Goal: Communication & Community: Answer question/provide support

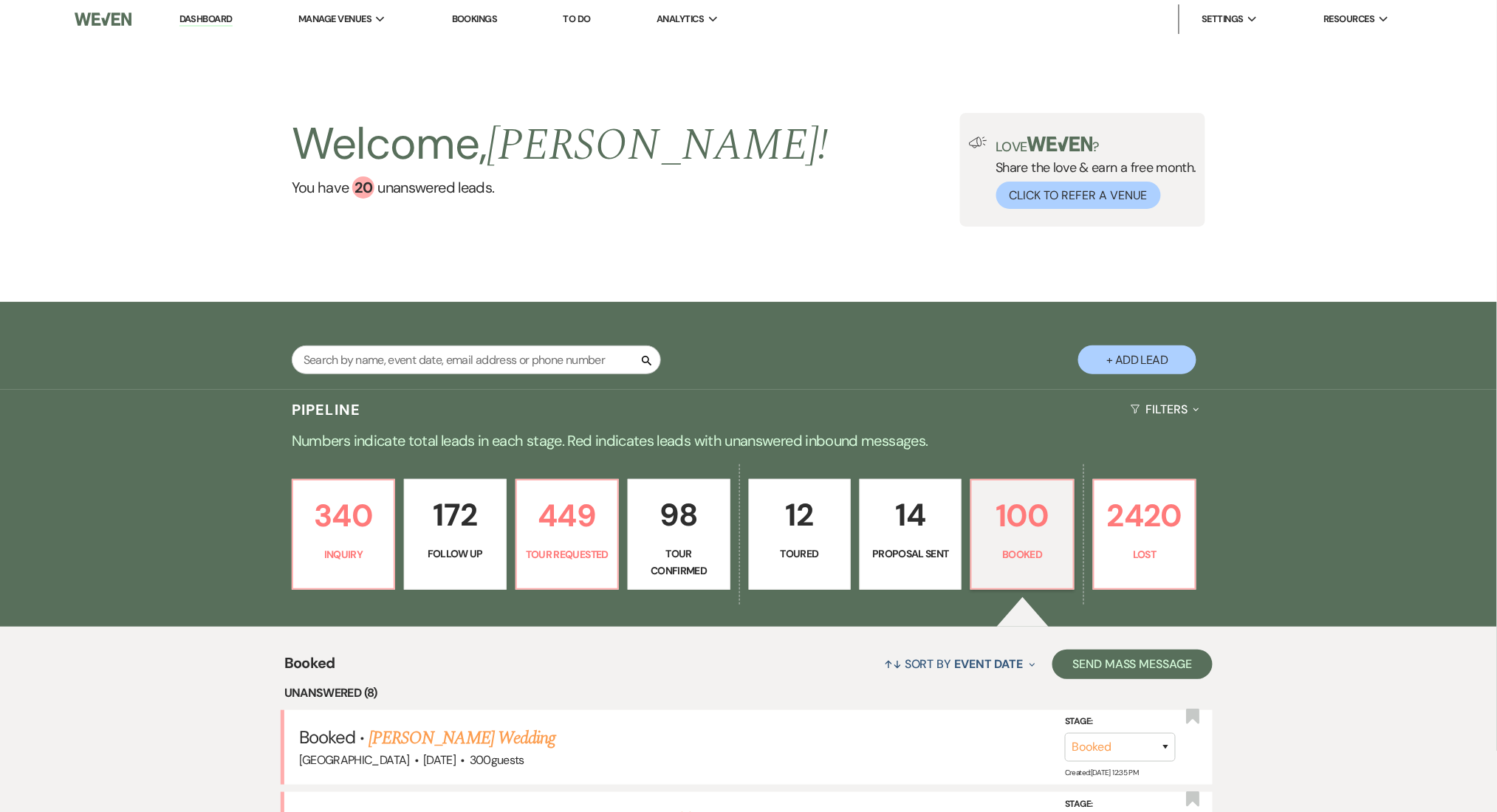
click at [561, 532] on p "449" at bounding box center [567, 515] width 83 height 49
select select "2"
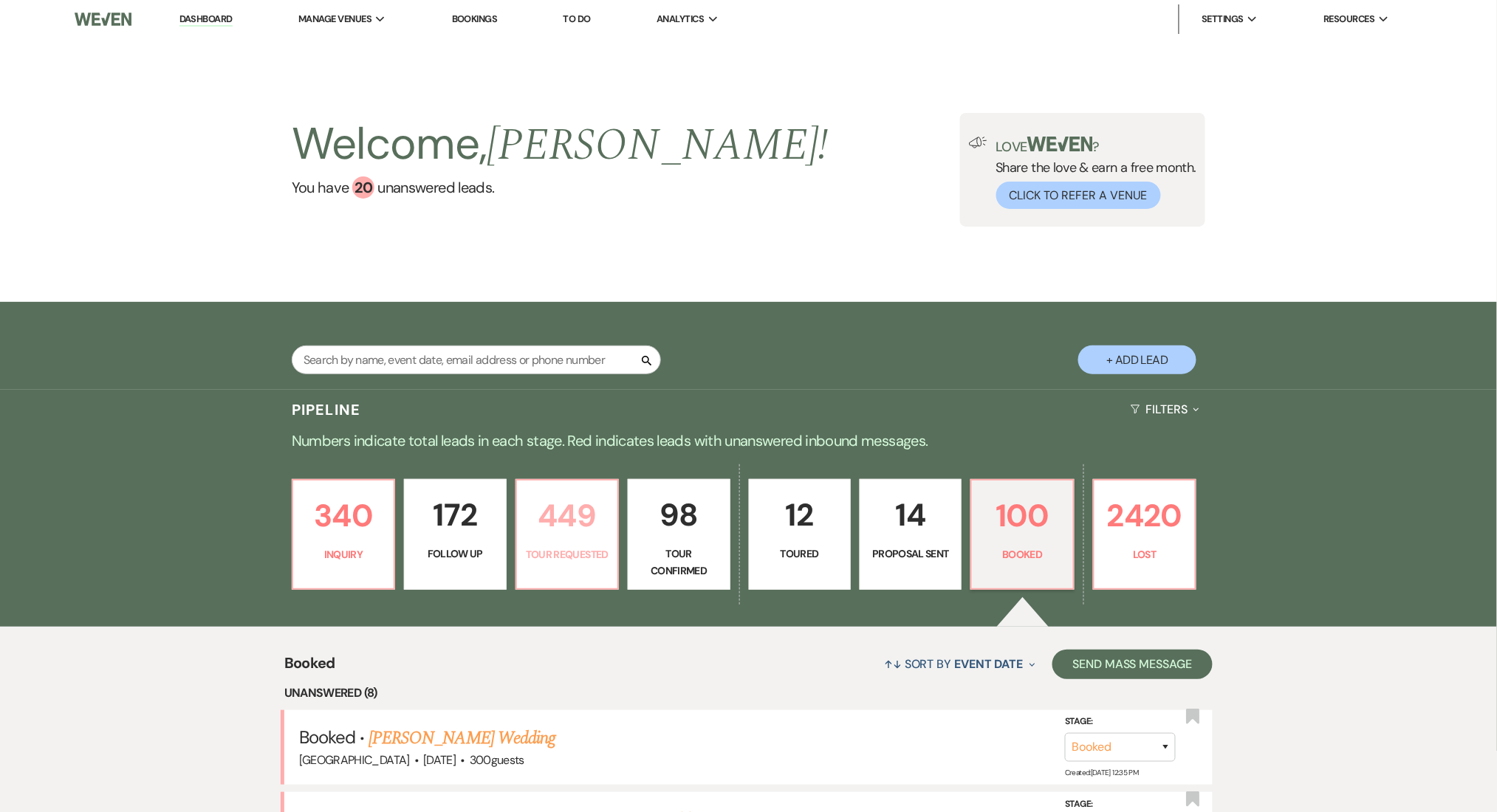
select select "2"
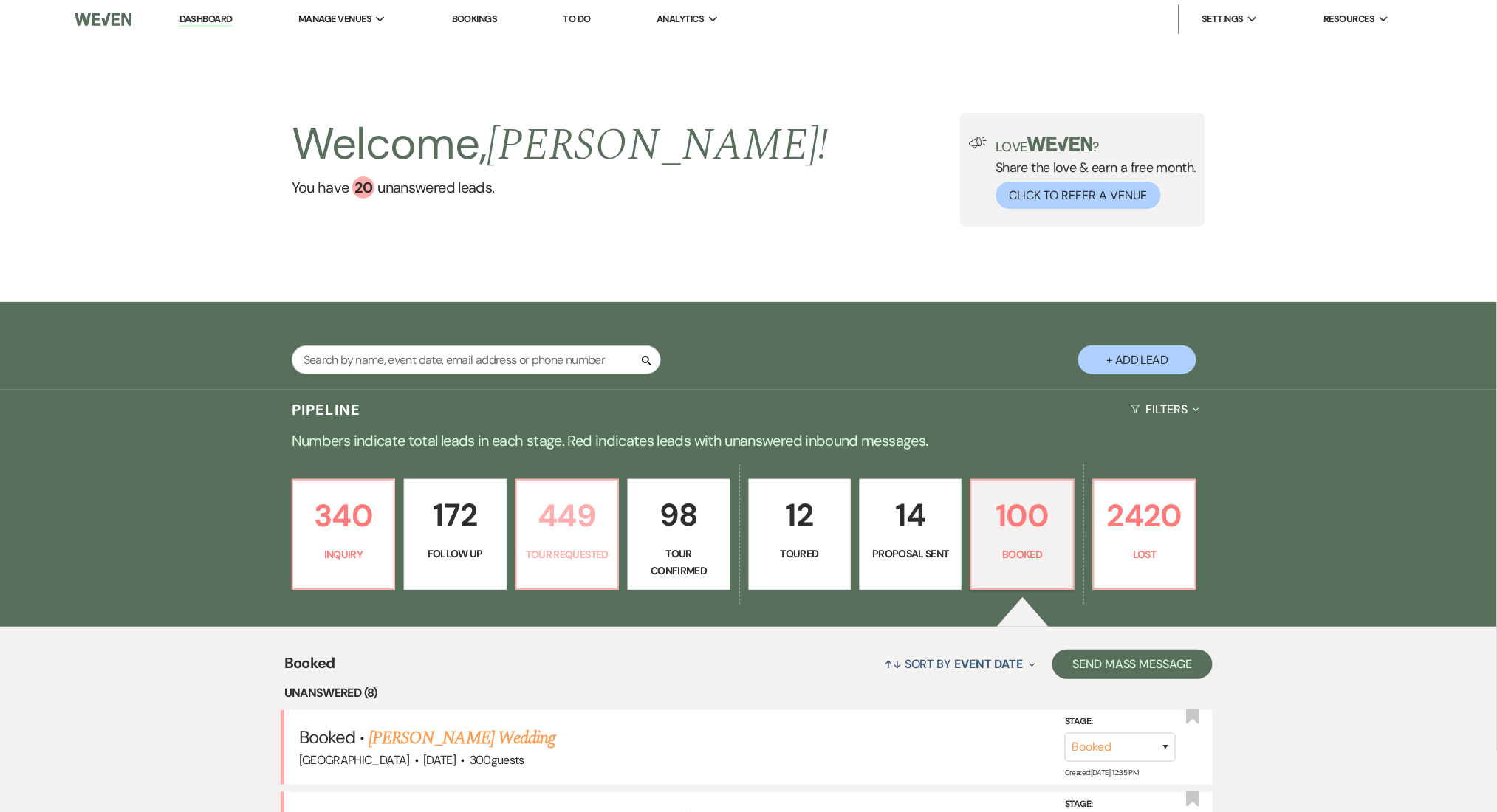
select select "2"
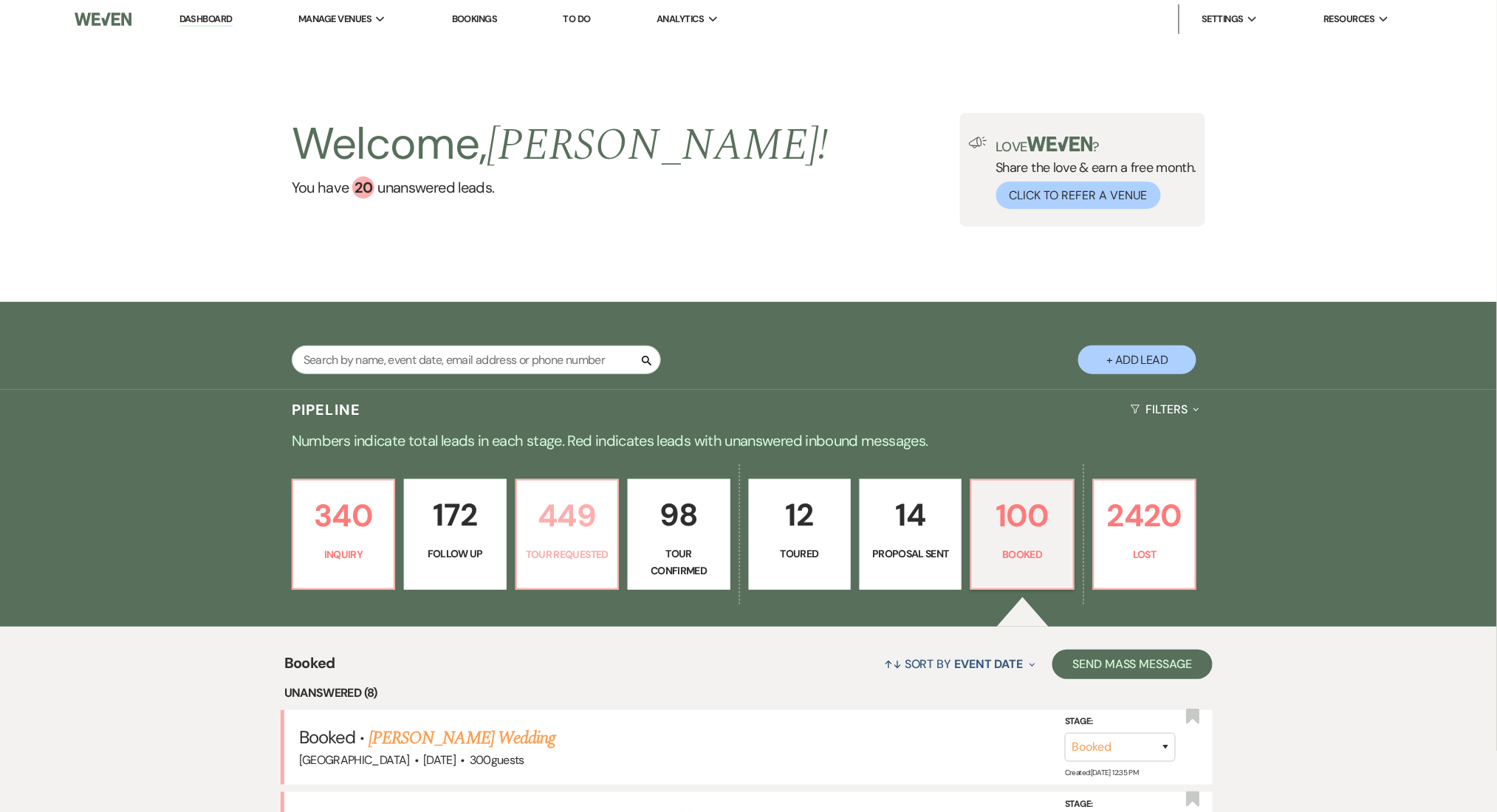
select select "2"
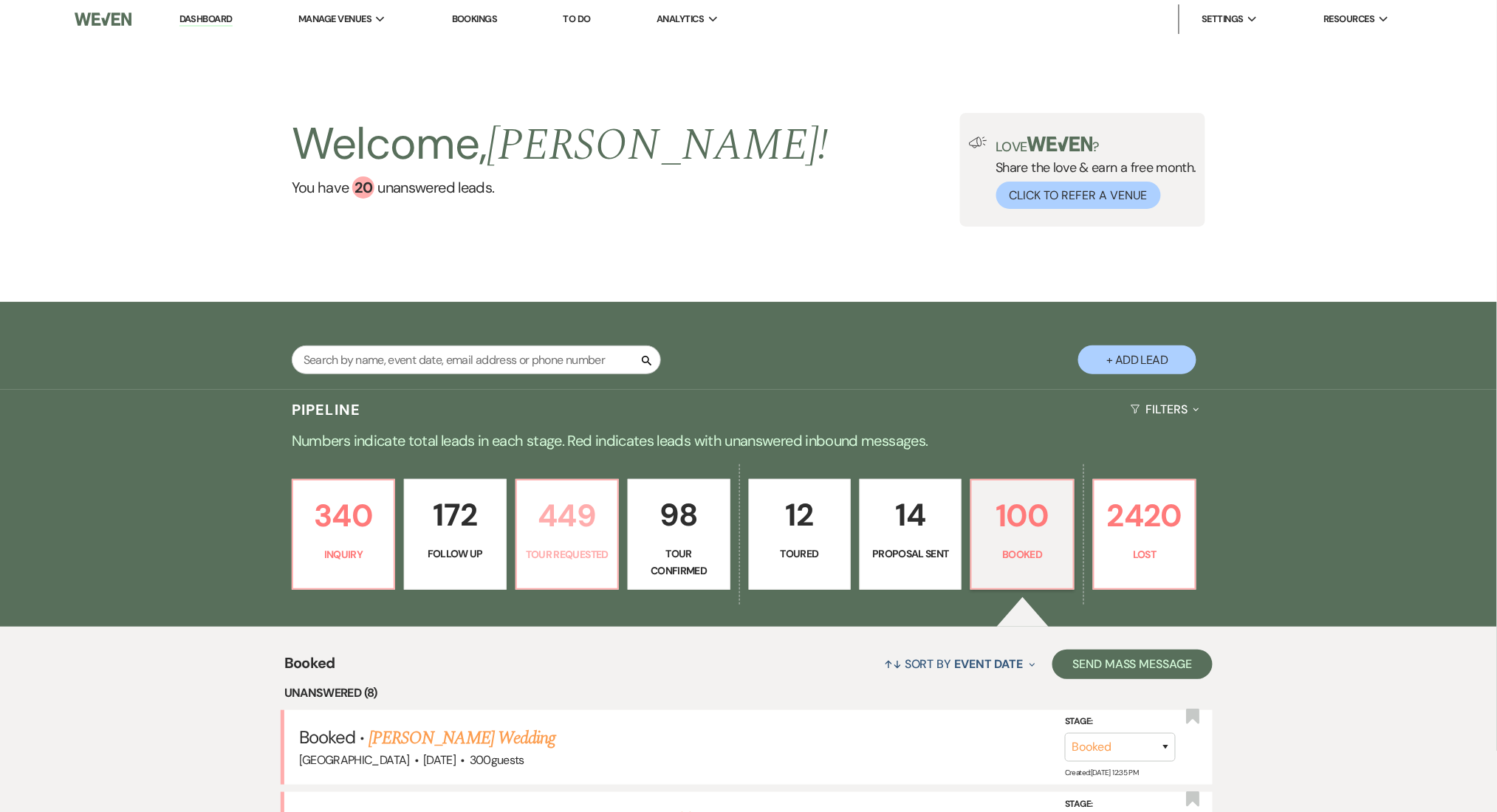
select select "2"
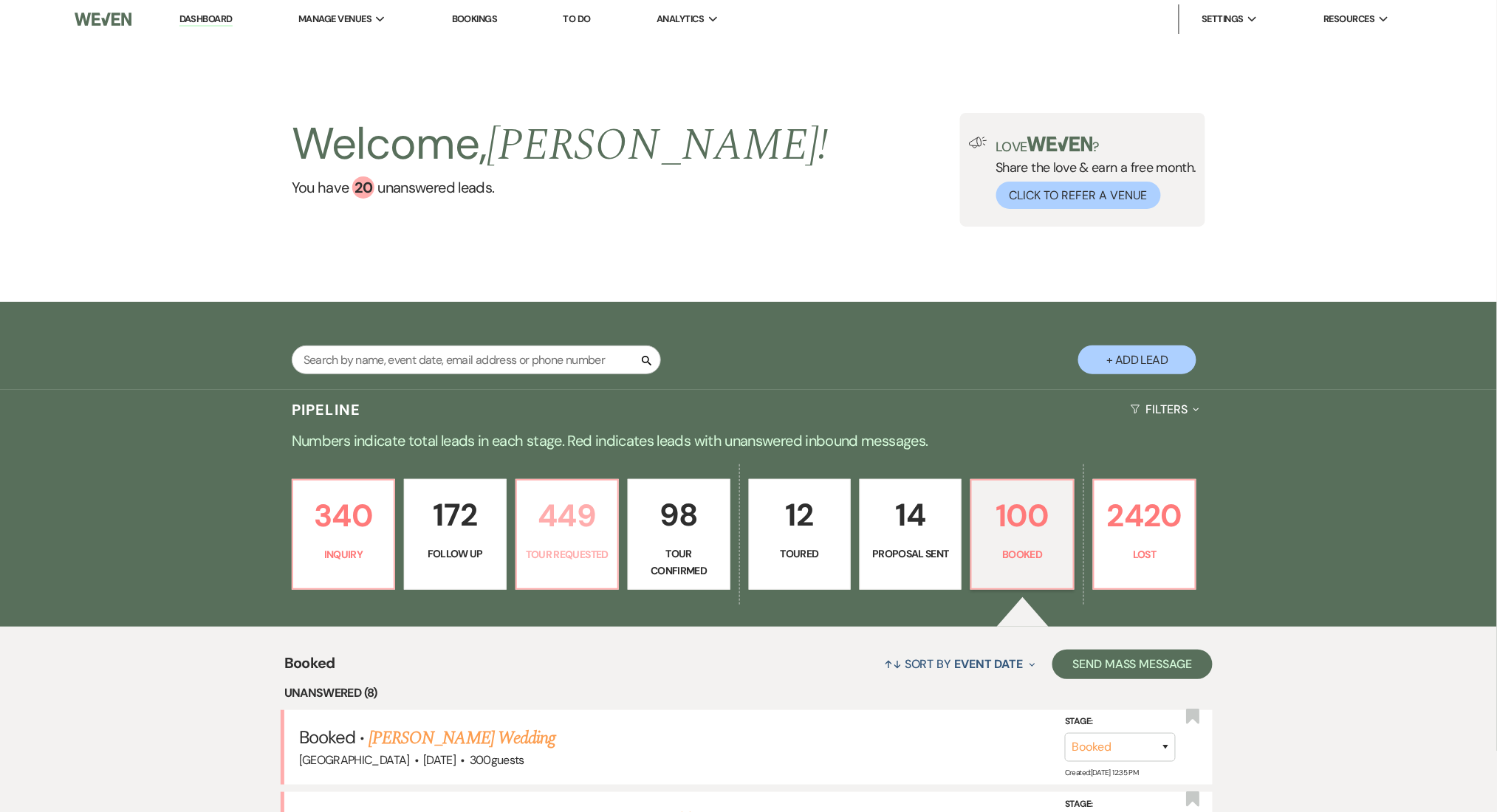
select select "2"
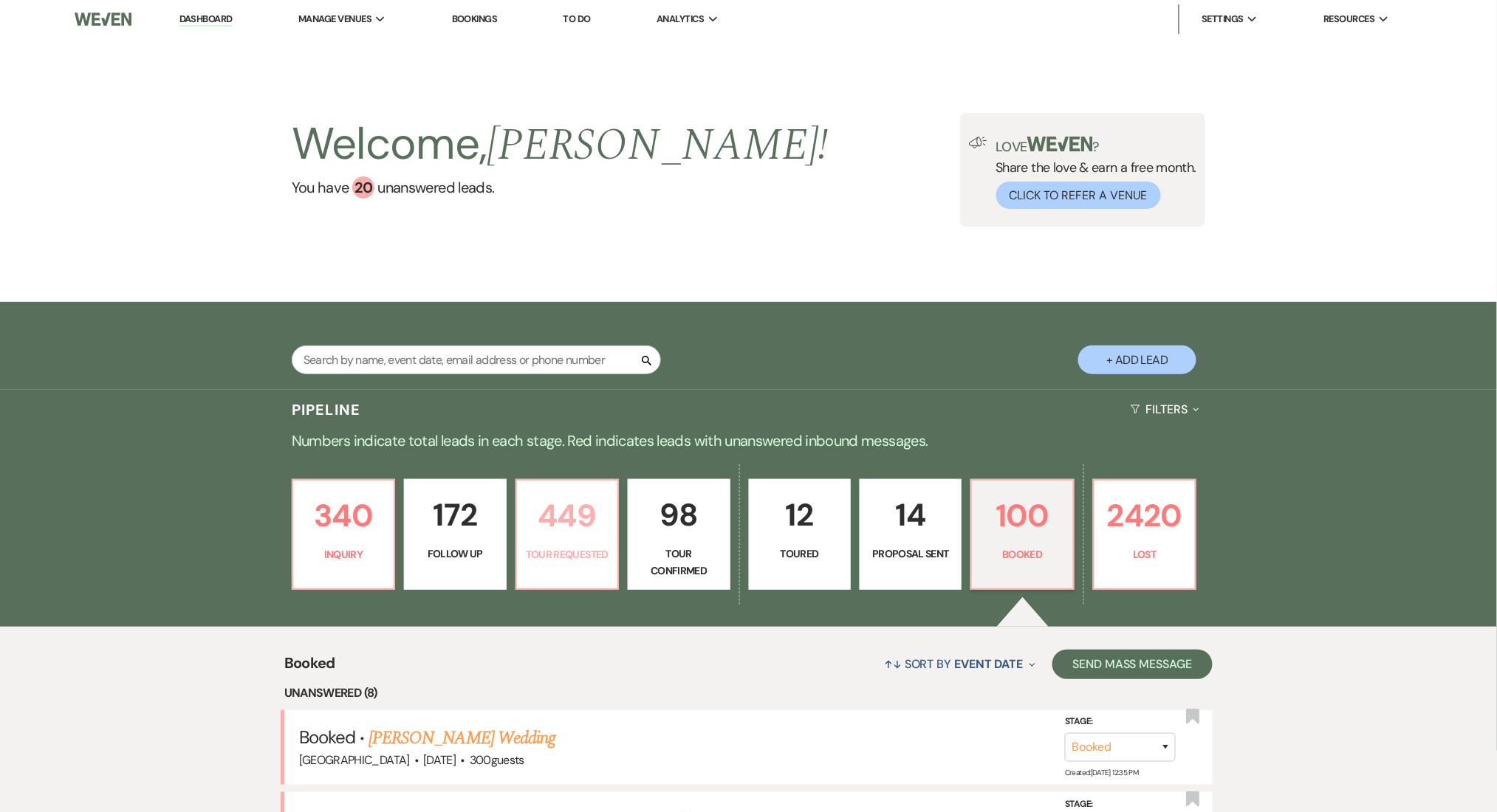
select select "2"
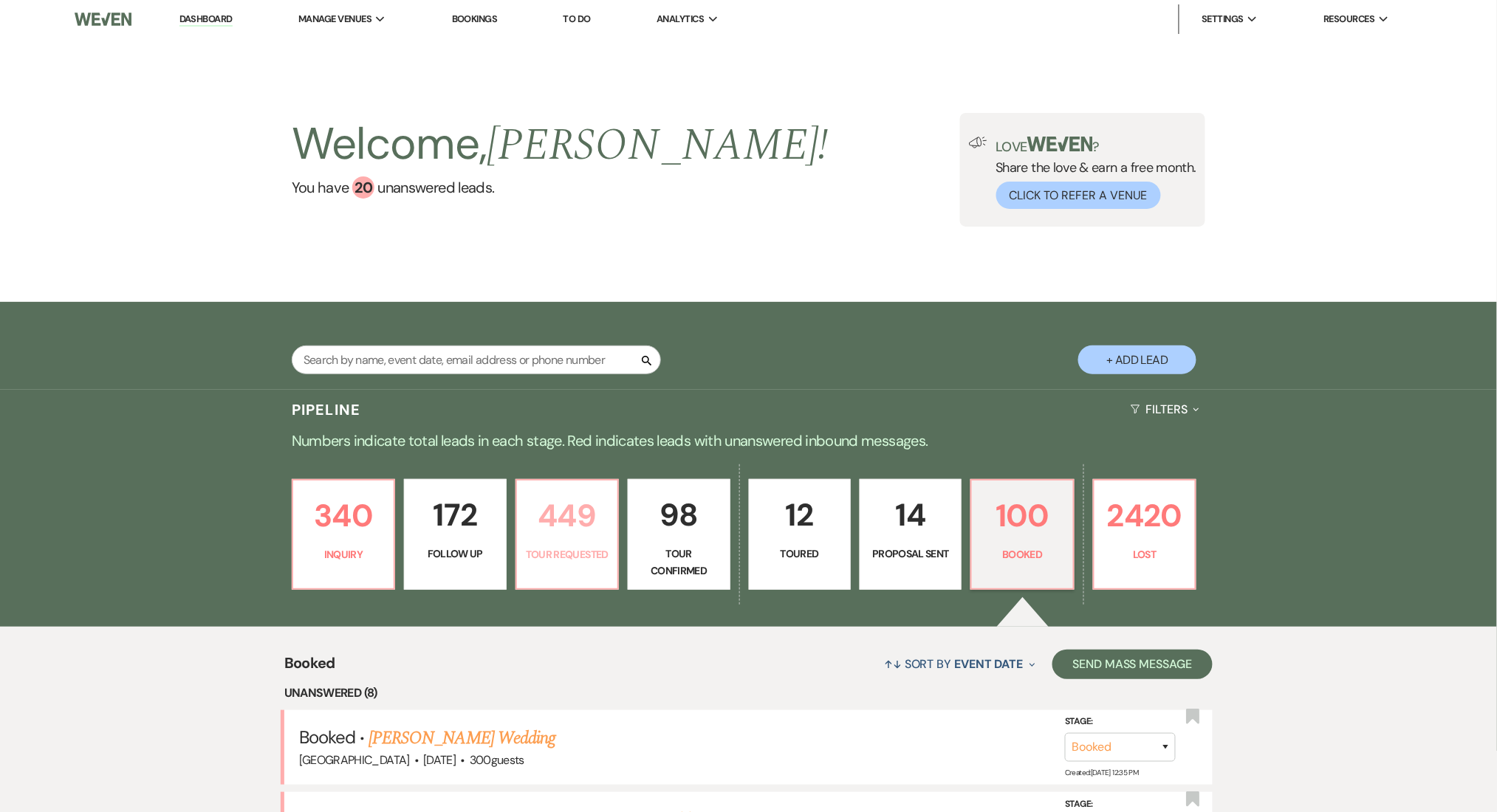
select select "2"
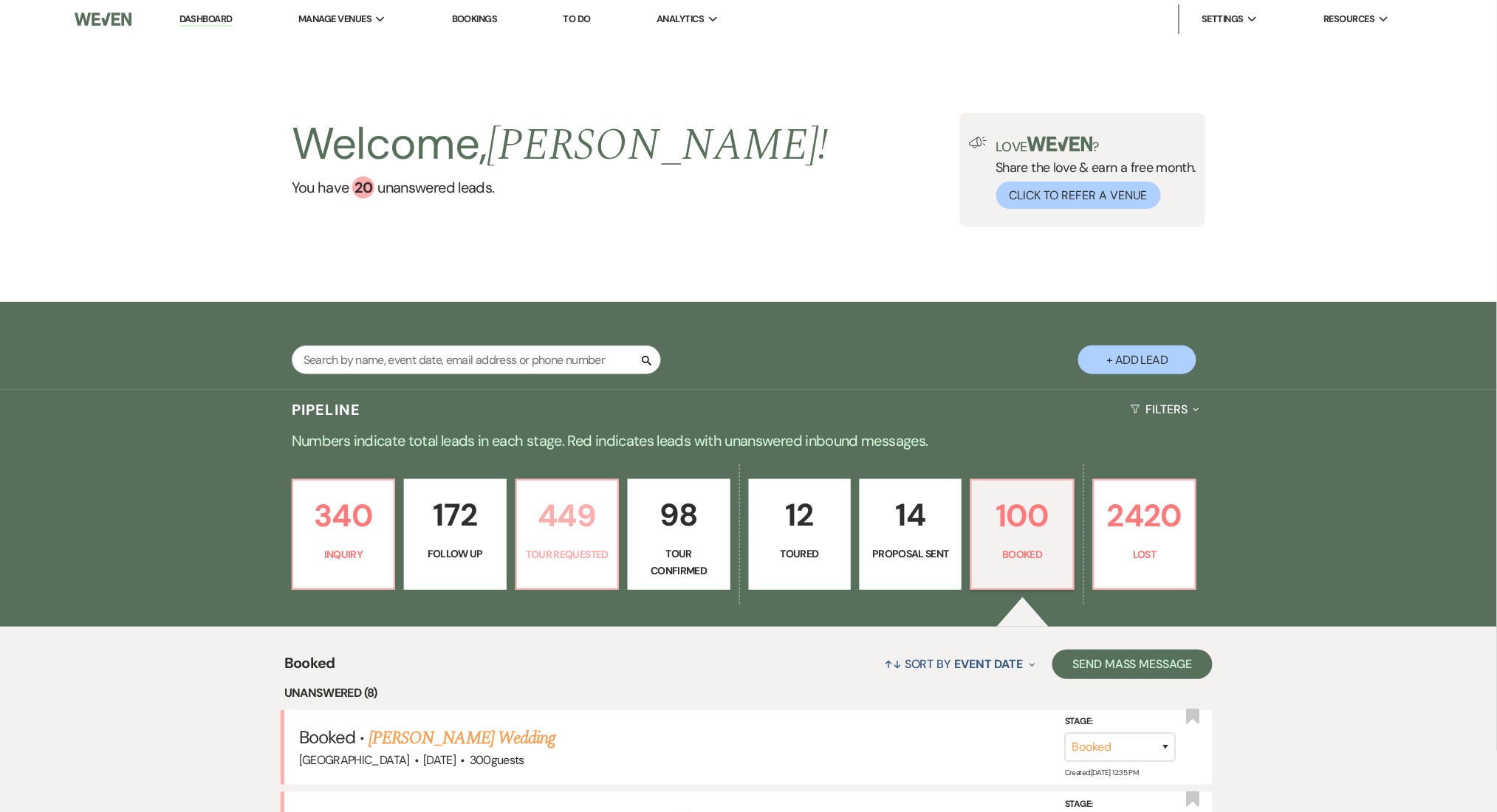
select select "2"
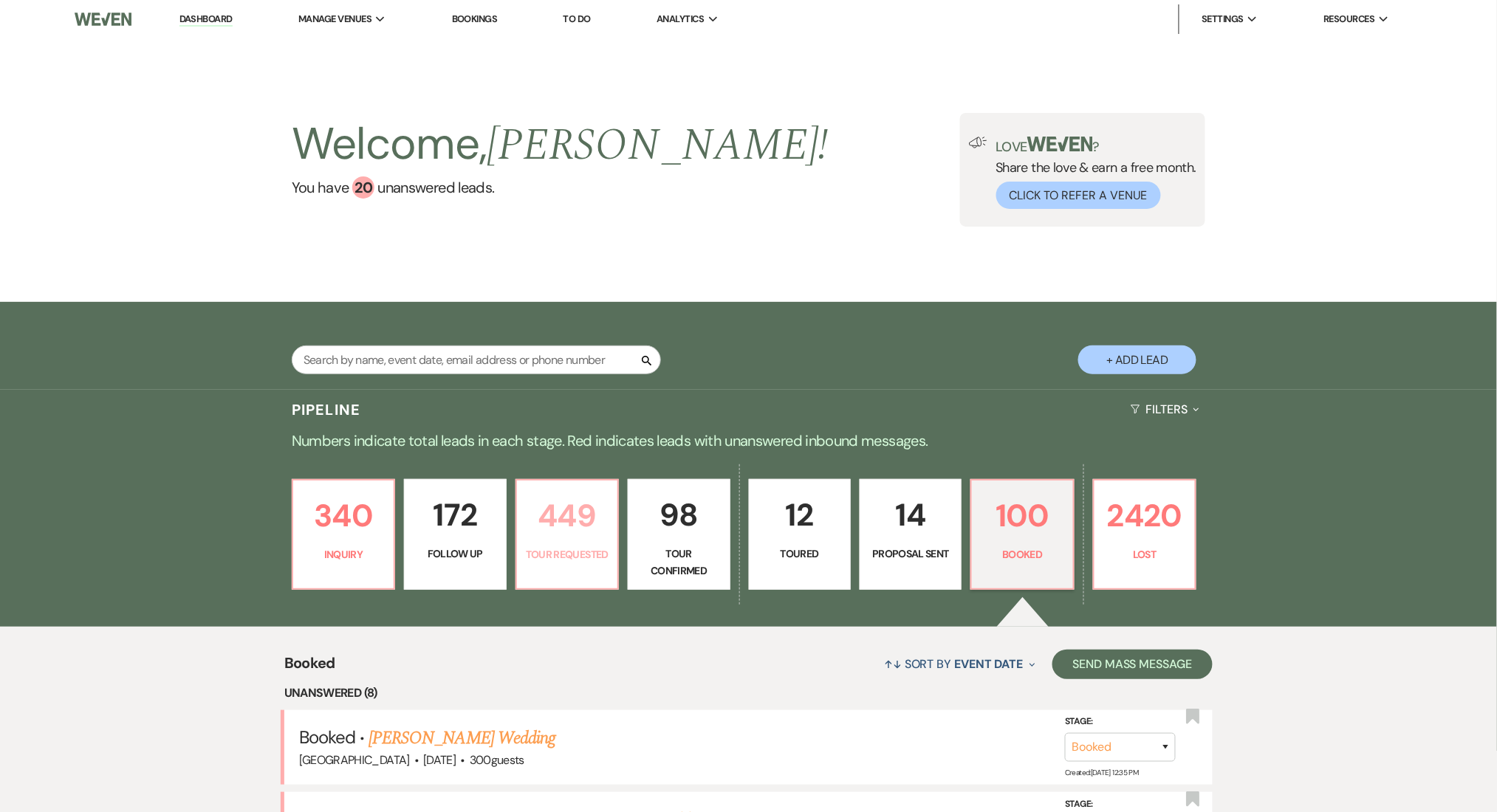
select select "2"
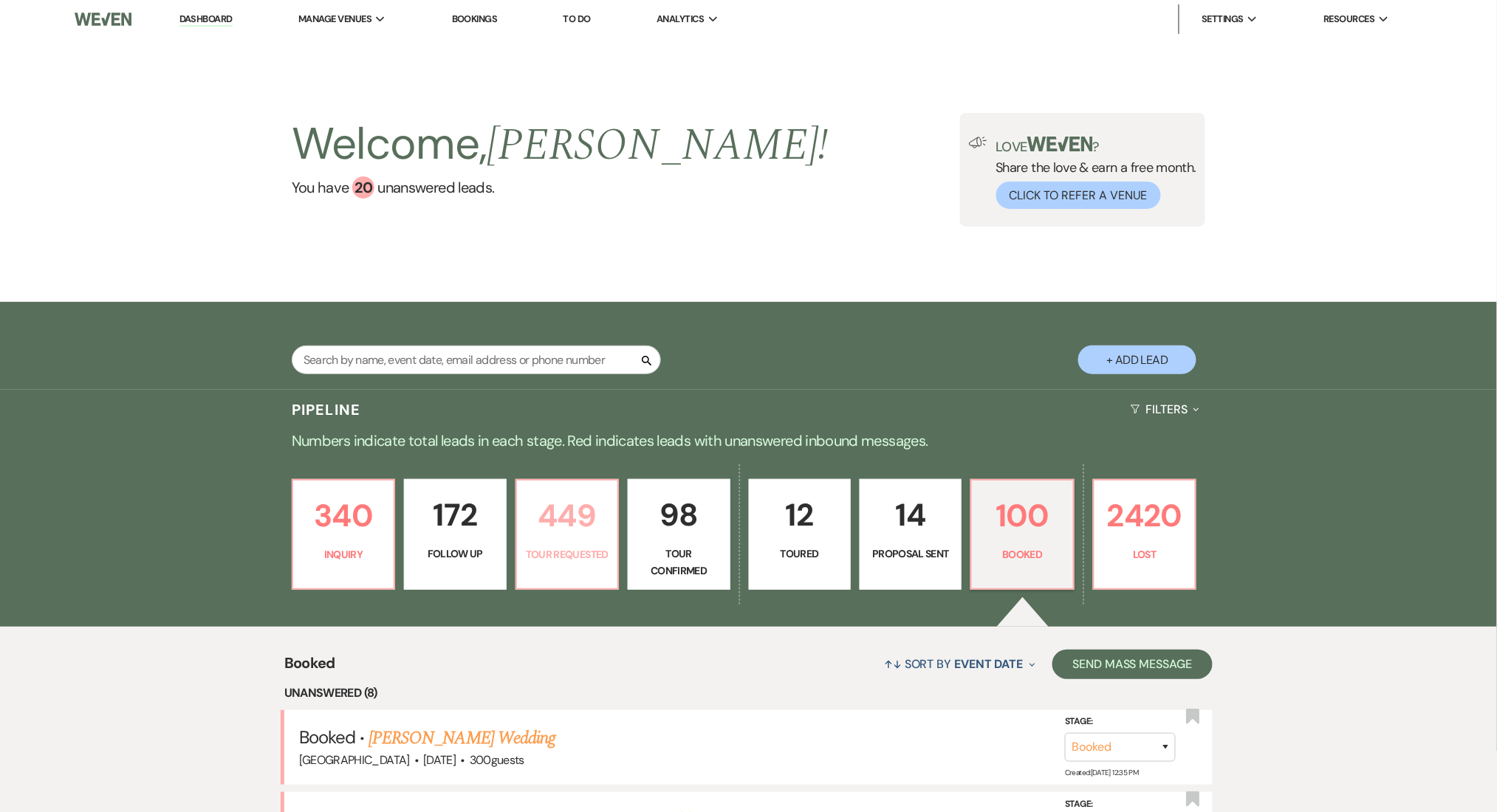
select select "2"
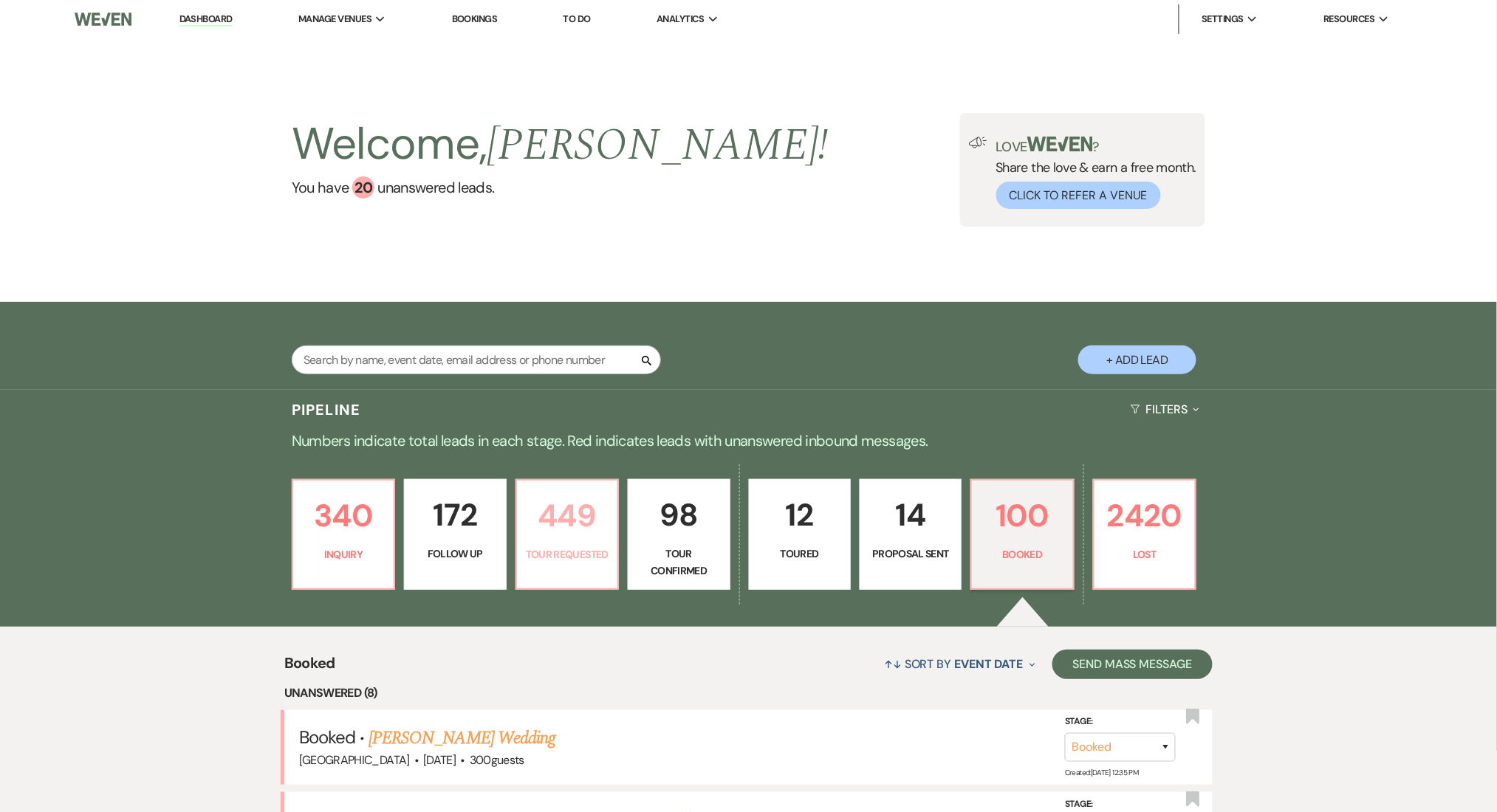
select select "2"
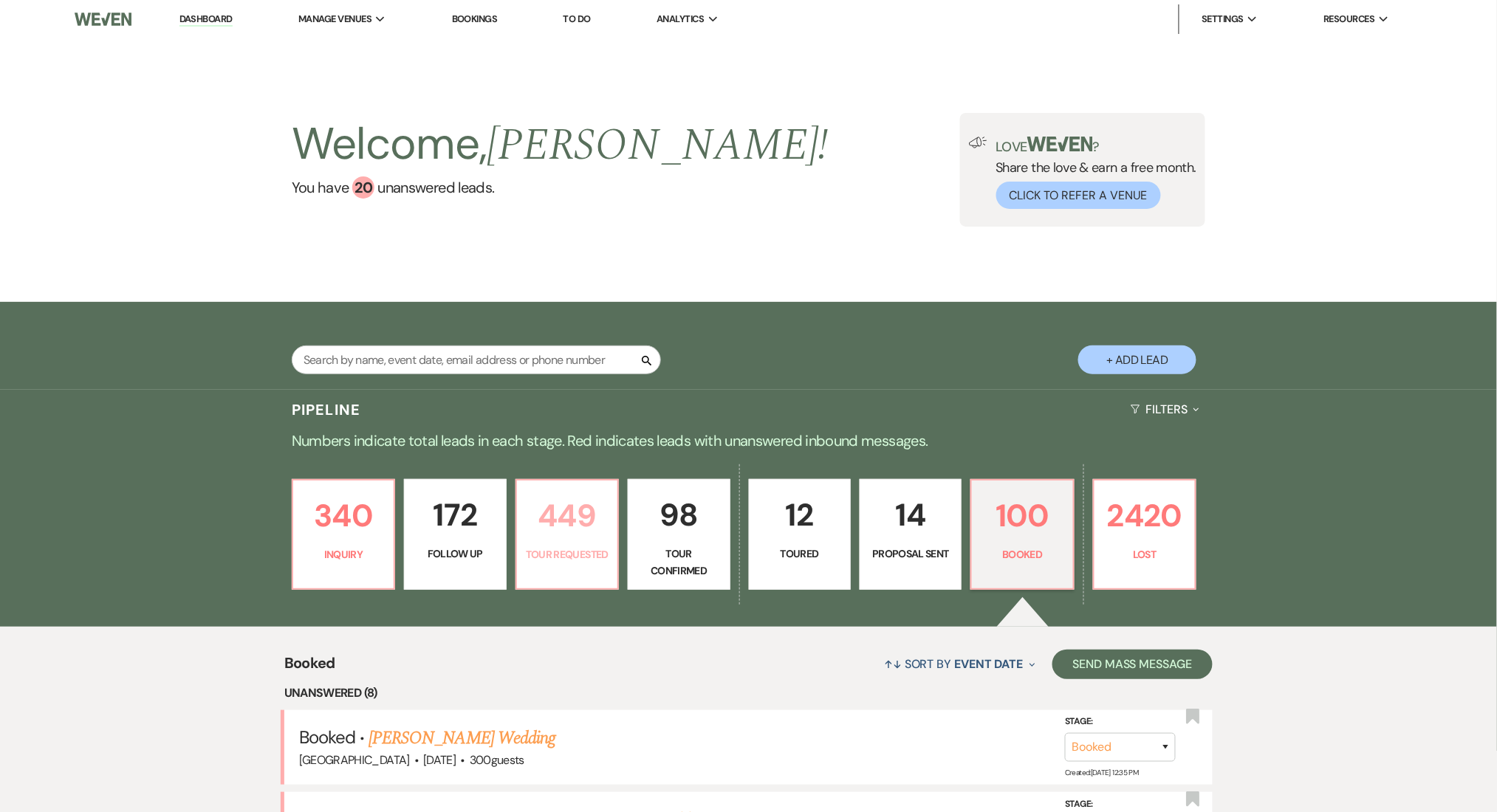
select select "2"
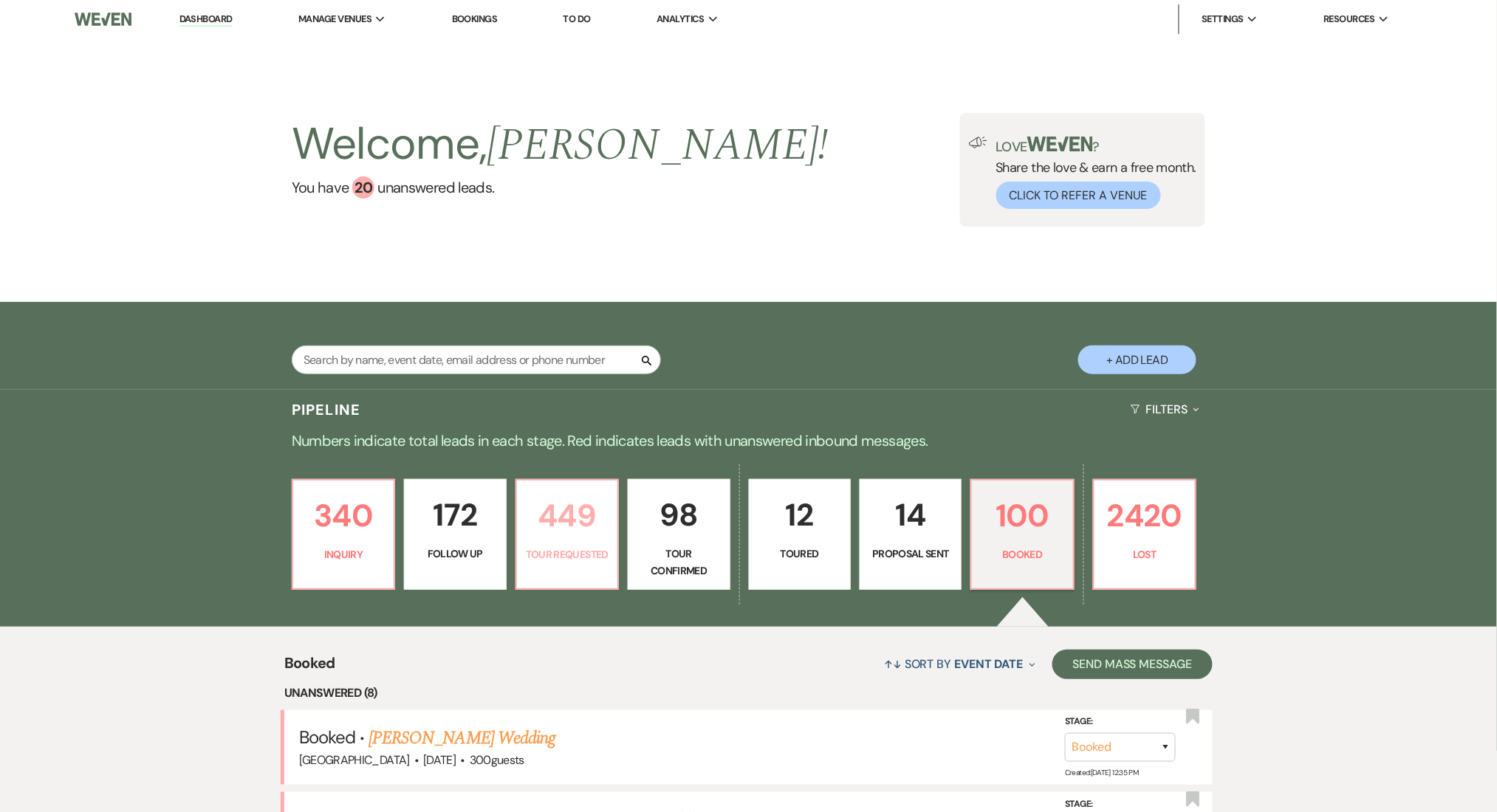
select select "2"
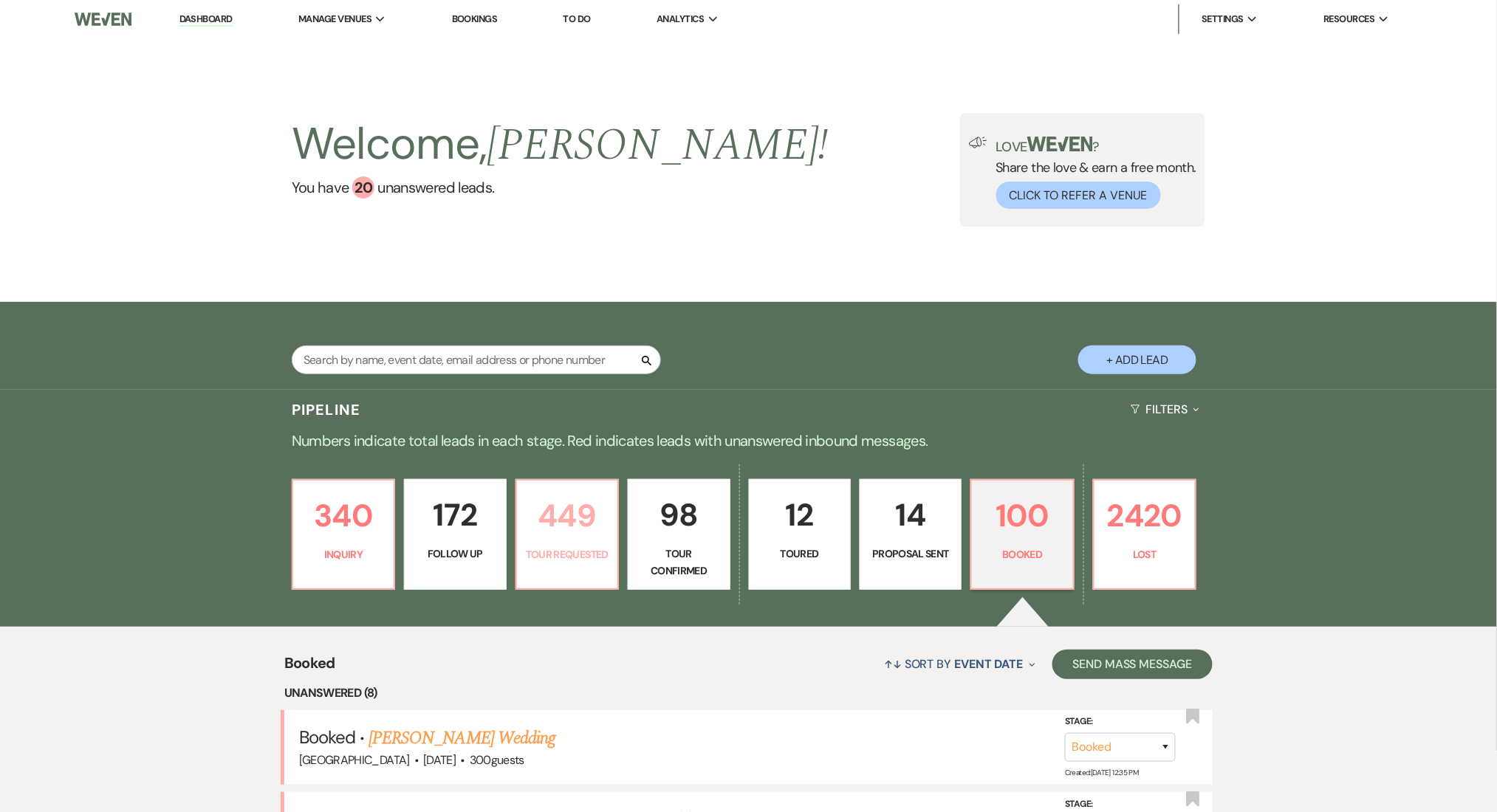
select select "2"
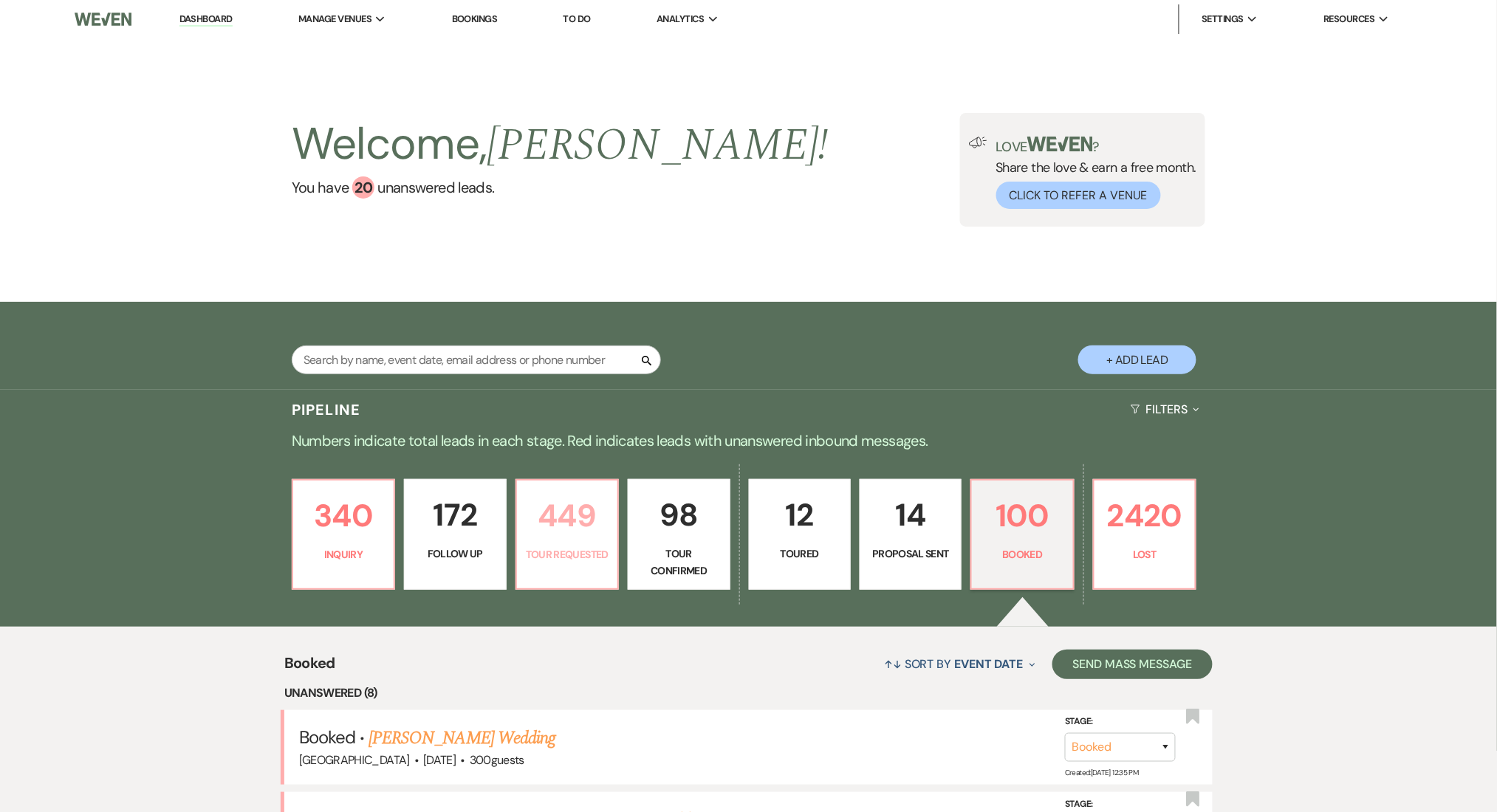
select select "2"
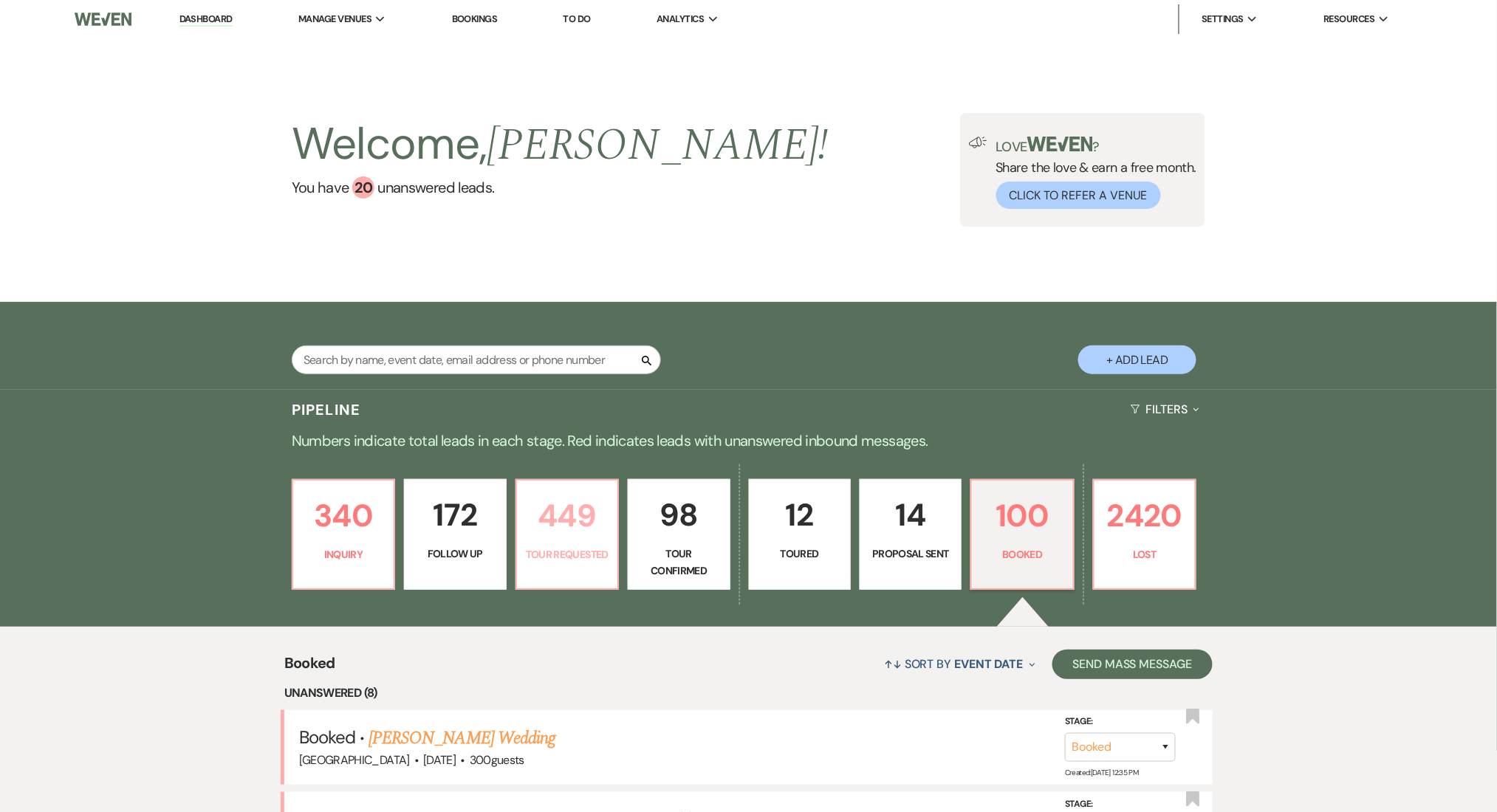
select select "2"
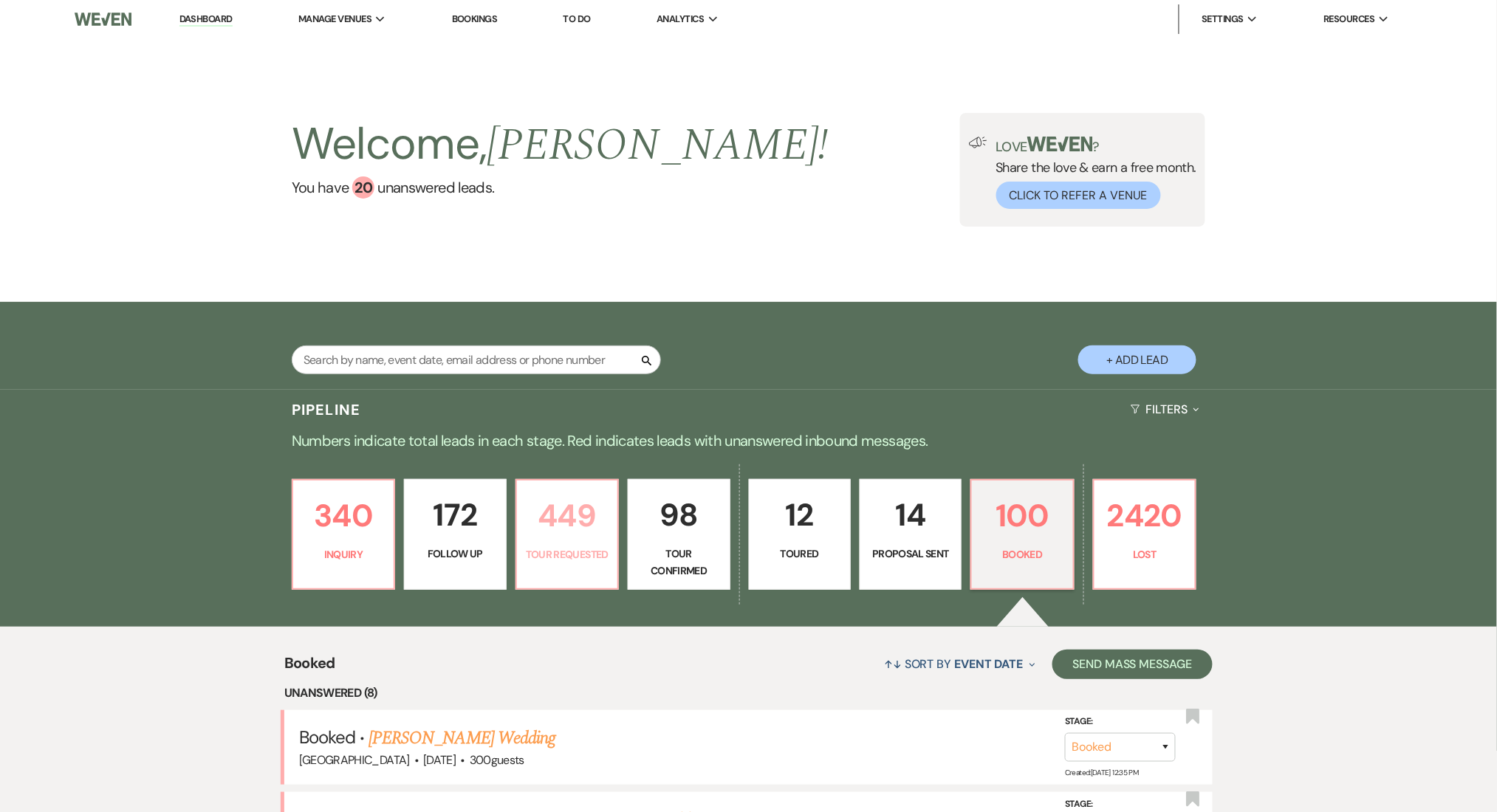
select select "2"
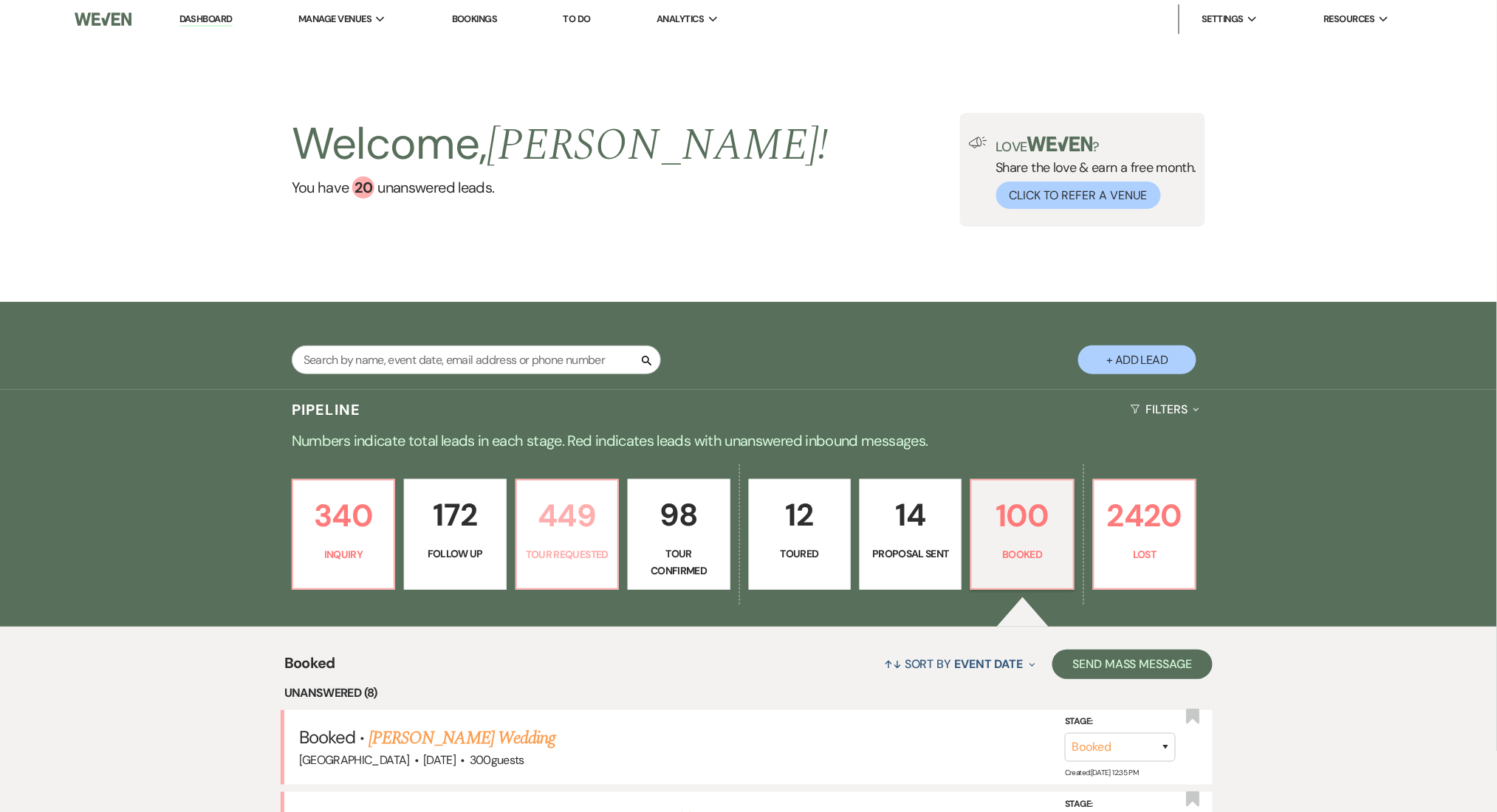
select select "2"
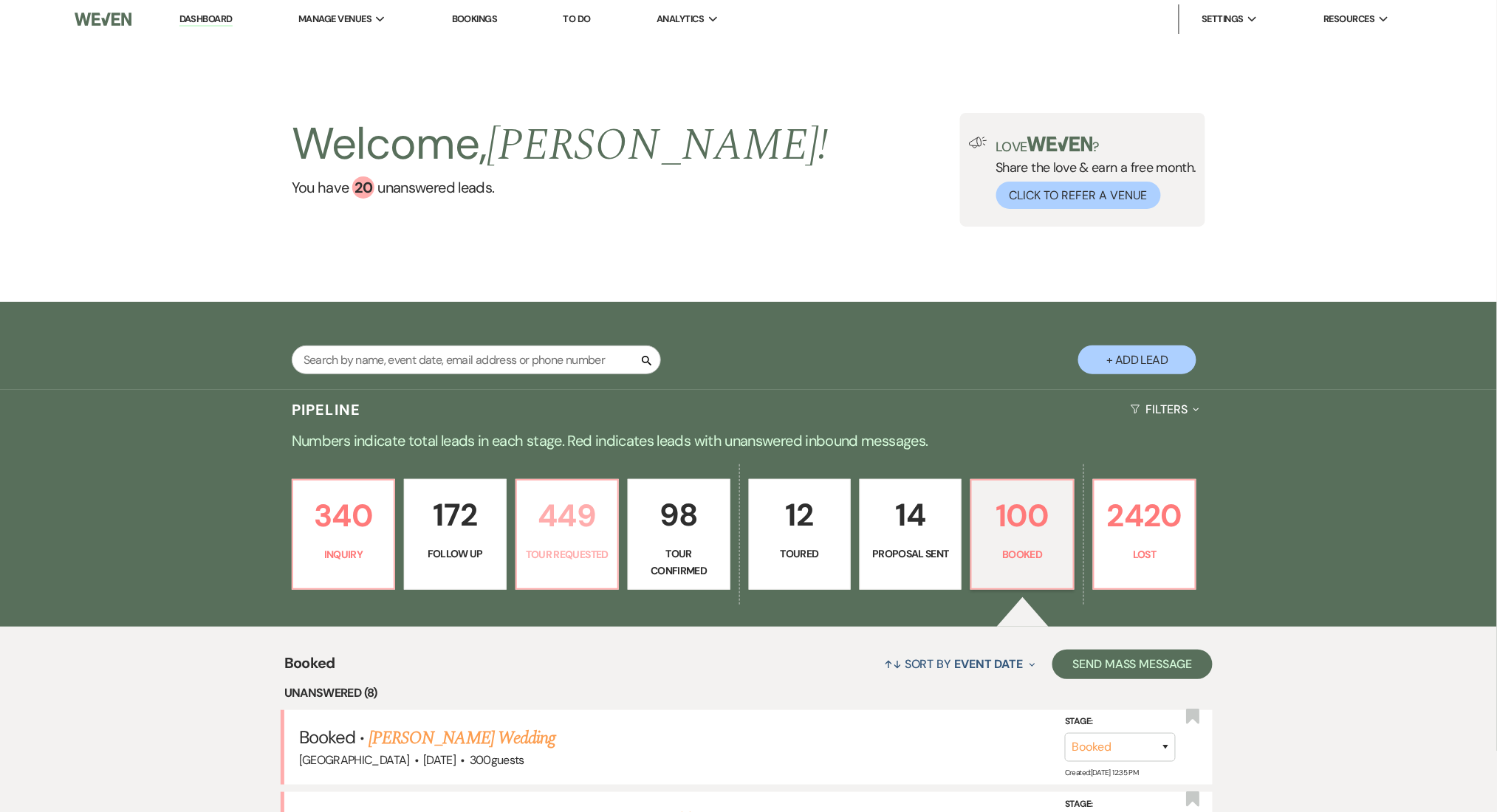
select select "2"
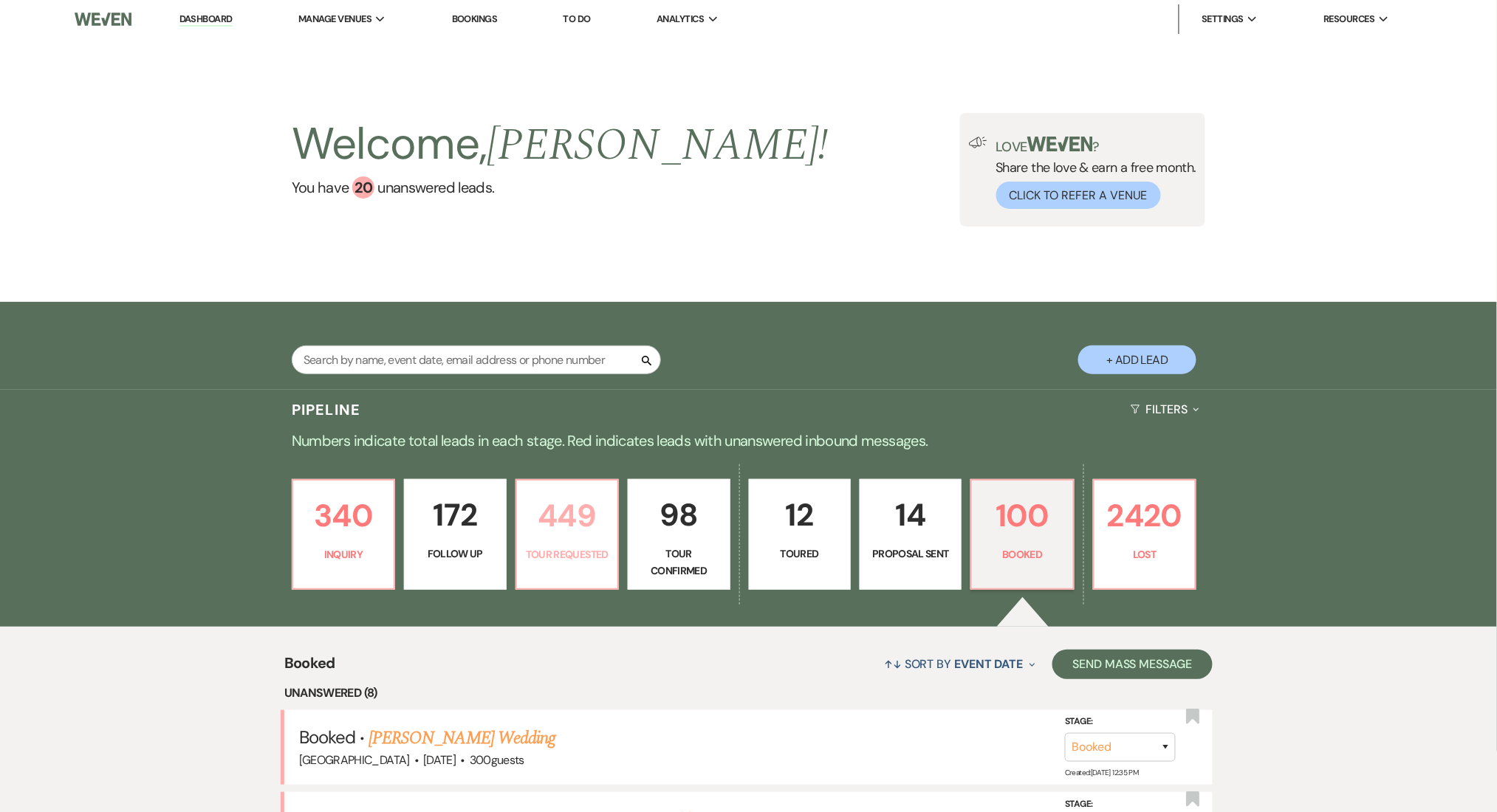
select select "2"
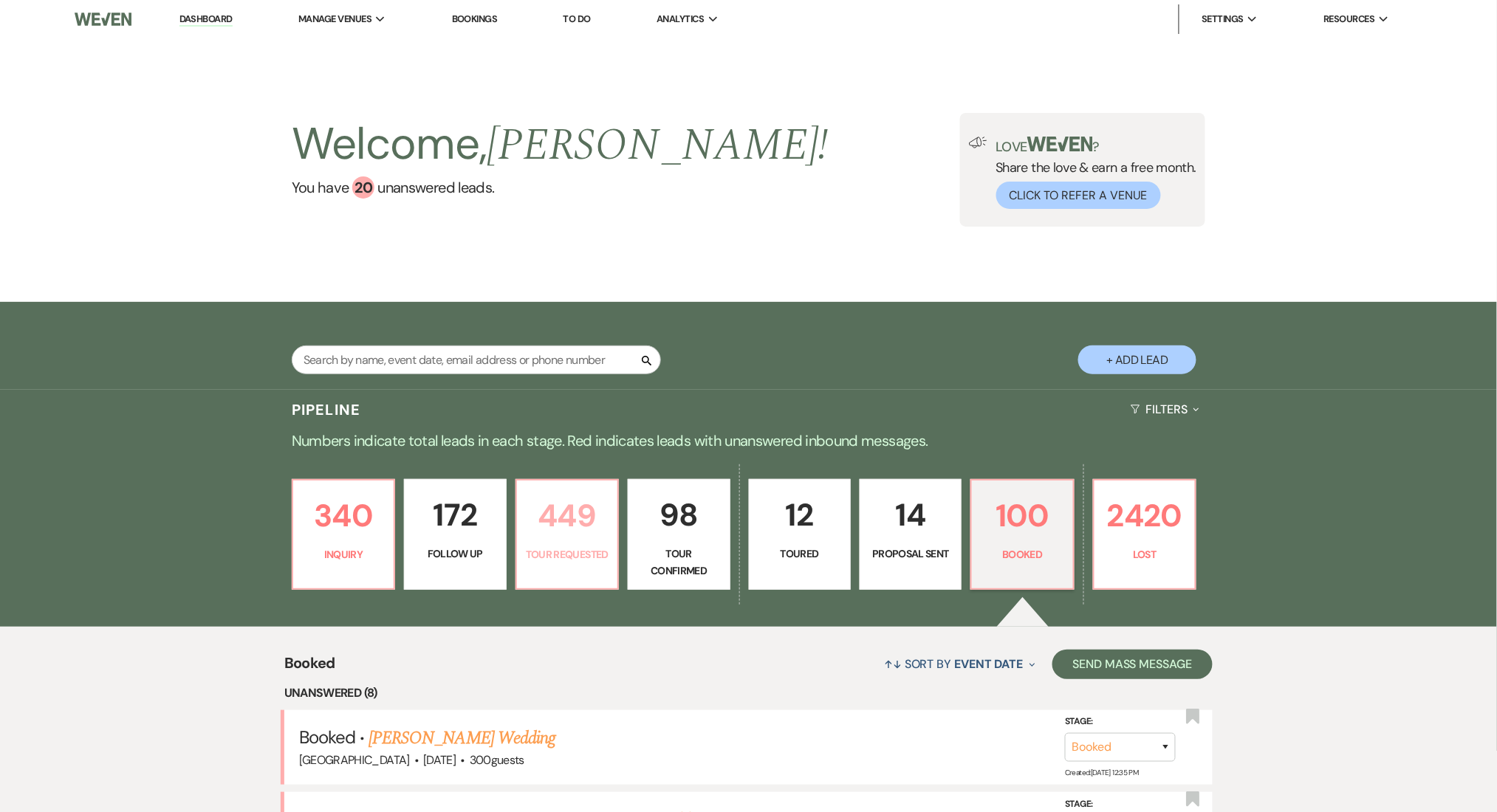
select select "2"
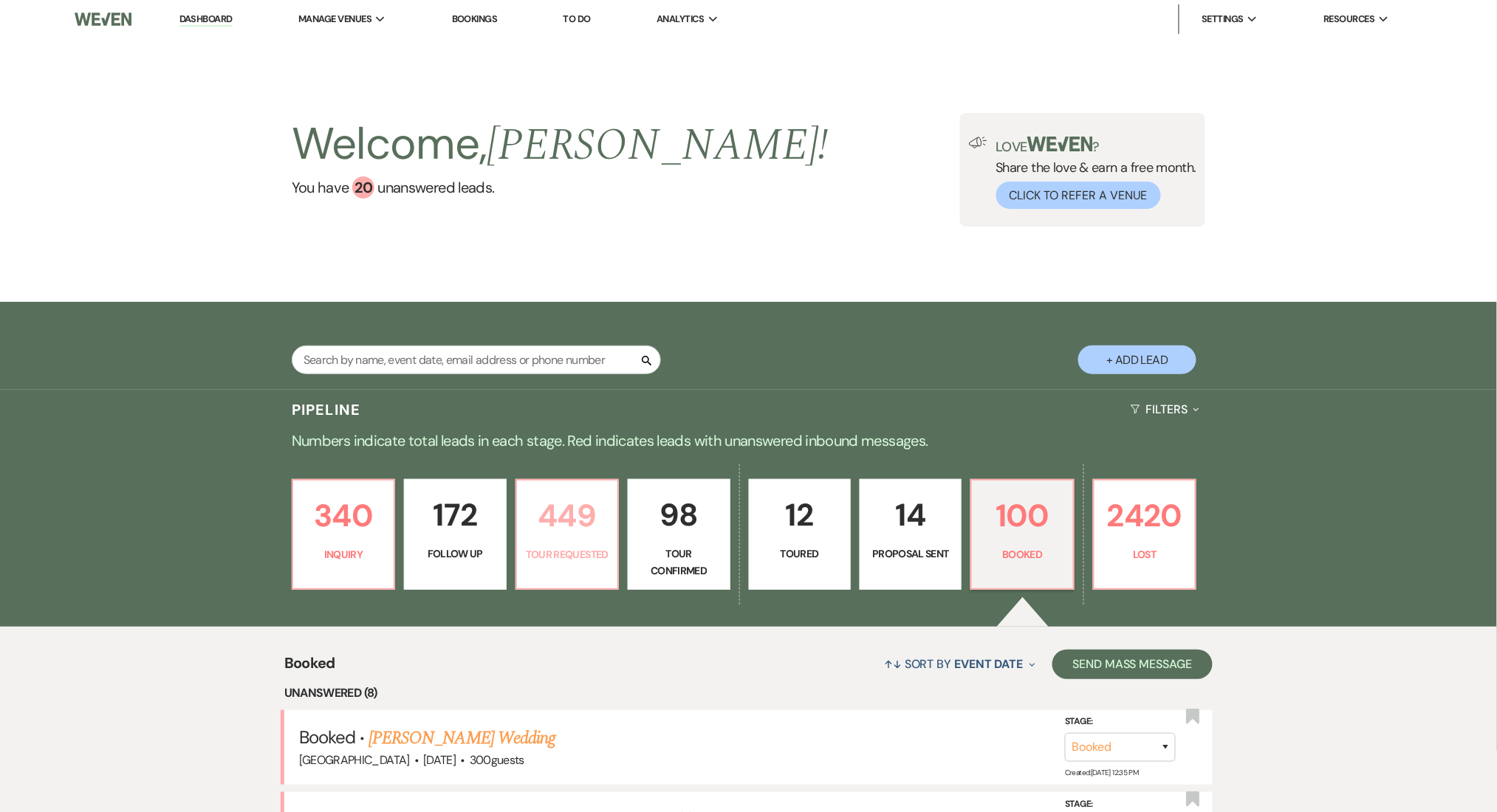
select select "2"
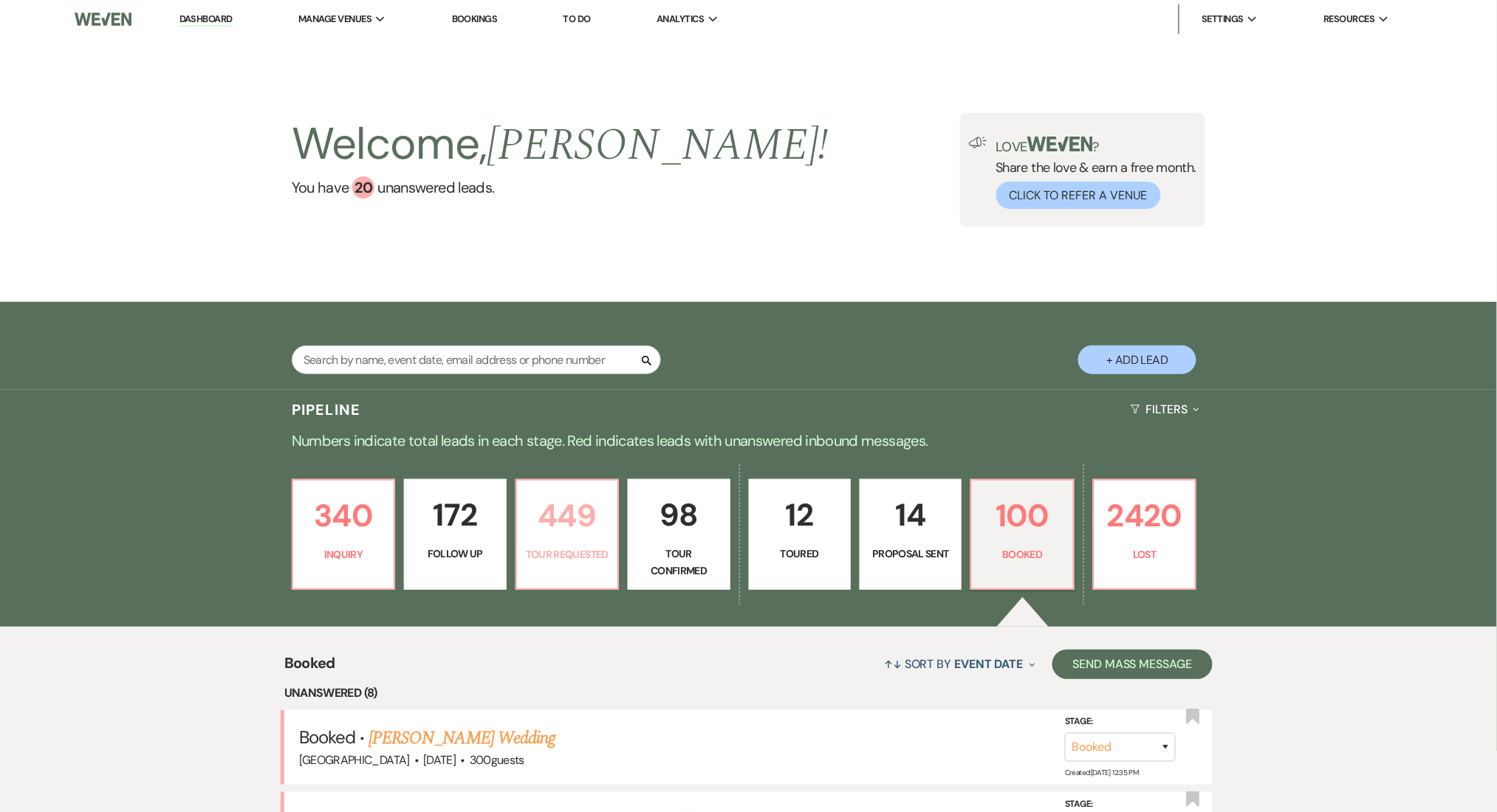
select select "2"
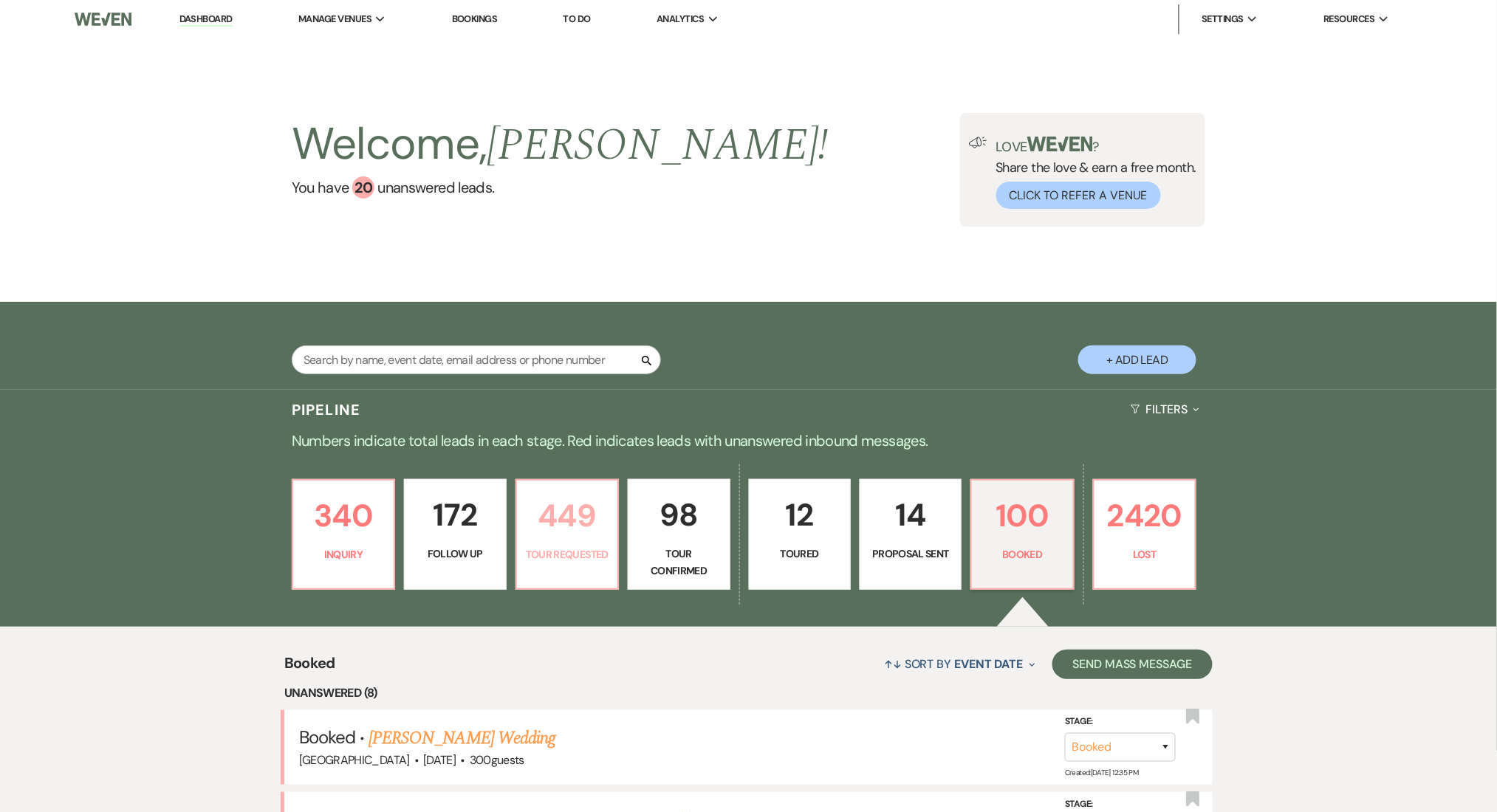
select select "2"
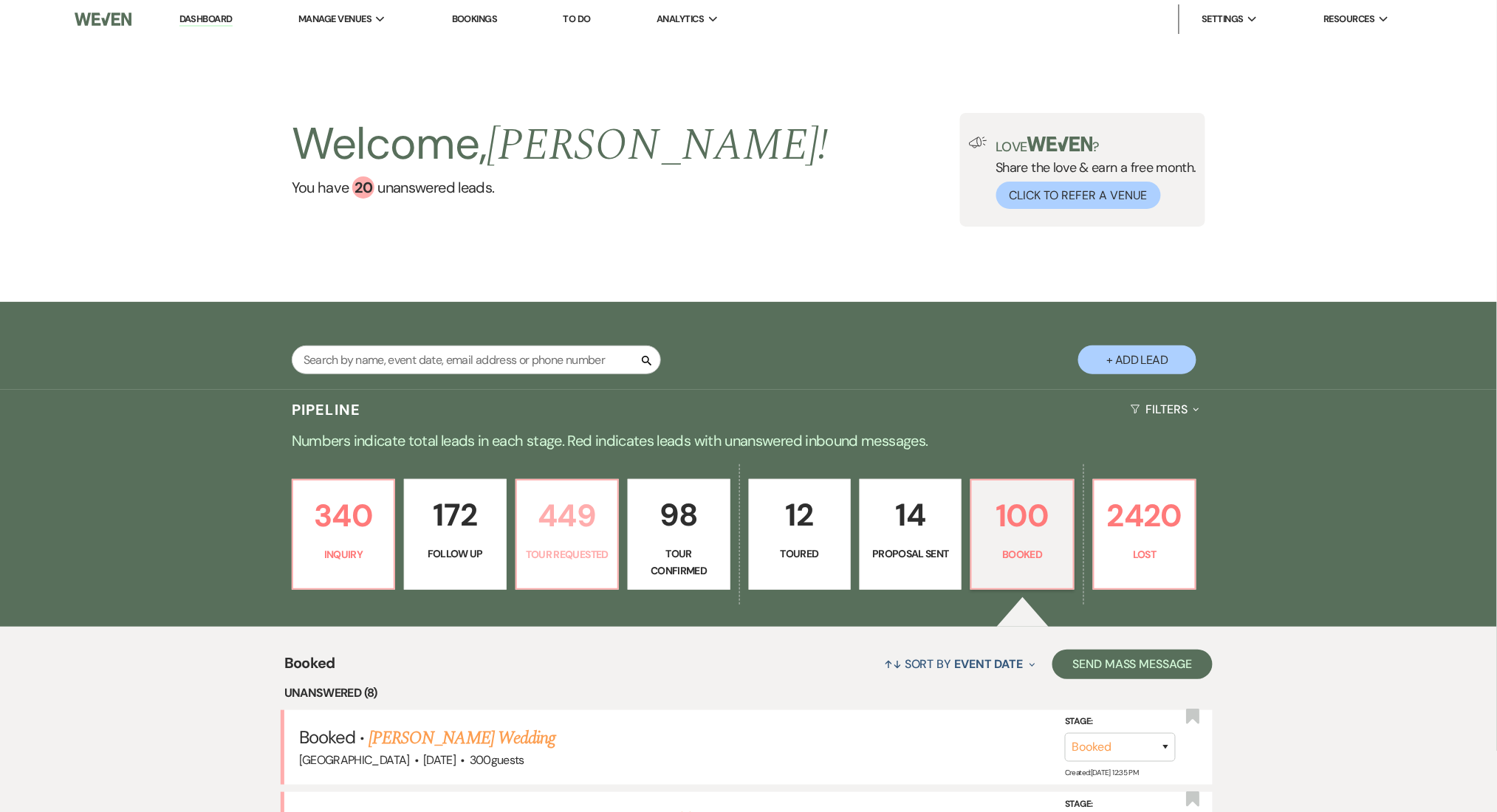
select select "2"
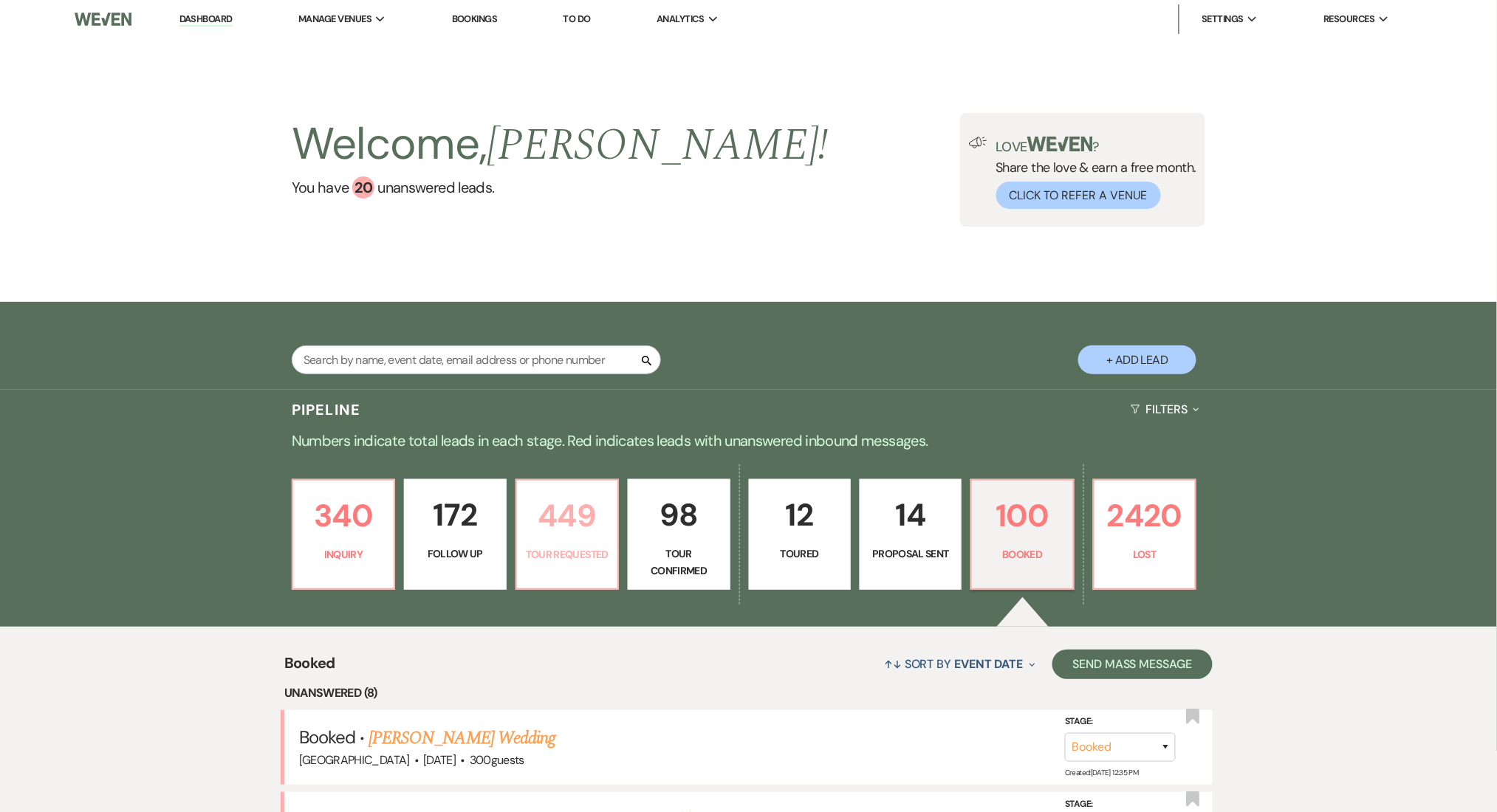
select select "2"
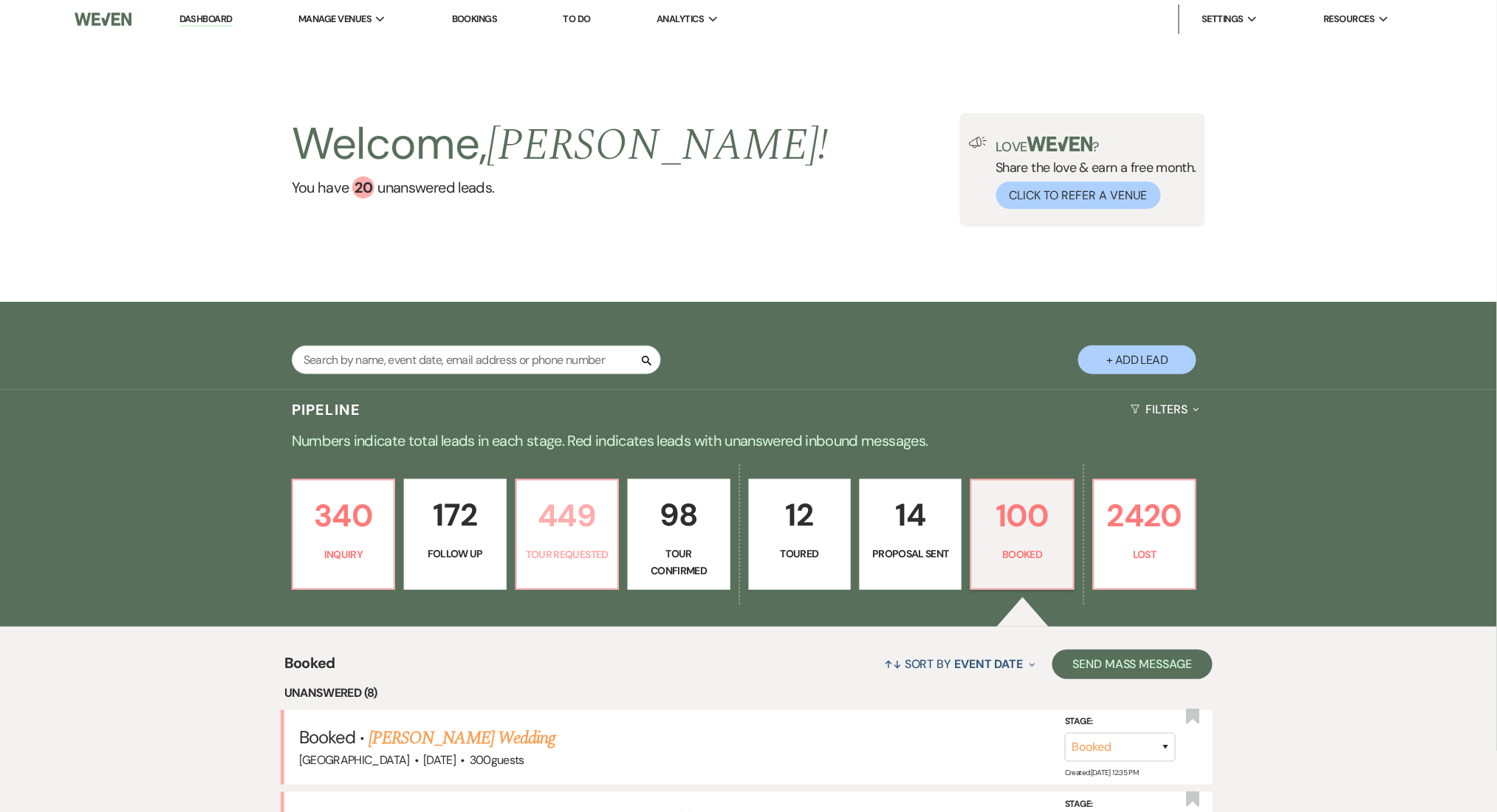
select select "2"
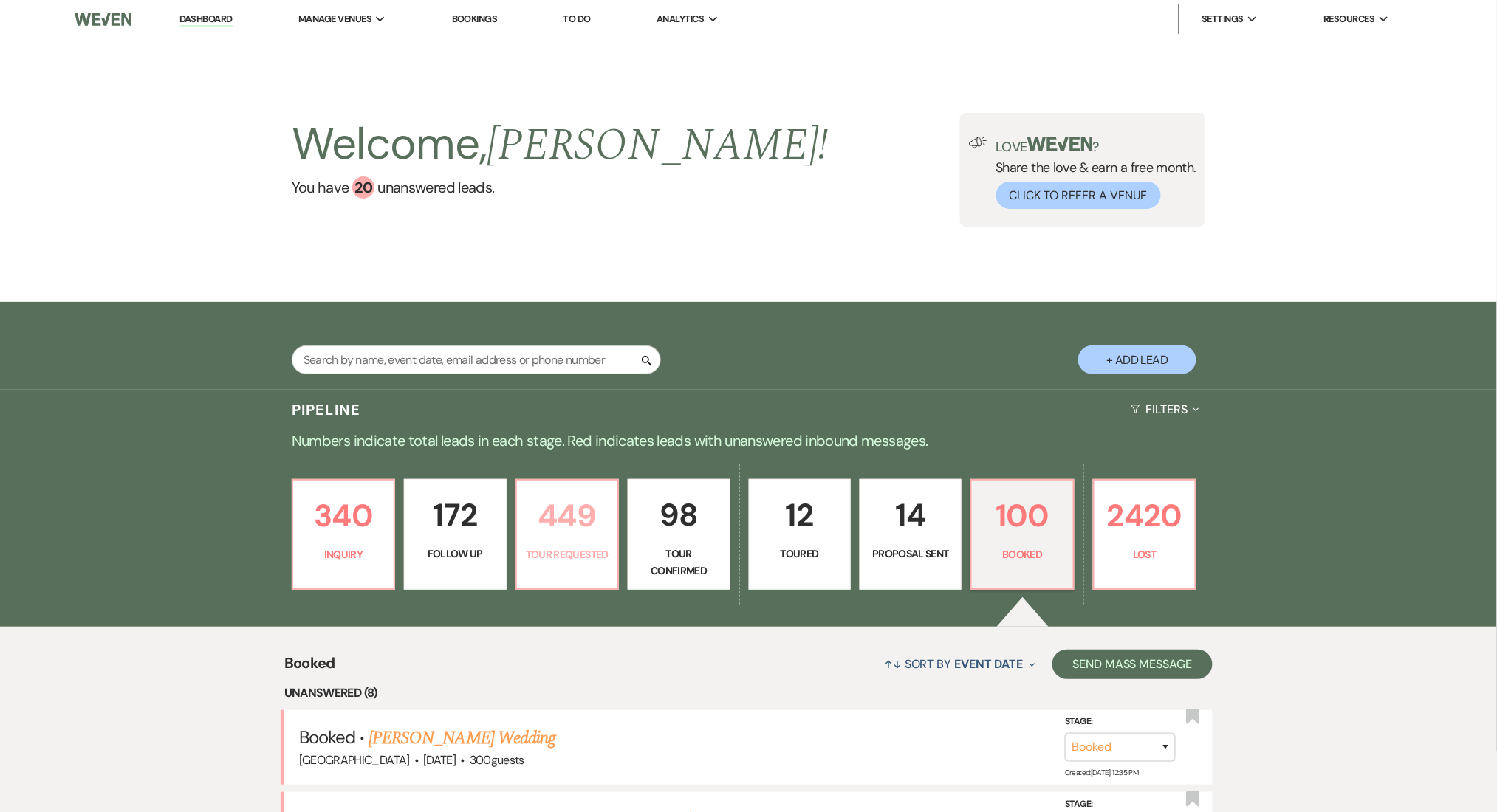
select select "2"
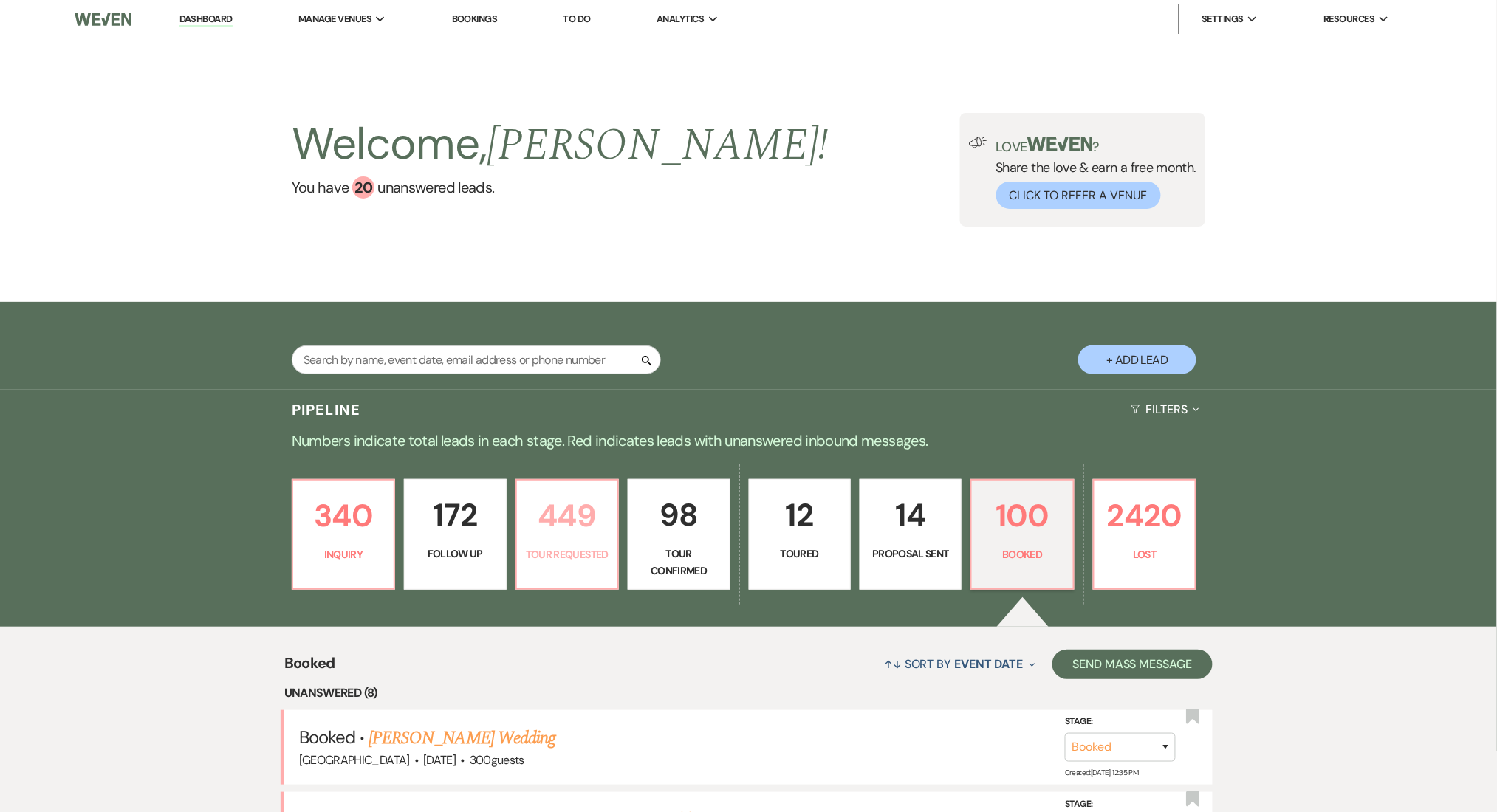
select select "2"
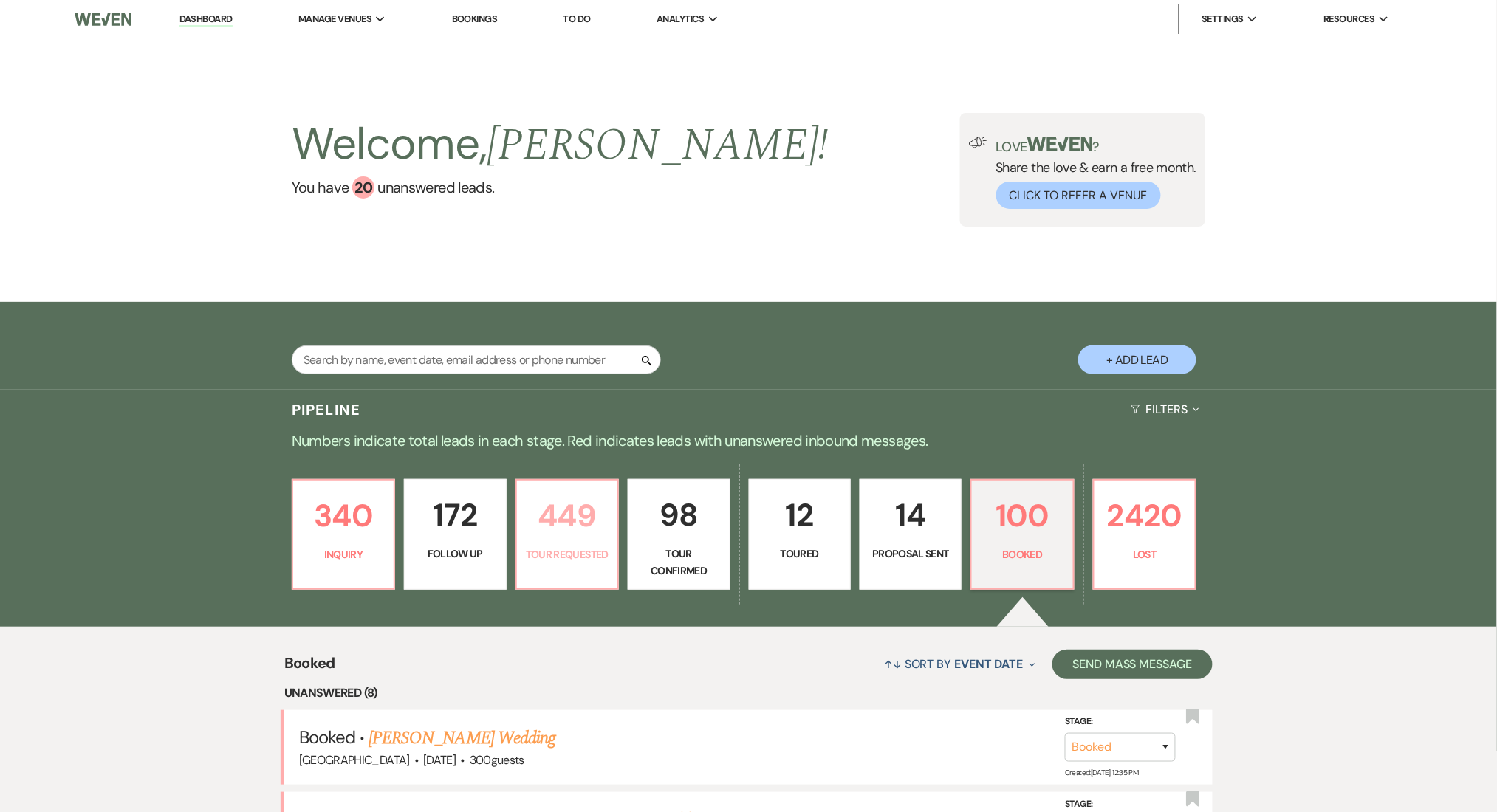
select select "2"
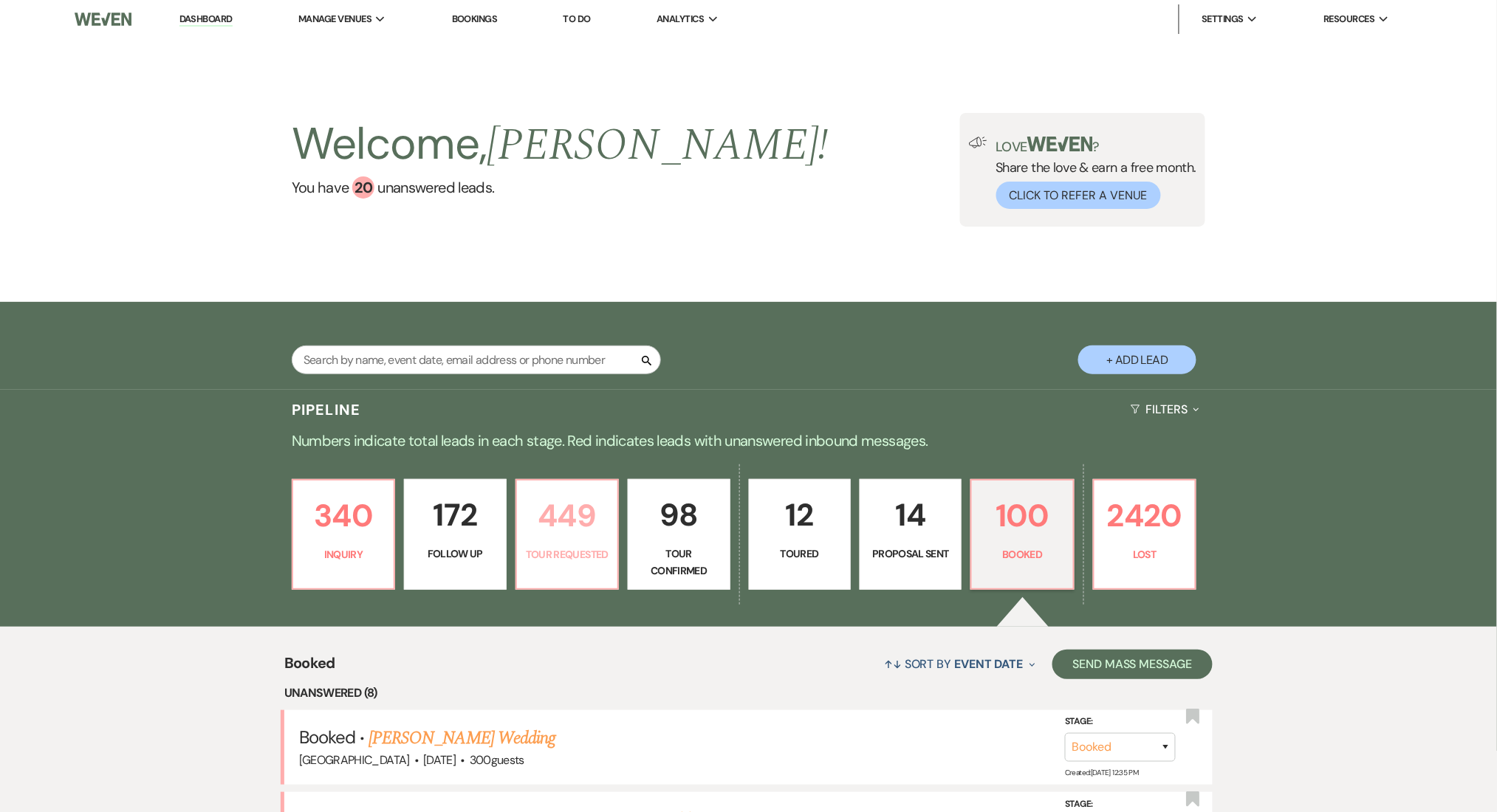
select select "2"
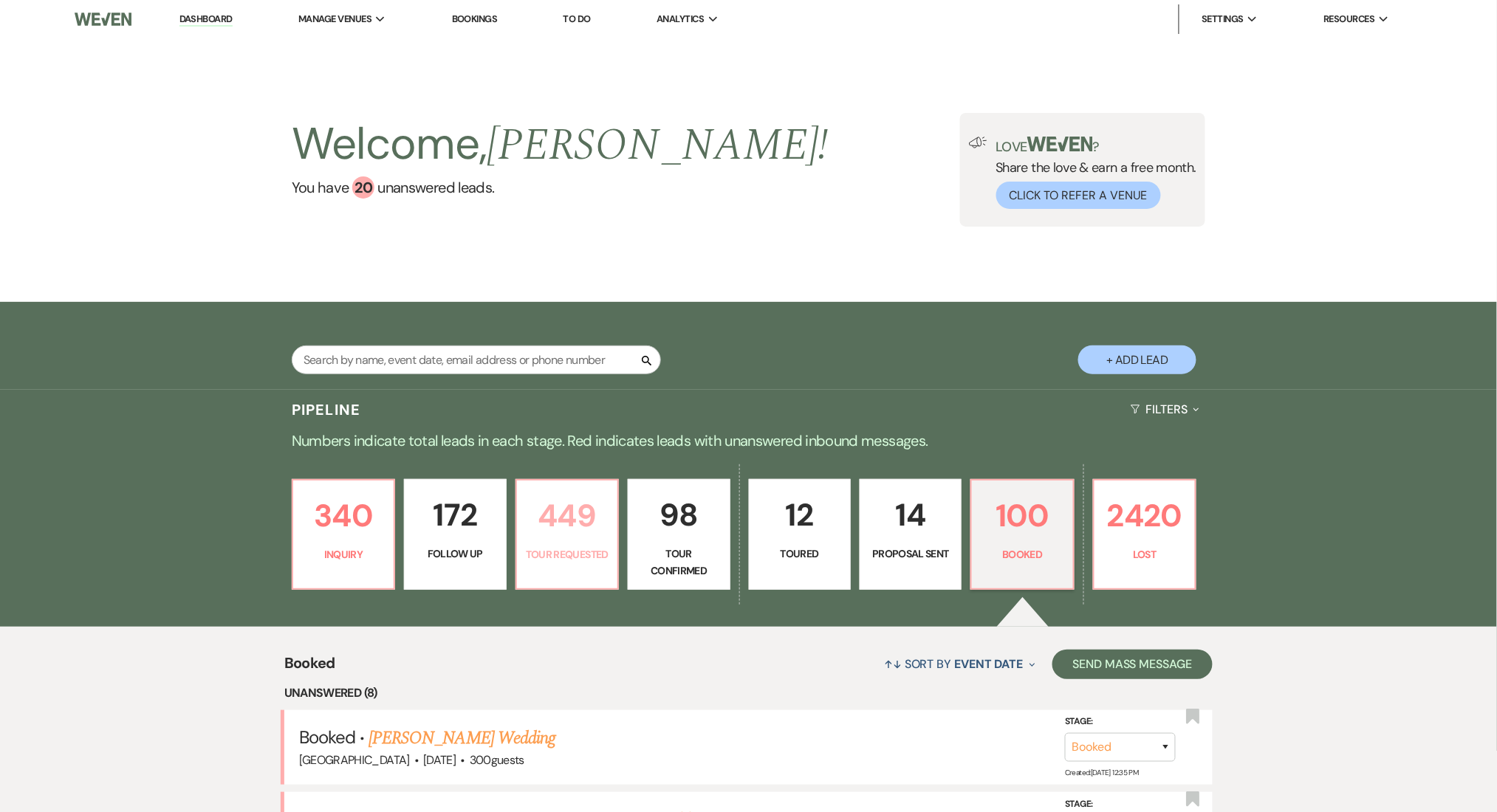
select select "2"
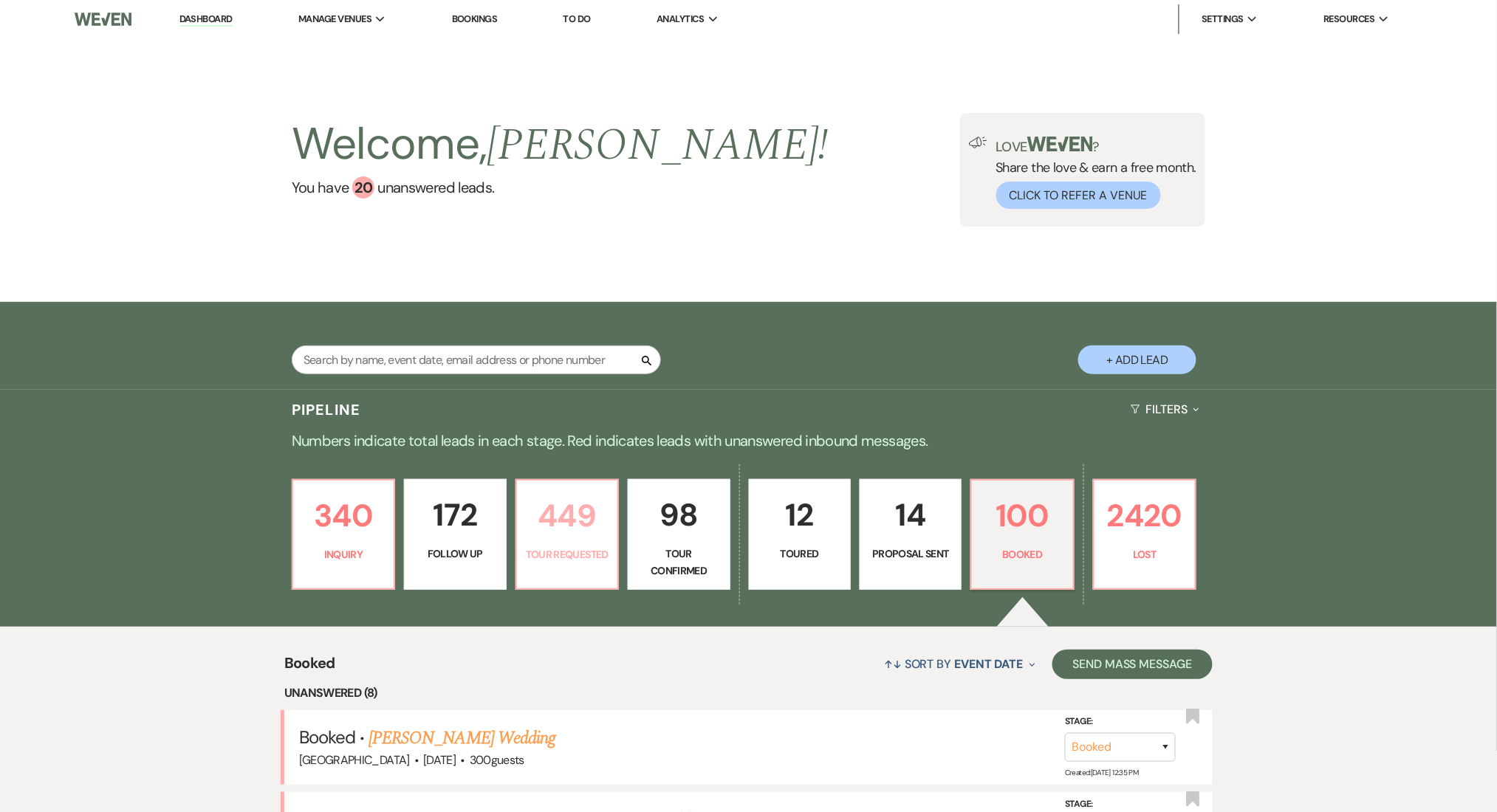
select select "2"
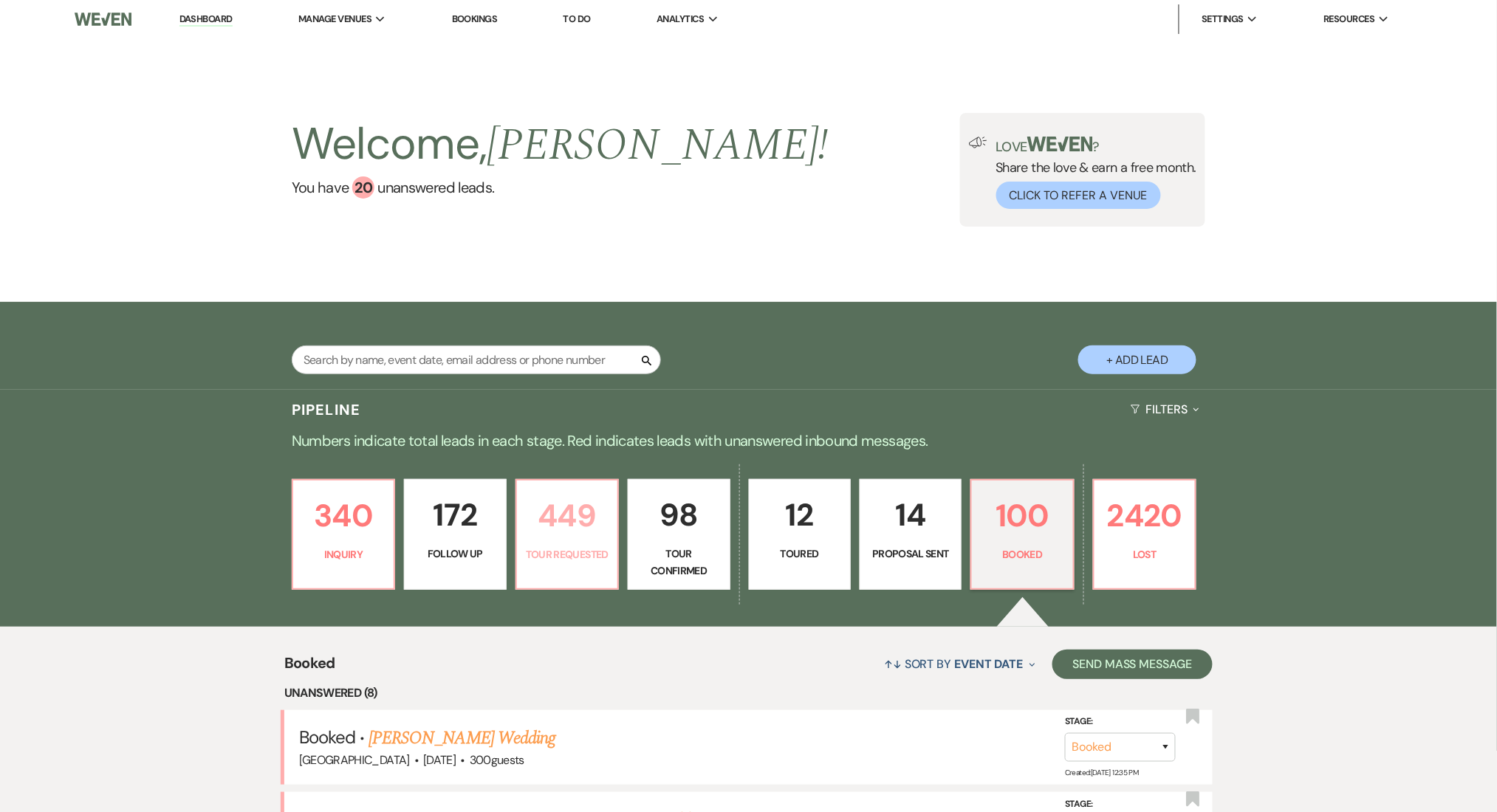
select select "2"
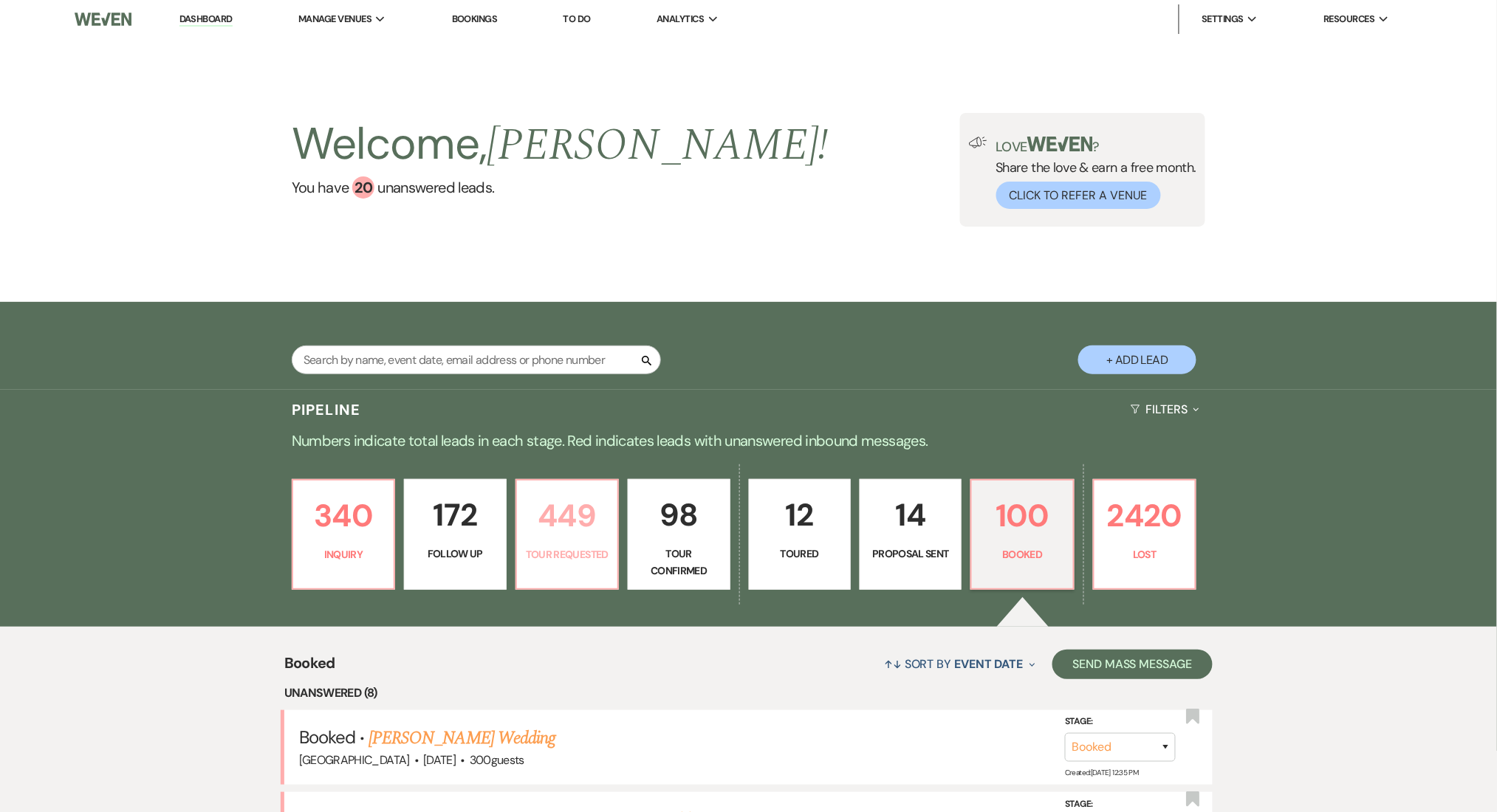
select select "2"
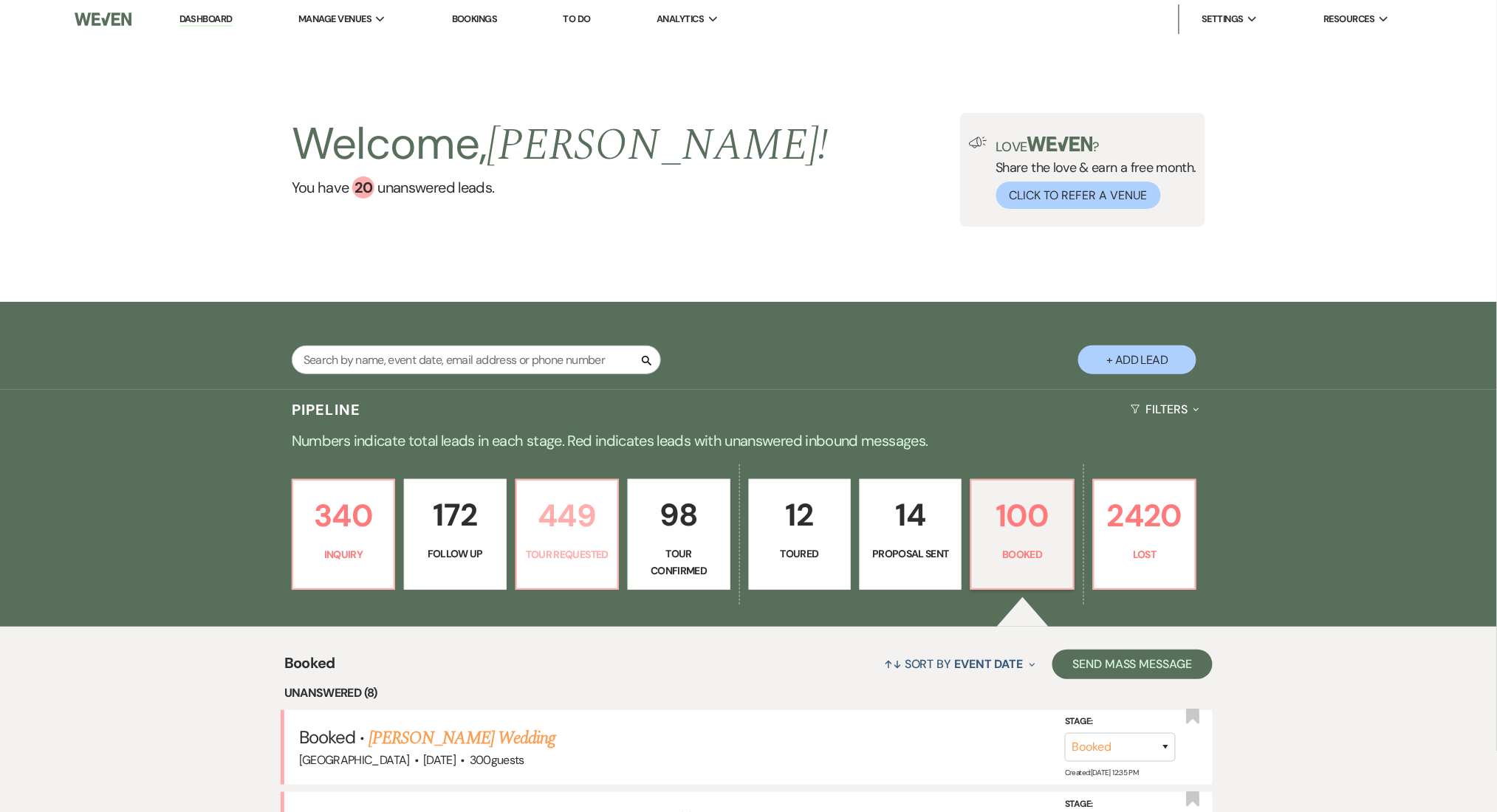
select select "2"
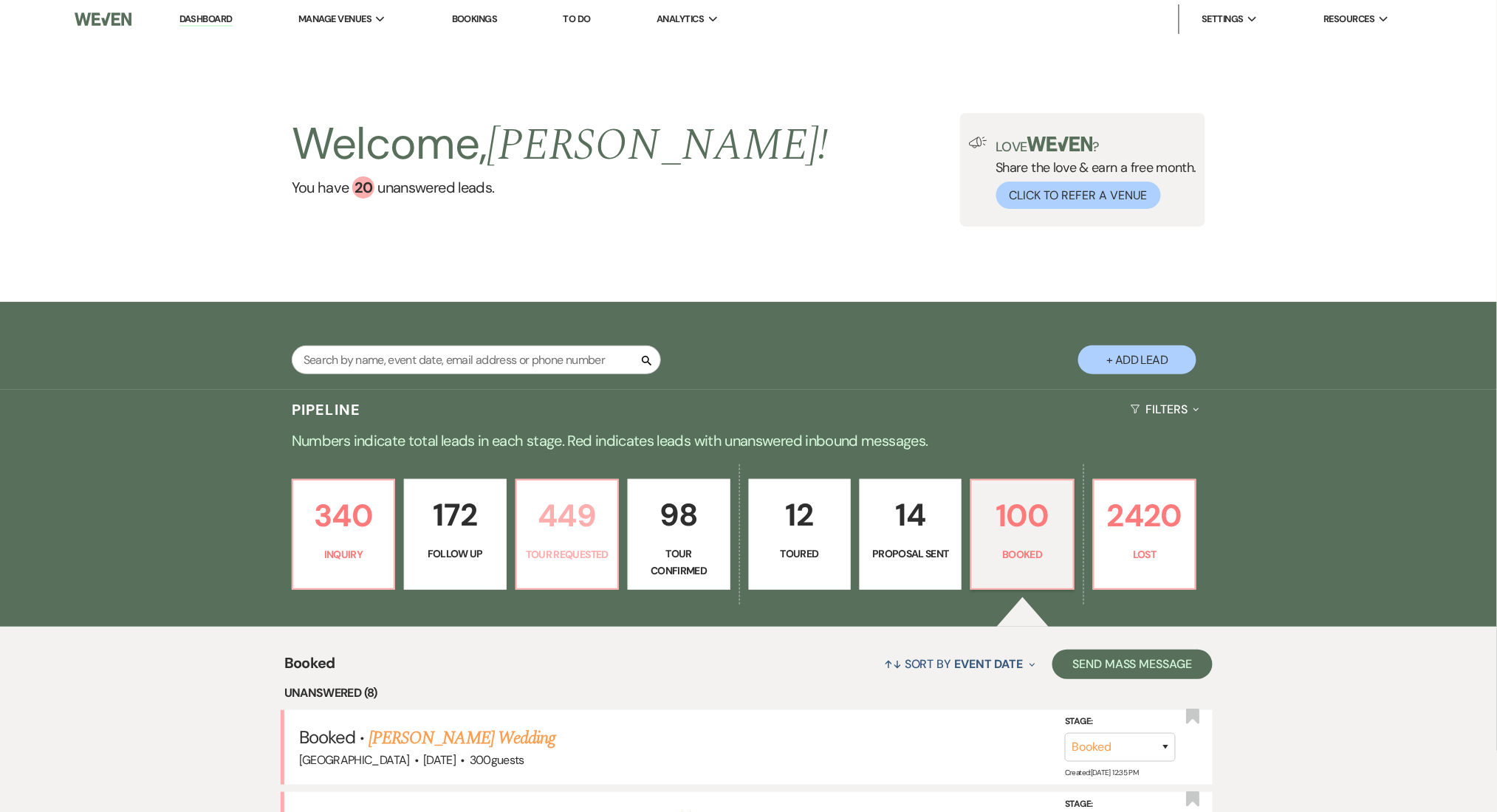
select select "2"
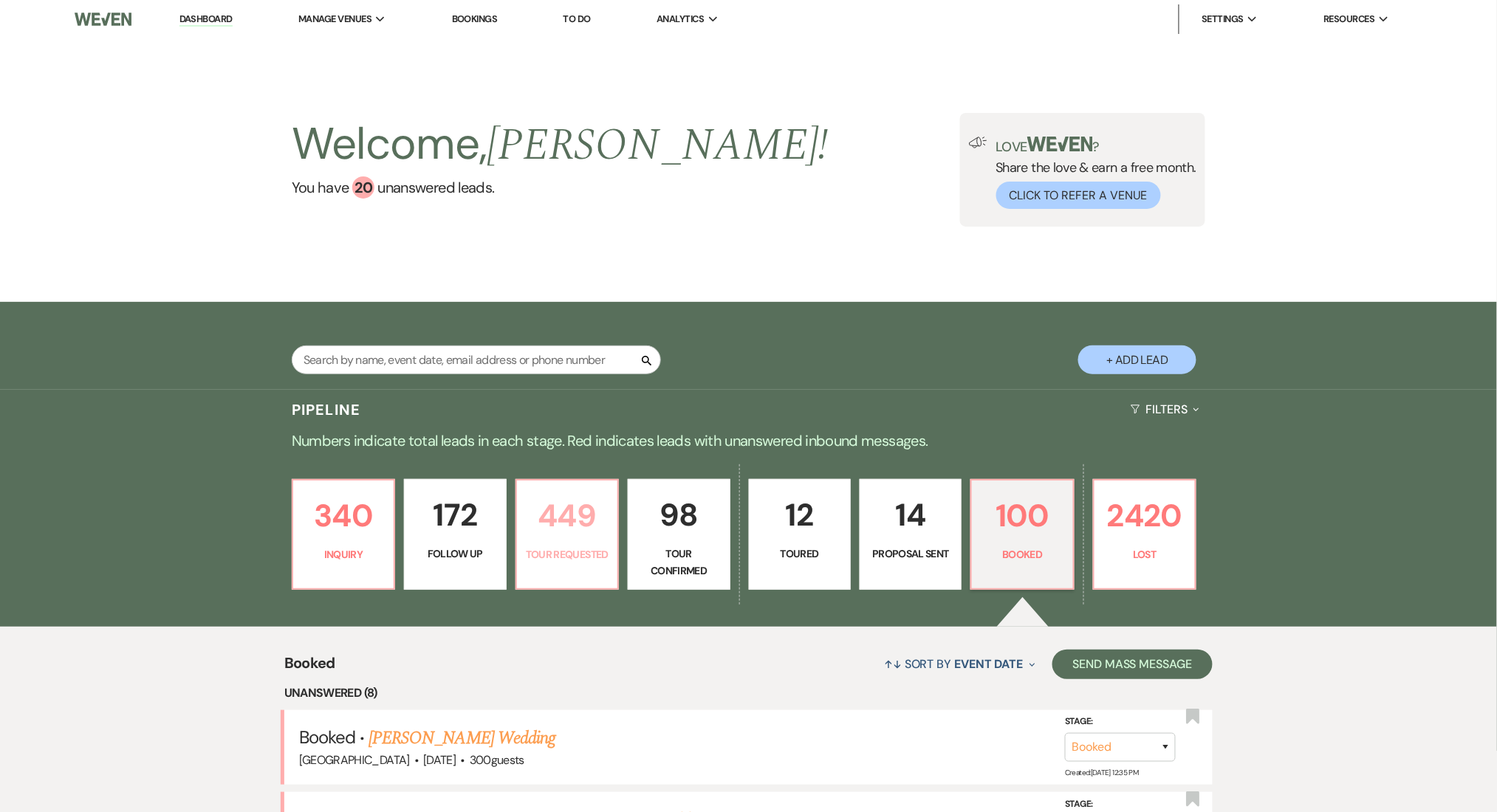
select select "2"
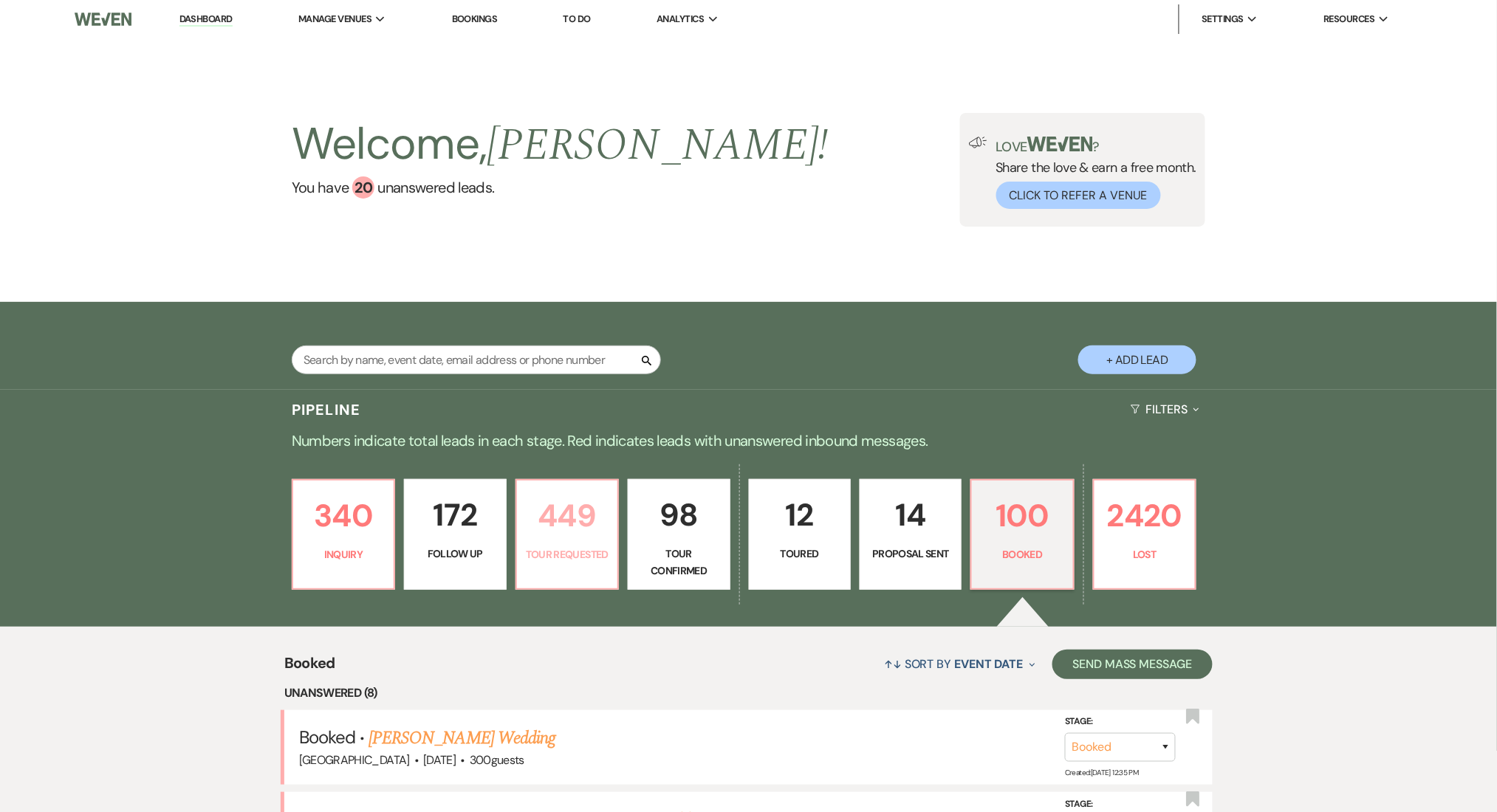
select select "2"
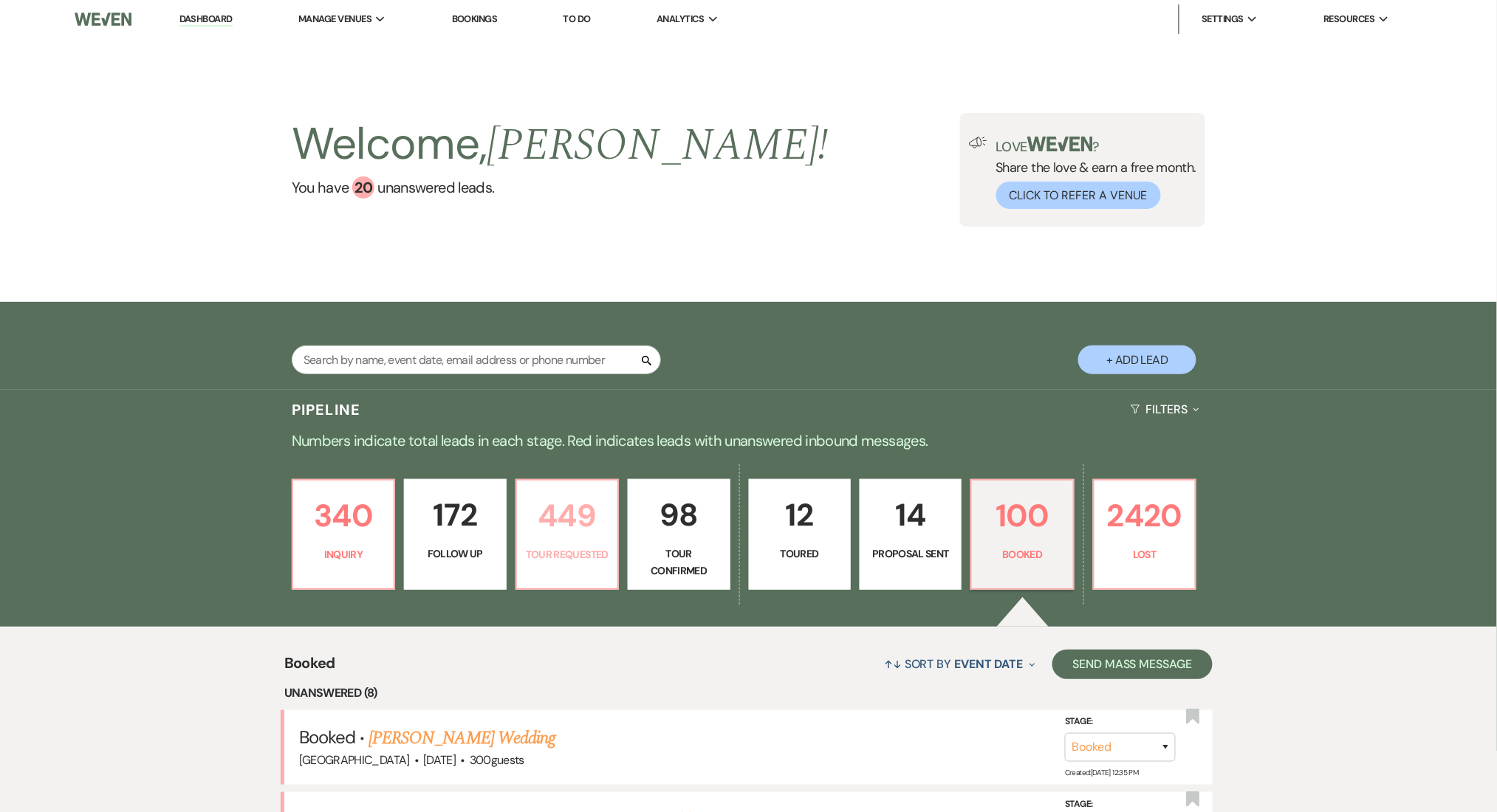
select select "2"
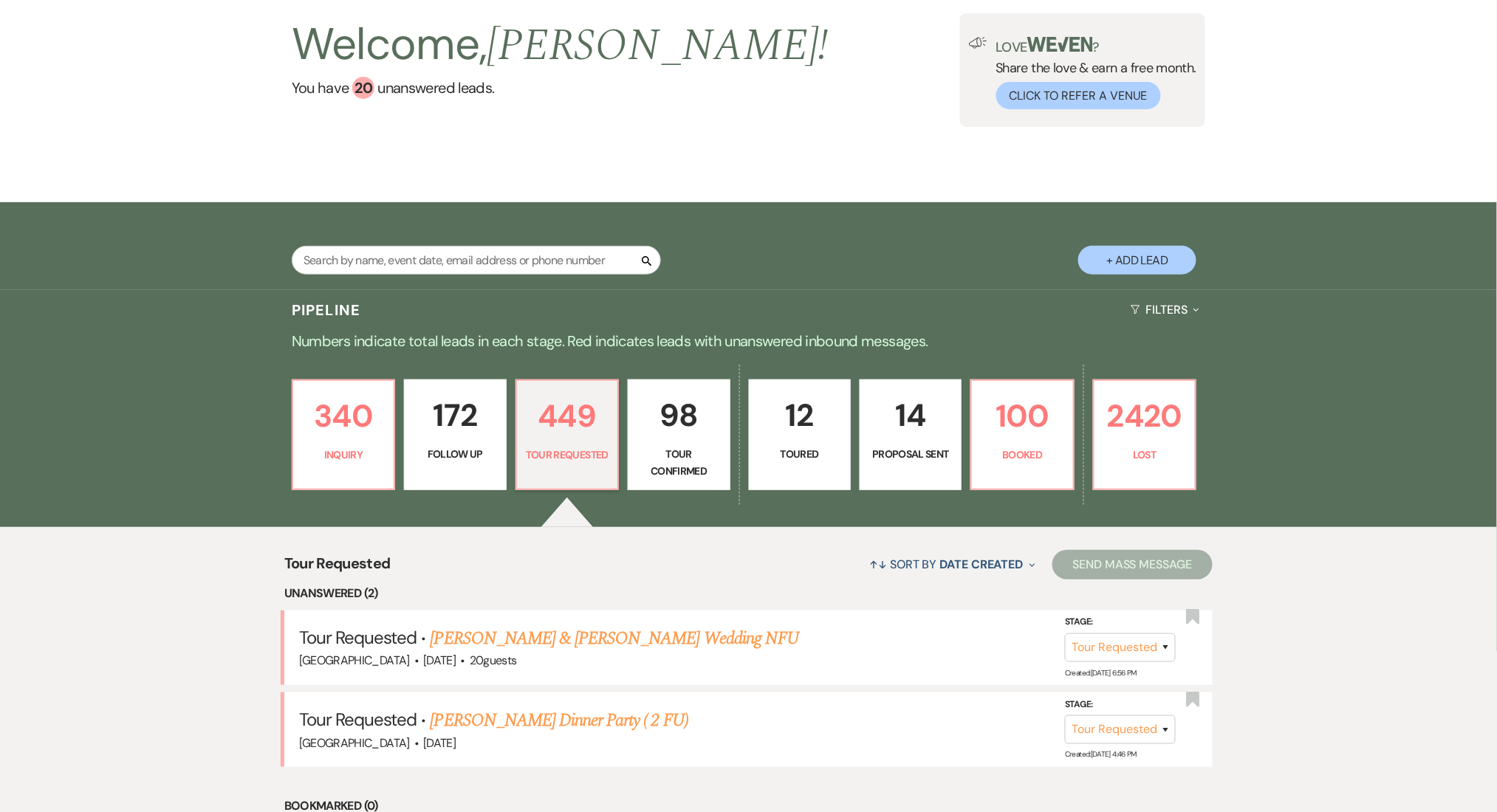
scroll to position [98, 0]
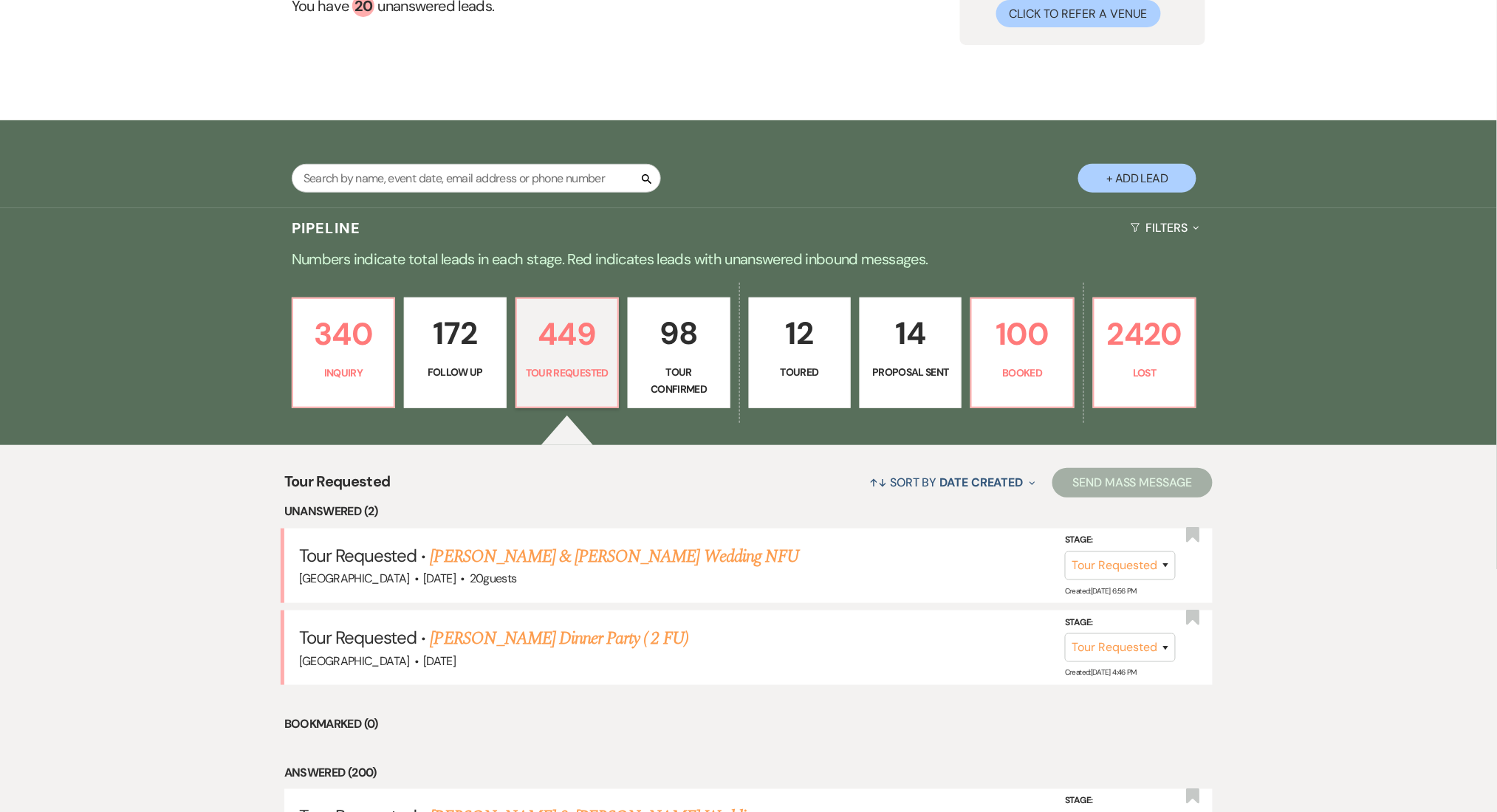
scroll to position [394, 0]
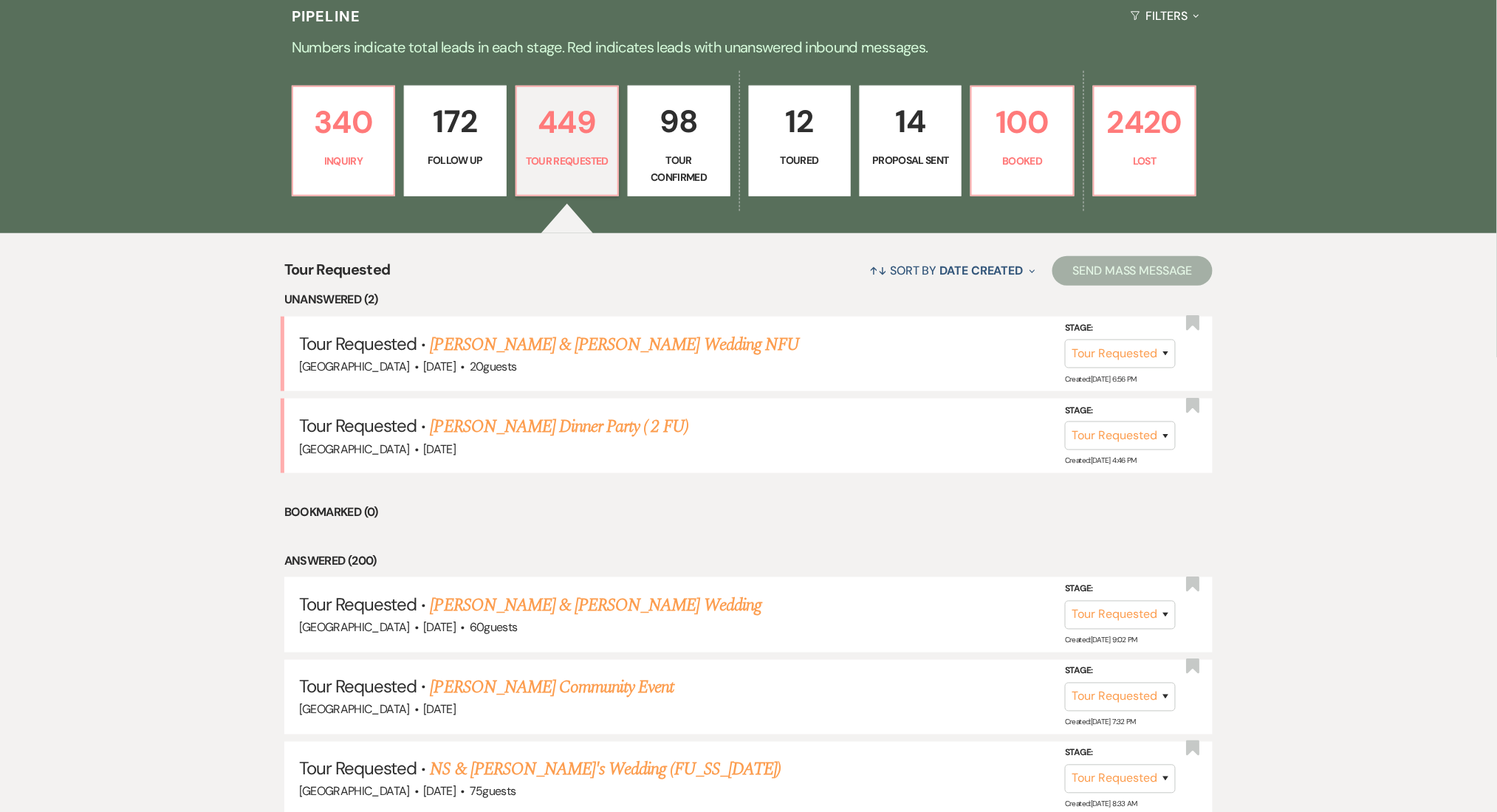
drag, startPoint x: 593, startPoint y: 592, endPoint x: 139, endPoint y: 553, distance: 455.7
click at [593, 592] on link "Jaqivious Wise & Celina Bowman's Wedding" at bounding box center [596, 605] width 331 height 27
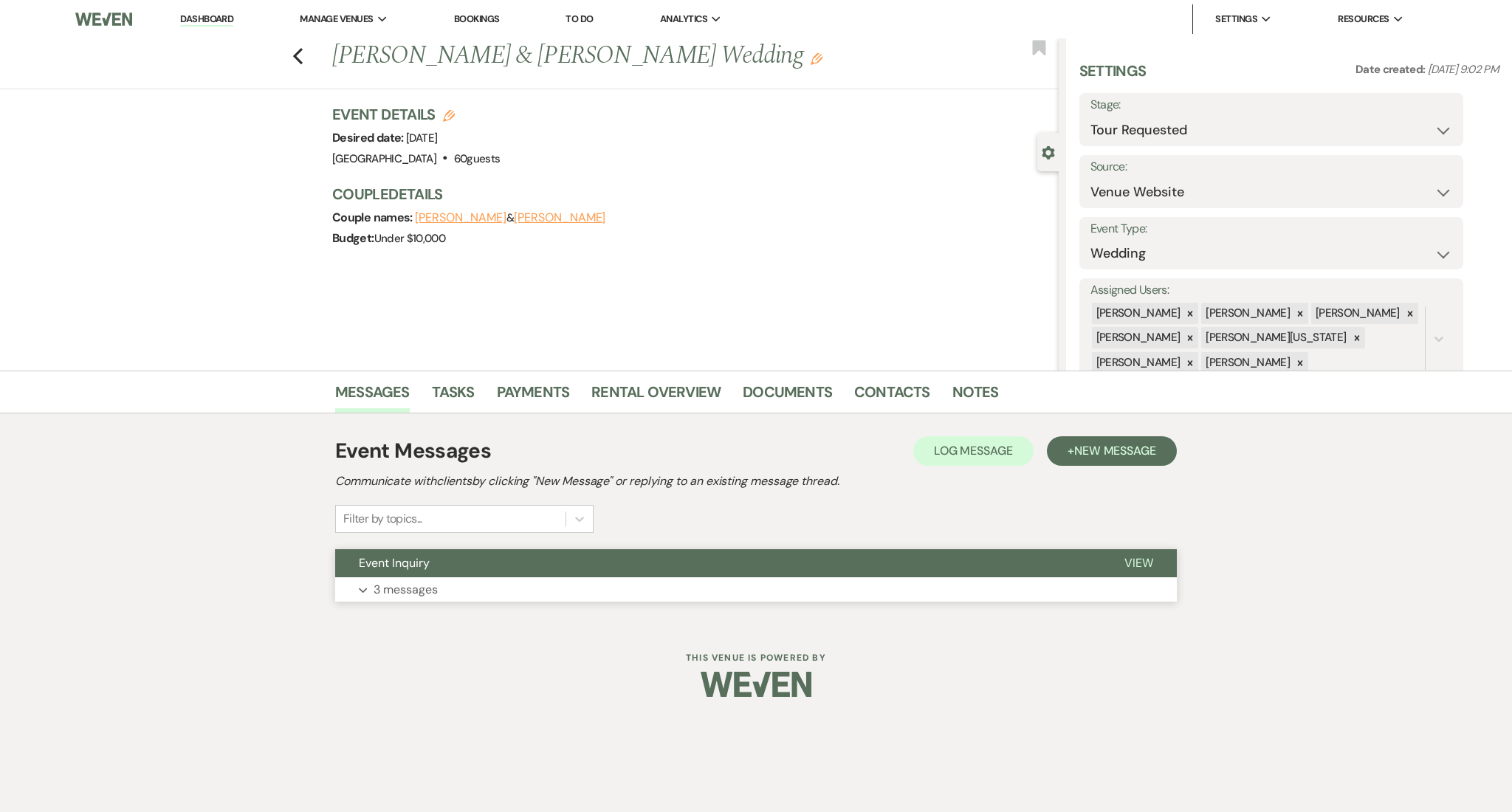
click at [536, 590] on button "Expand 3 messages" at bounding box center [756, 590] width 841 height 25
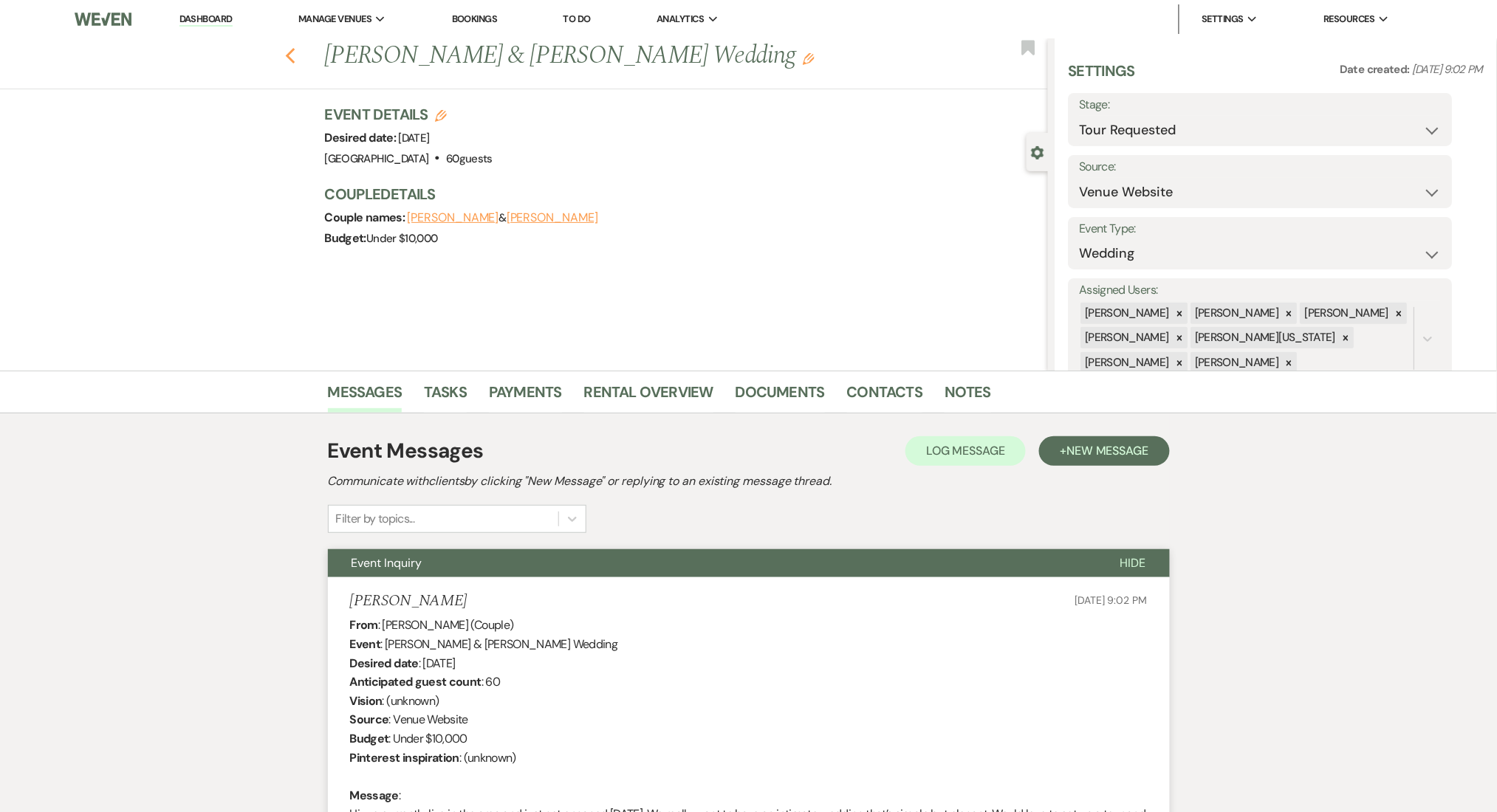
click at [295, 51] on use "button" at bounding box center [289, 56] width 9 height 16
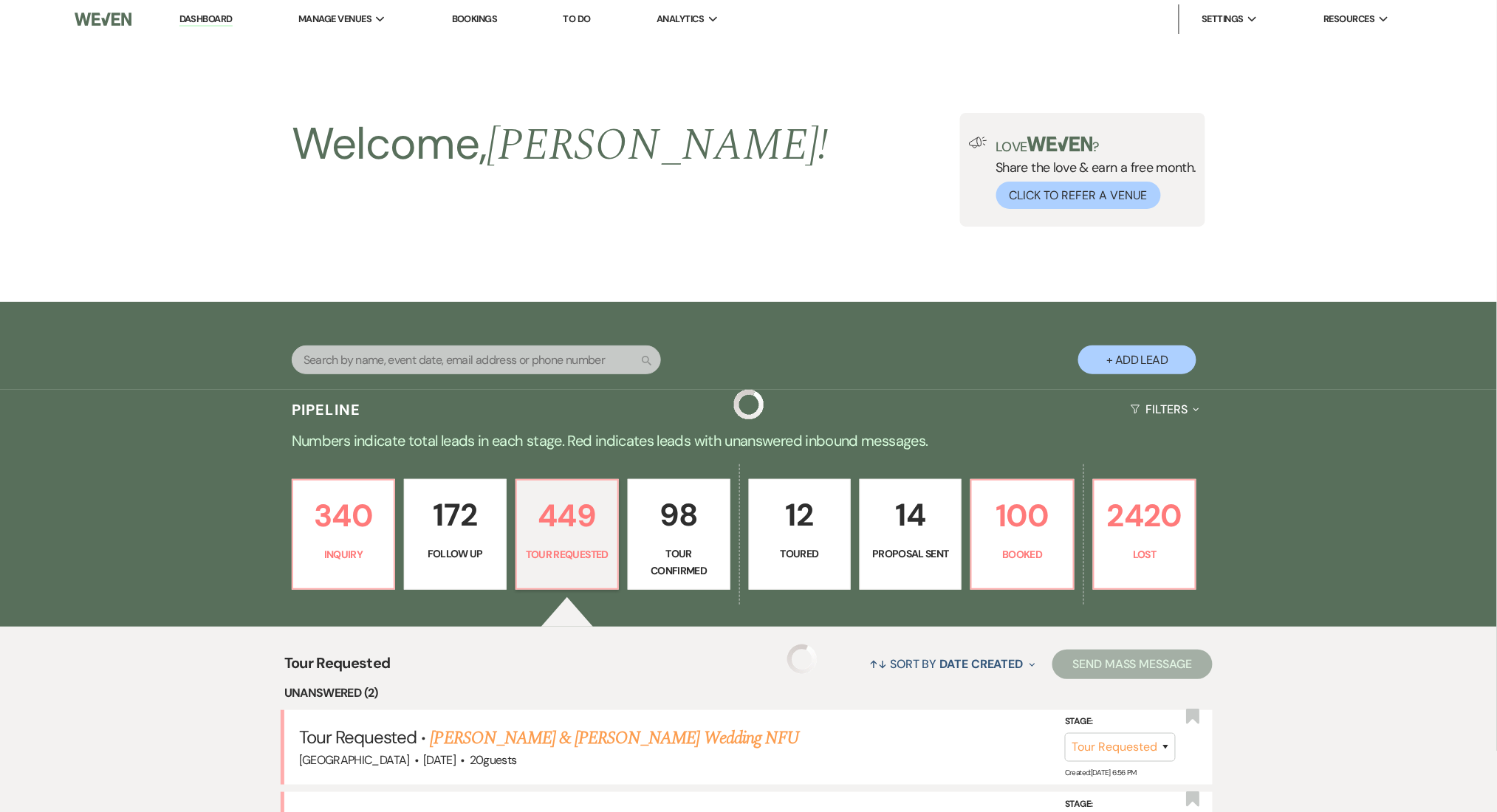
scroll to position [394, 0]
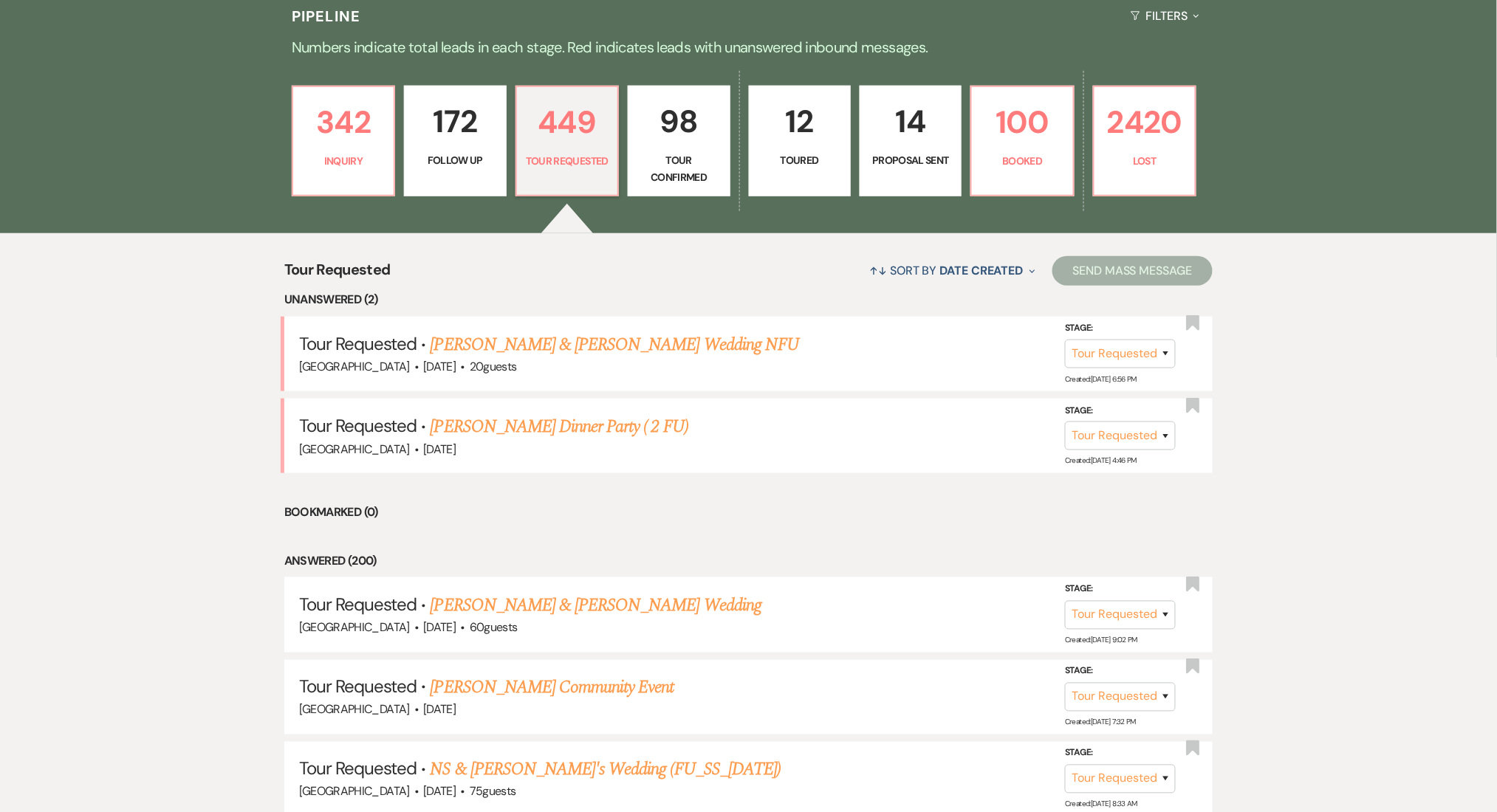
click at [1019, 129] on p "100" at bounding box center [1022, 122] width 83 height 49
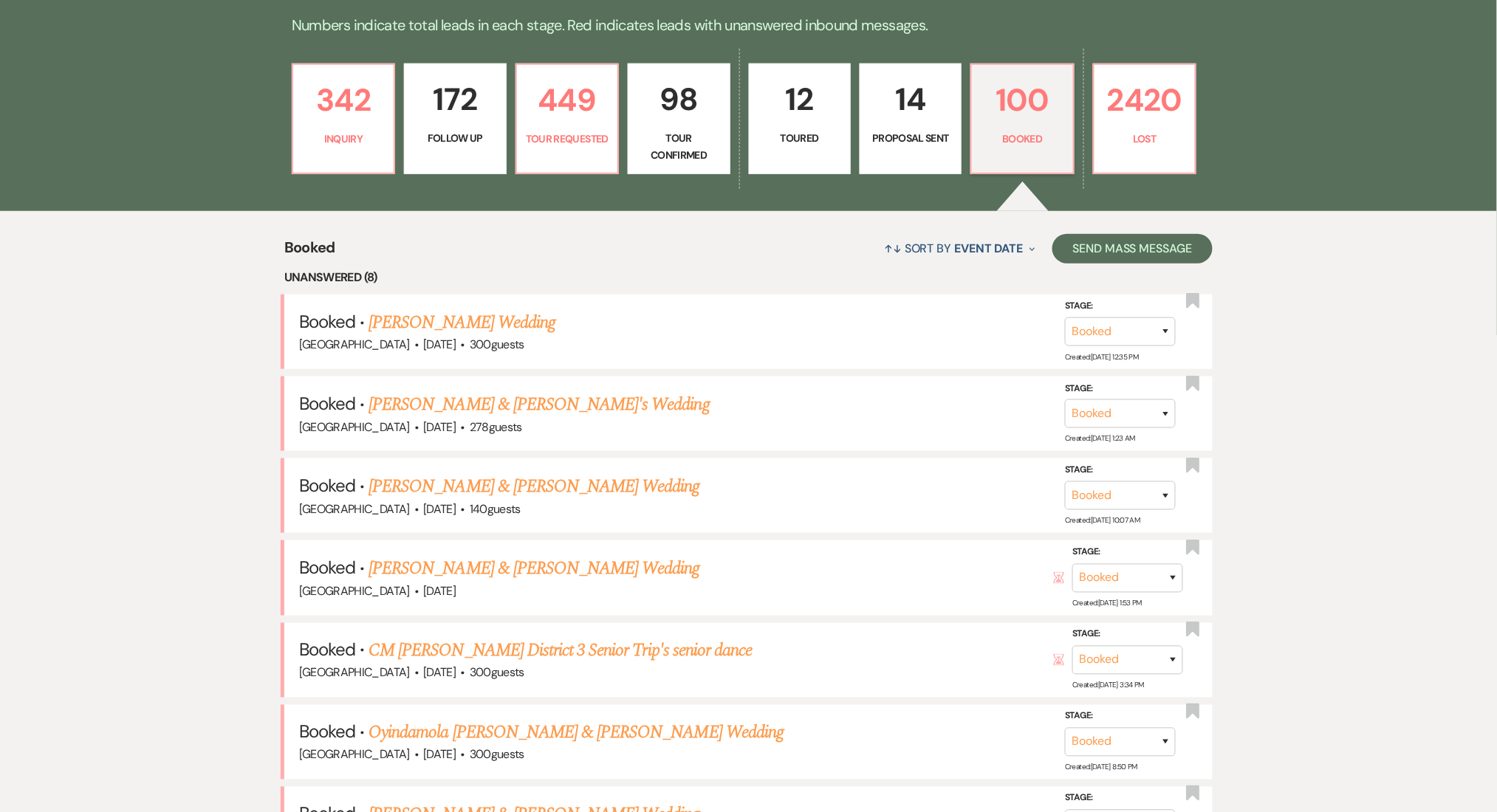
scroll to position [296, 0]
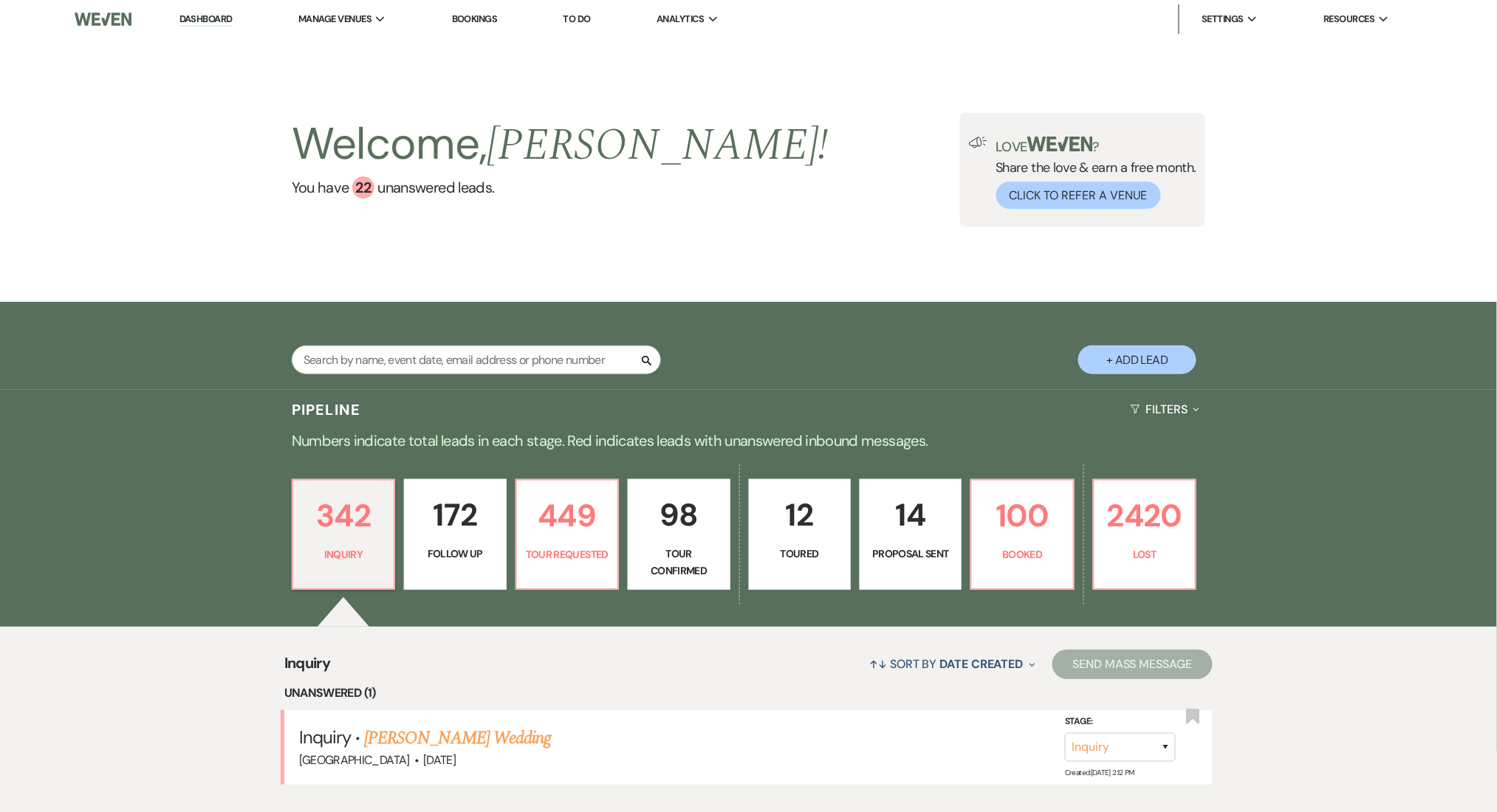
drag, startPoint x: 360, startPoint y: 52, endPoint x: 154, endPoint y: 316, distance: 334.9
click at [0, 0] on li "[GEOGRAPHIC_DATA]" at bounding box center [0, 0] width 0 height 0
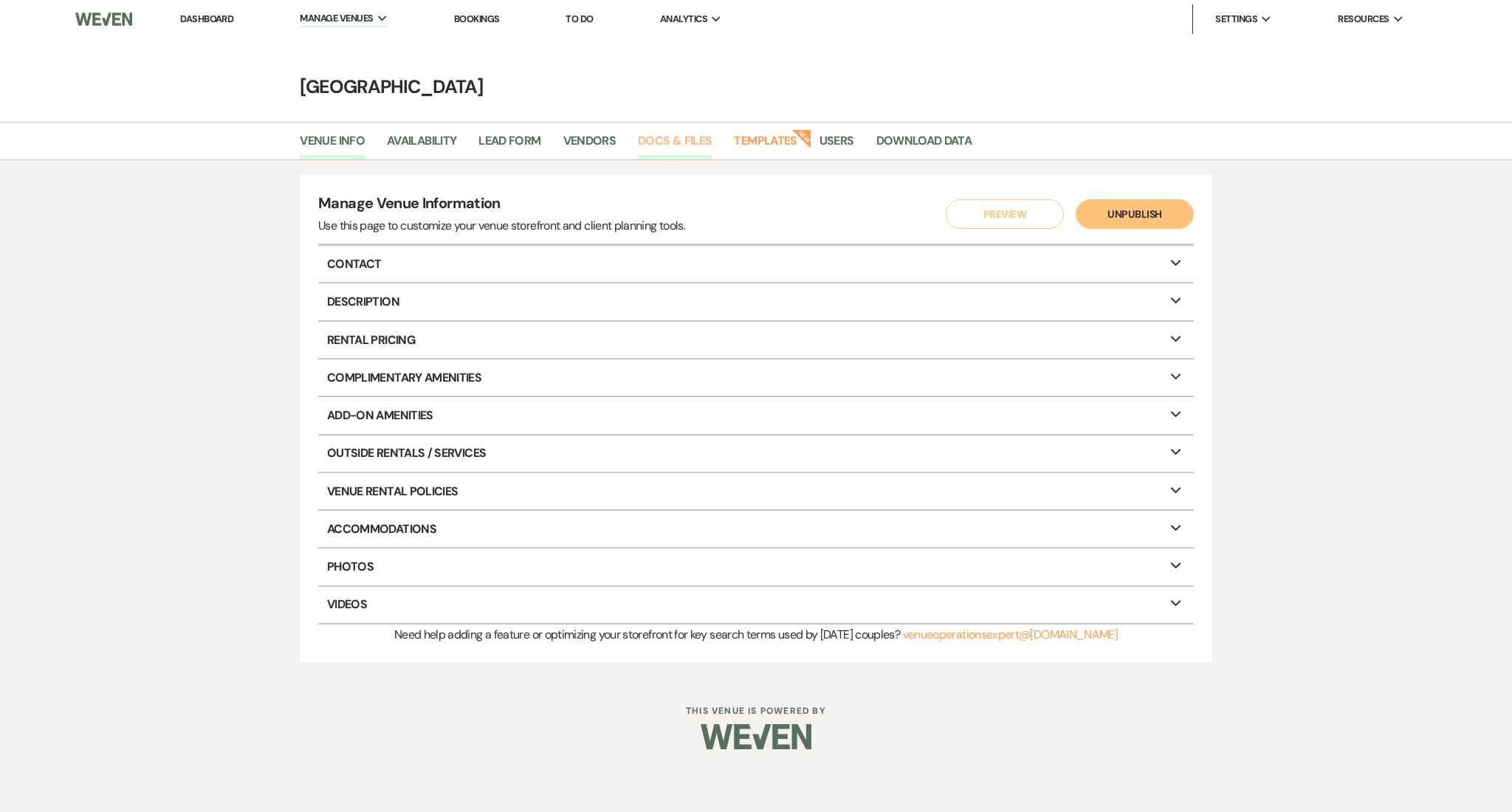
click at [674, 135] on link "Docs & Files" at bounding box center [675, 145] width 74 height 28
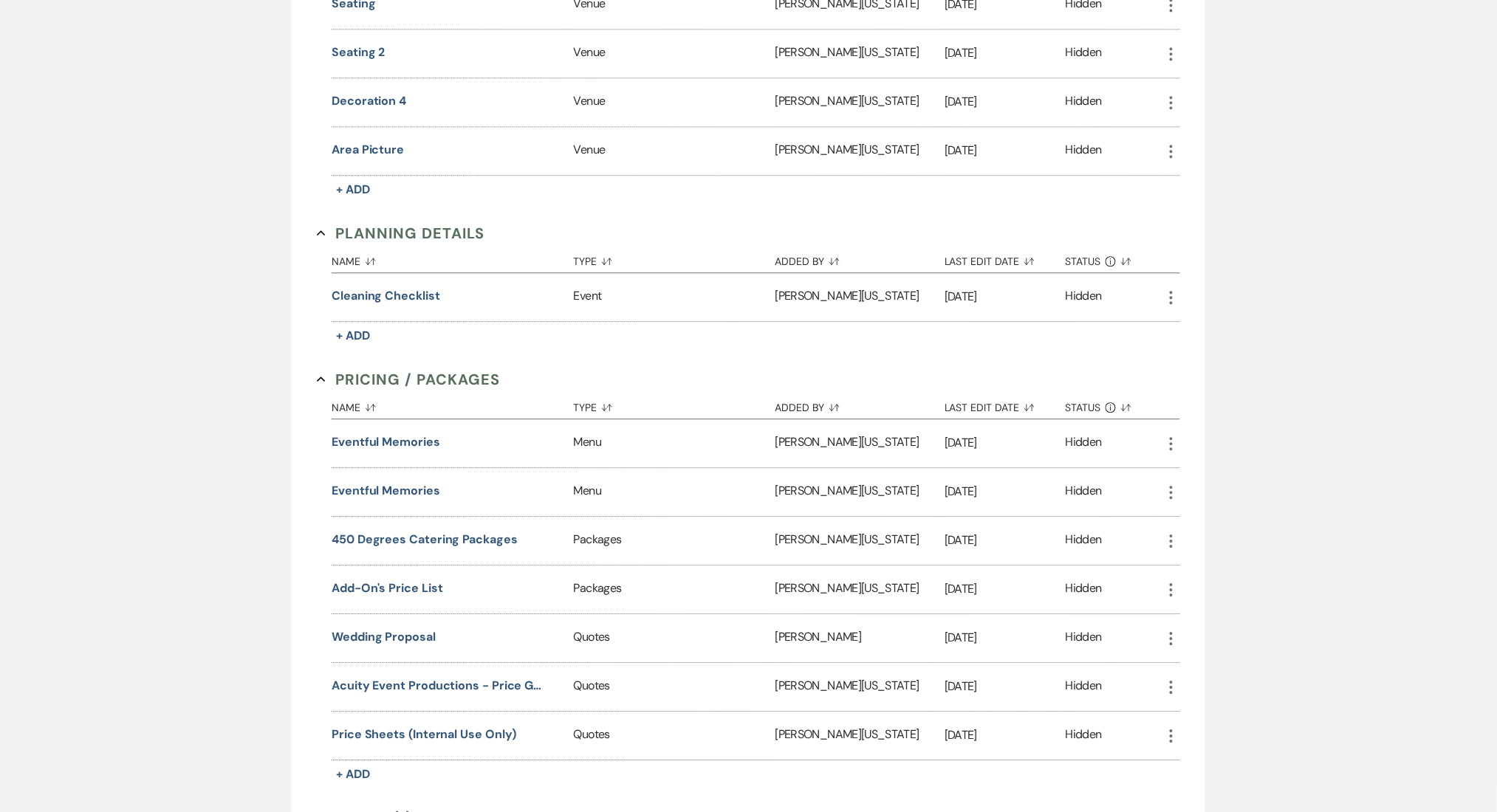
scroll to position [1477, 0]
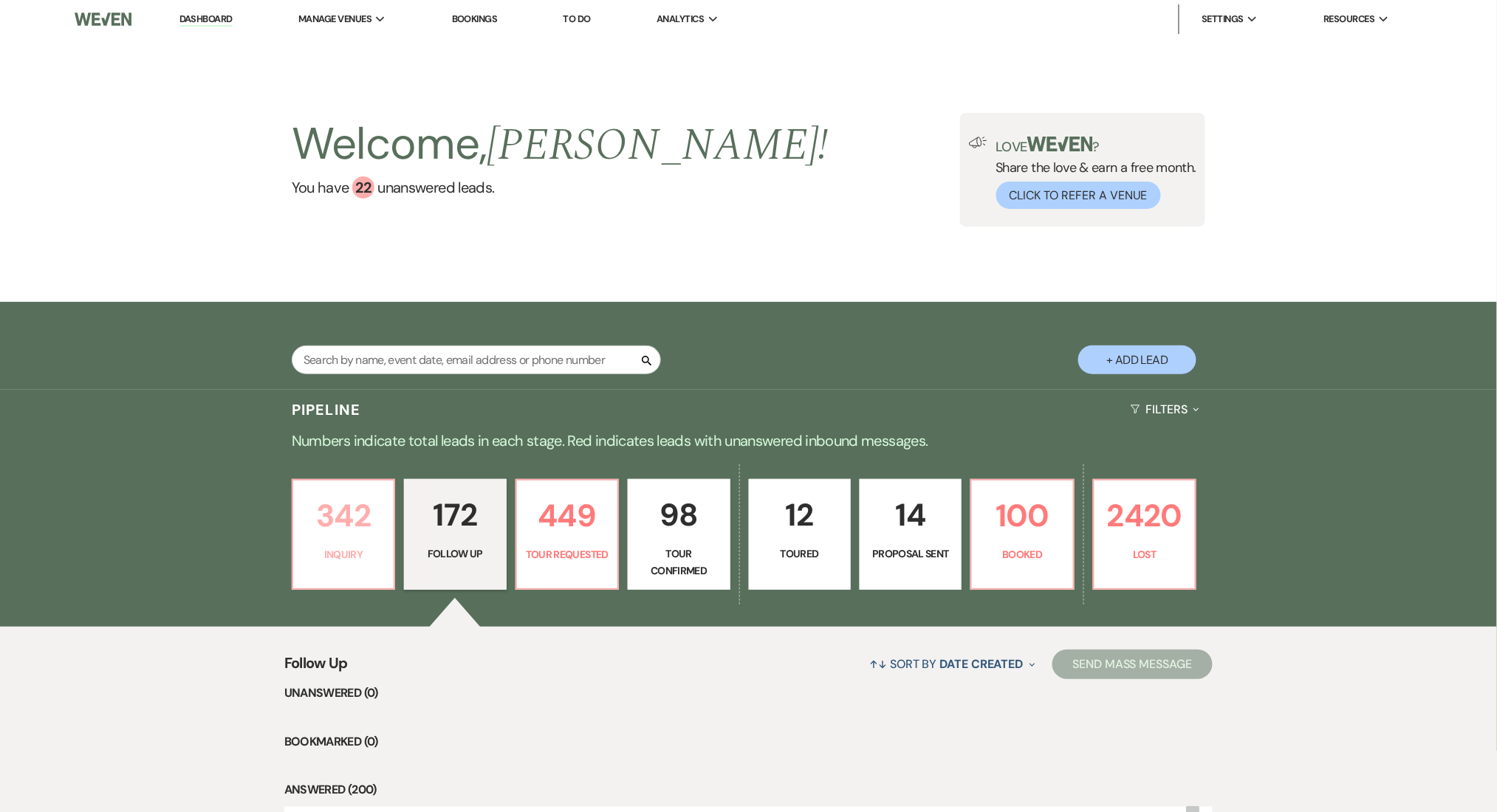
click at [339, 532] on p "342" at bounding box center [343, 515] width 83 height 49
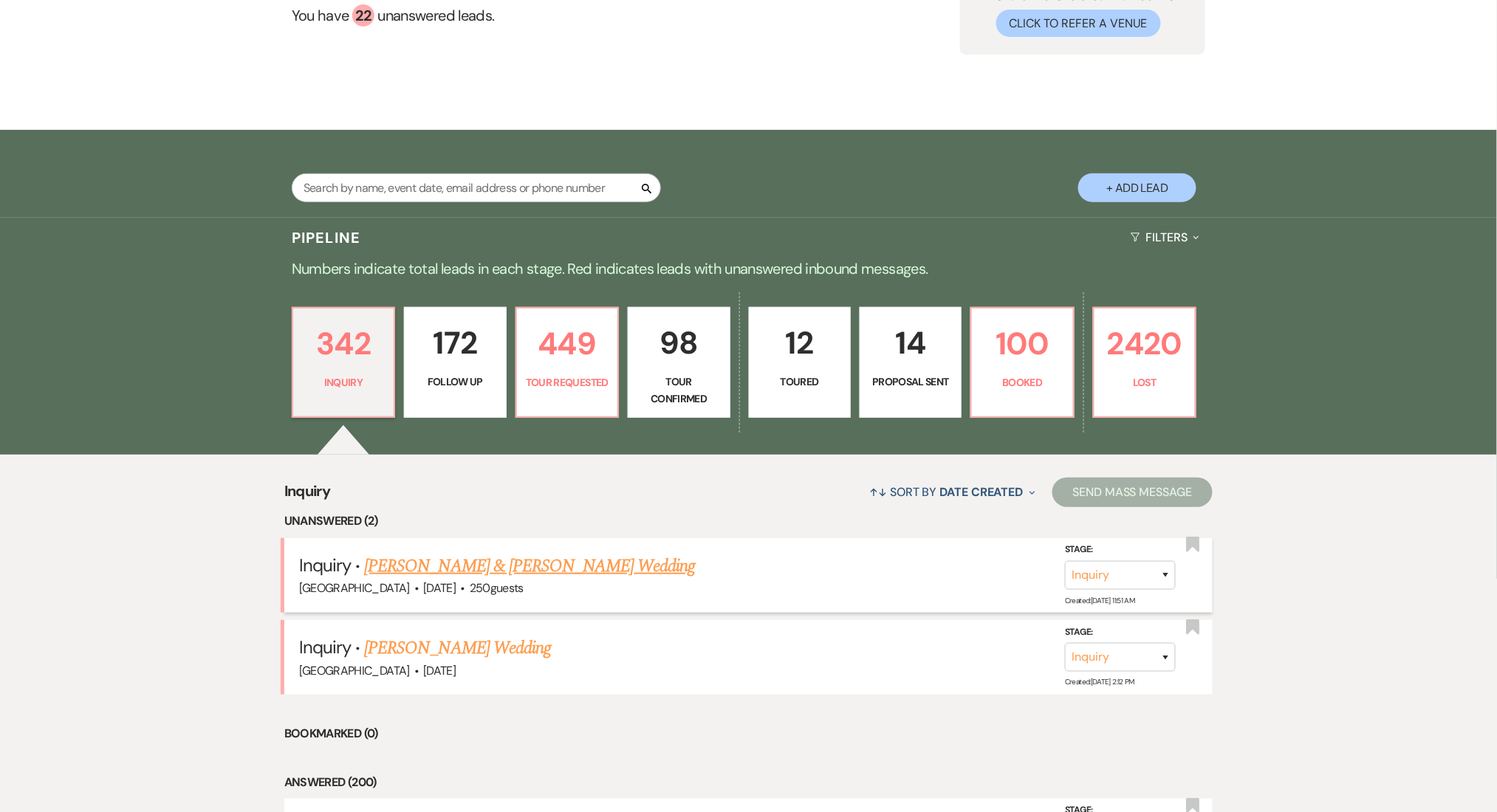
scroll to position [296, 0]
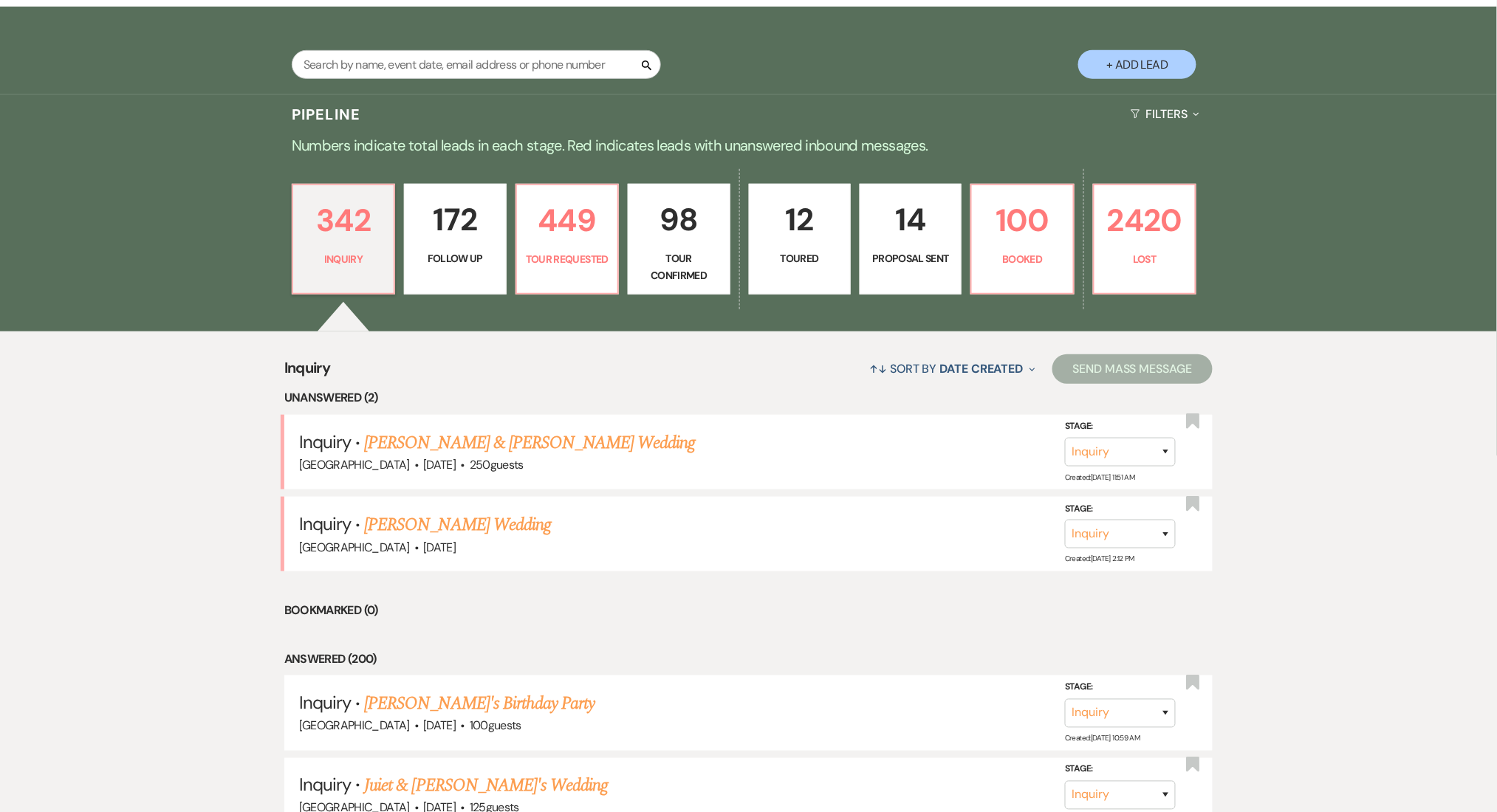
drag, startPoint x: 465, startPoint y: 436, endPoint x: 722, endPoint y: 532, distance: 274.3
click at [465, 436] on link "Marco Rodriguez & Rodriguez's Wedding" at bounding box center [530, 443] width 331 height 27
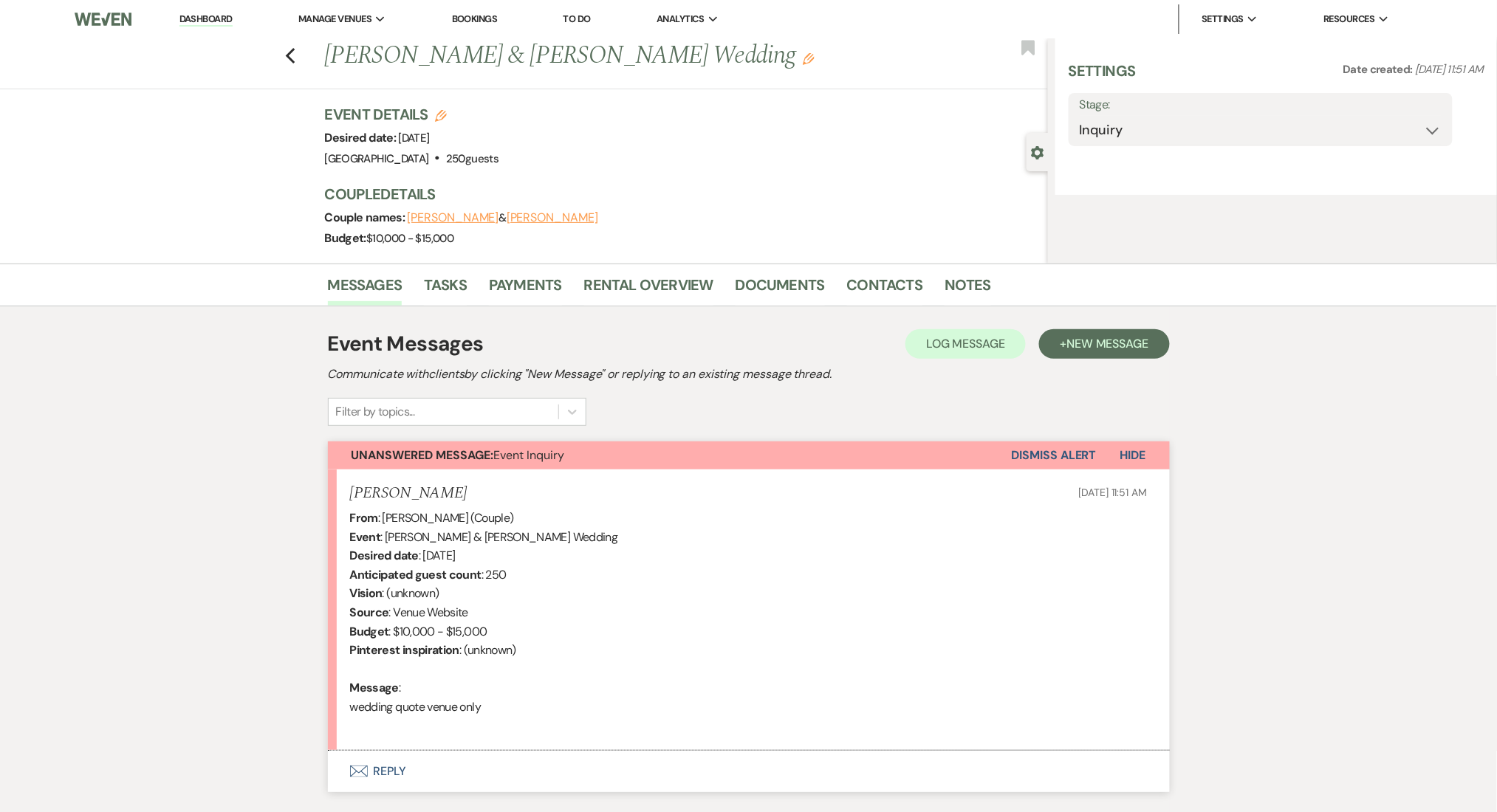
select select "5"
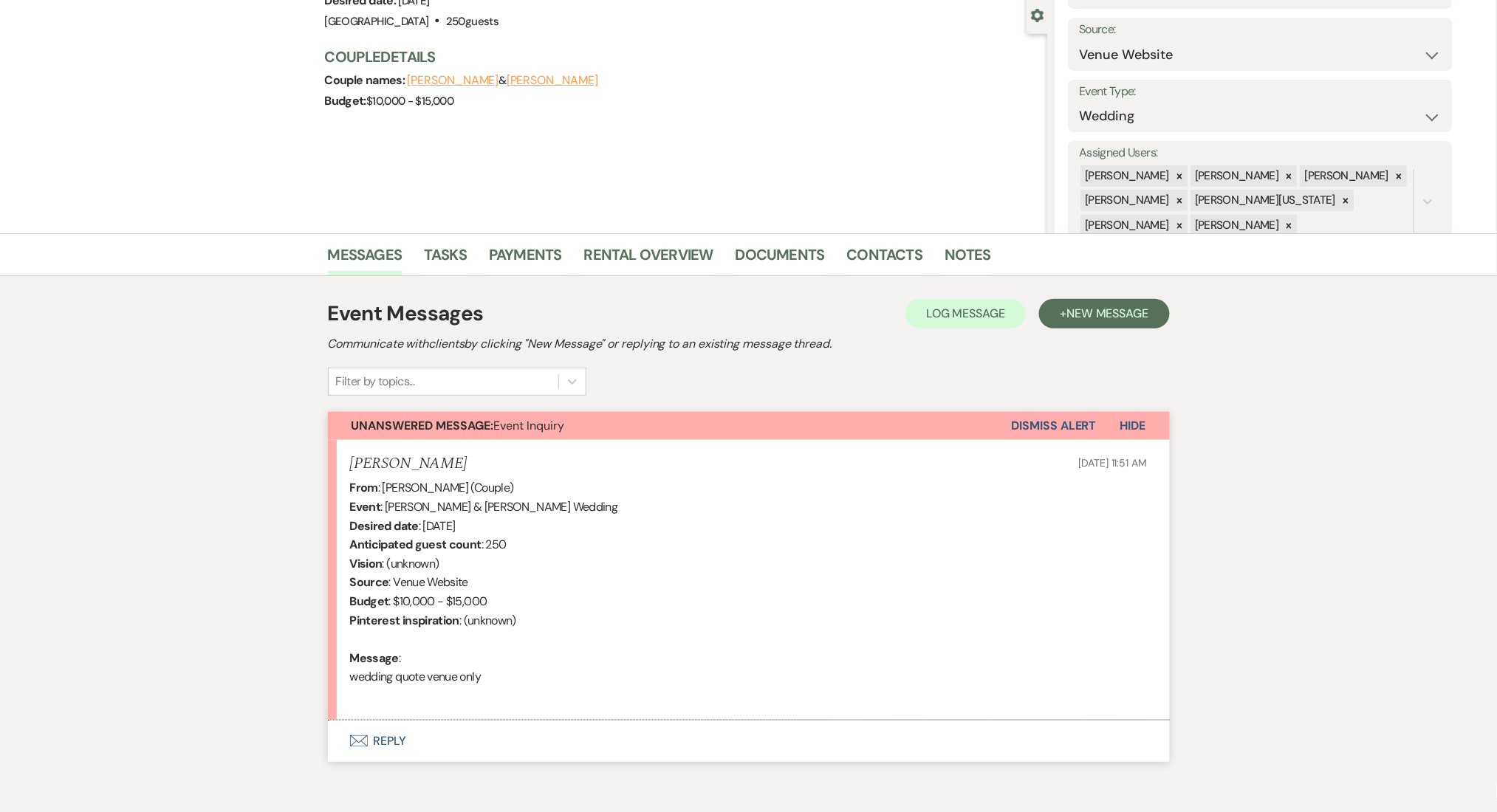
scroll to position [204, 0]
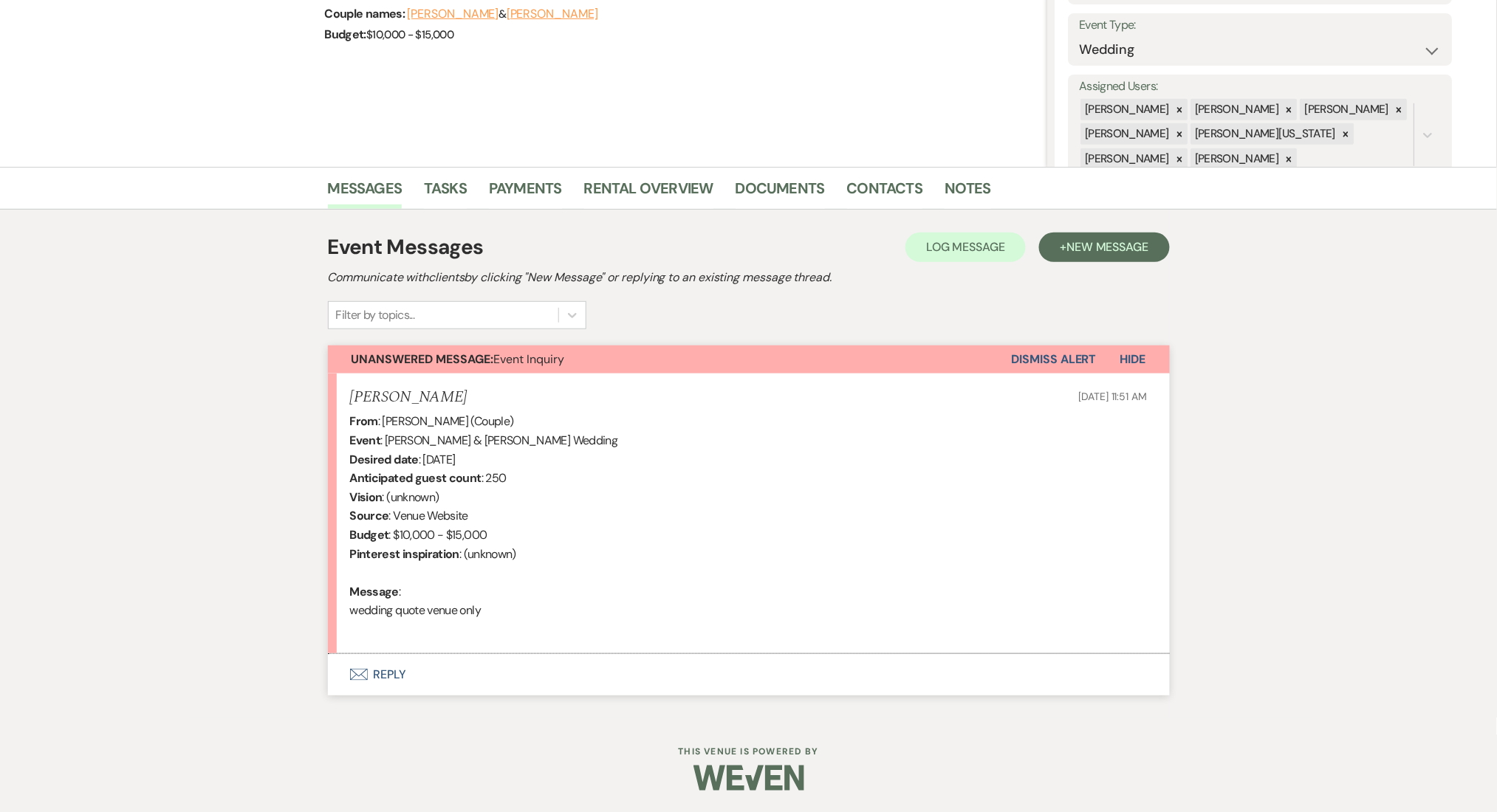
click at [457, 683] on button "Envelope Reply" at bounding box center [748, 675] width 842 height 41
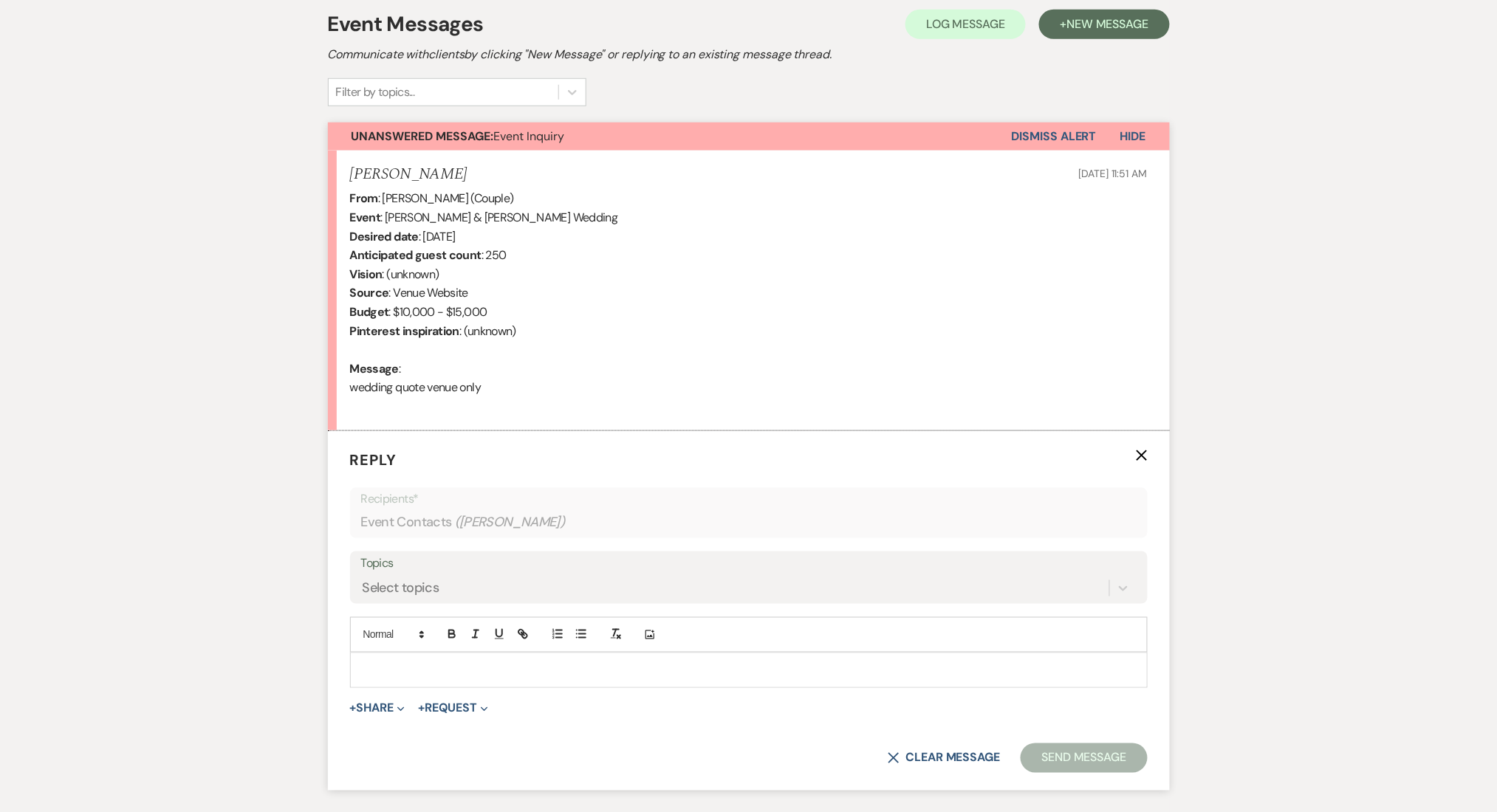
scroll to position [486, 0]
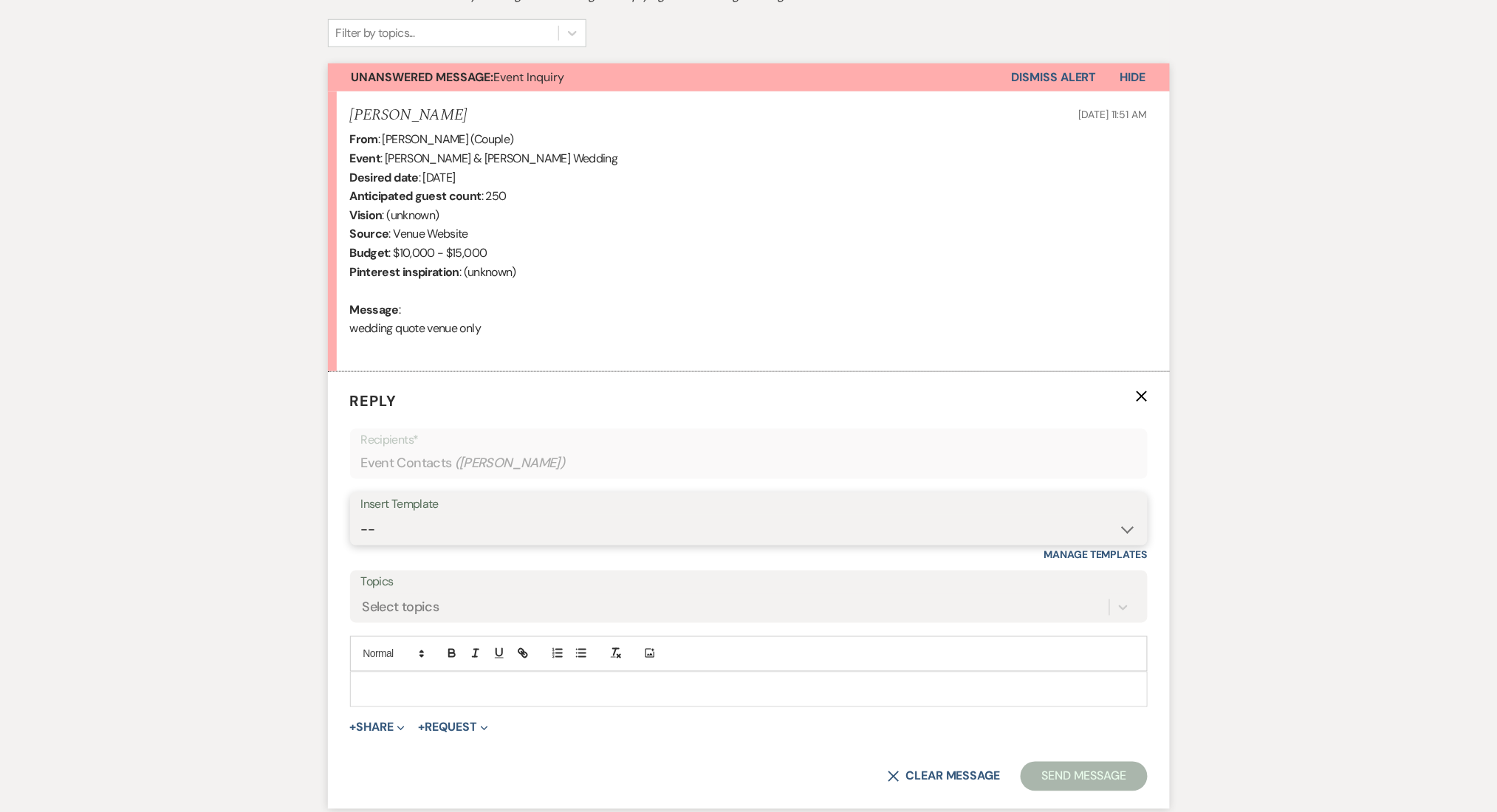
click at [489, 536] on select "-- Inquiry Follow Up Email #2 Contract Sending Template Payment Template Rental…" at bounding box center [749, 530] width 775 height 29
select select "4375"
click at [361, 516] on select "-- Inquiry Follow Up Email #2 Contract Sending Template Payment Template Rental…" at bounding box center [749, 530] width 775 height 29
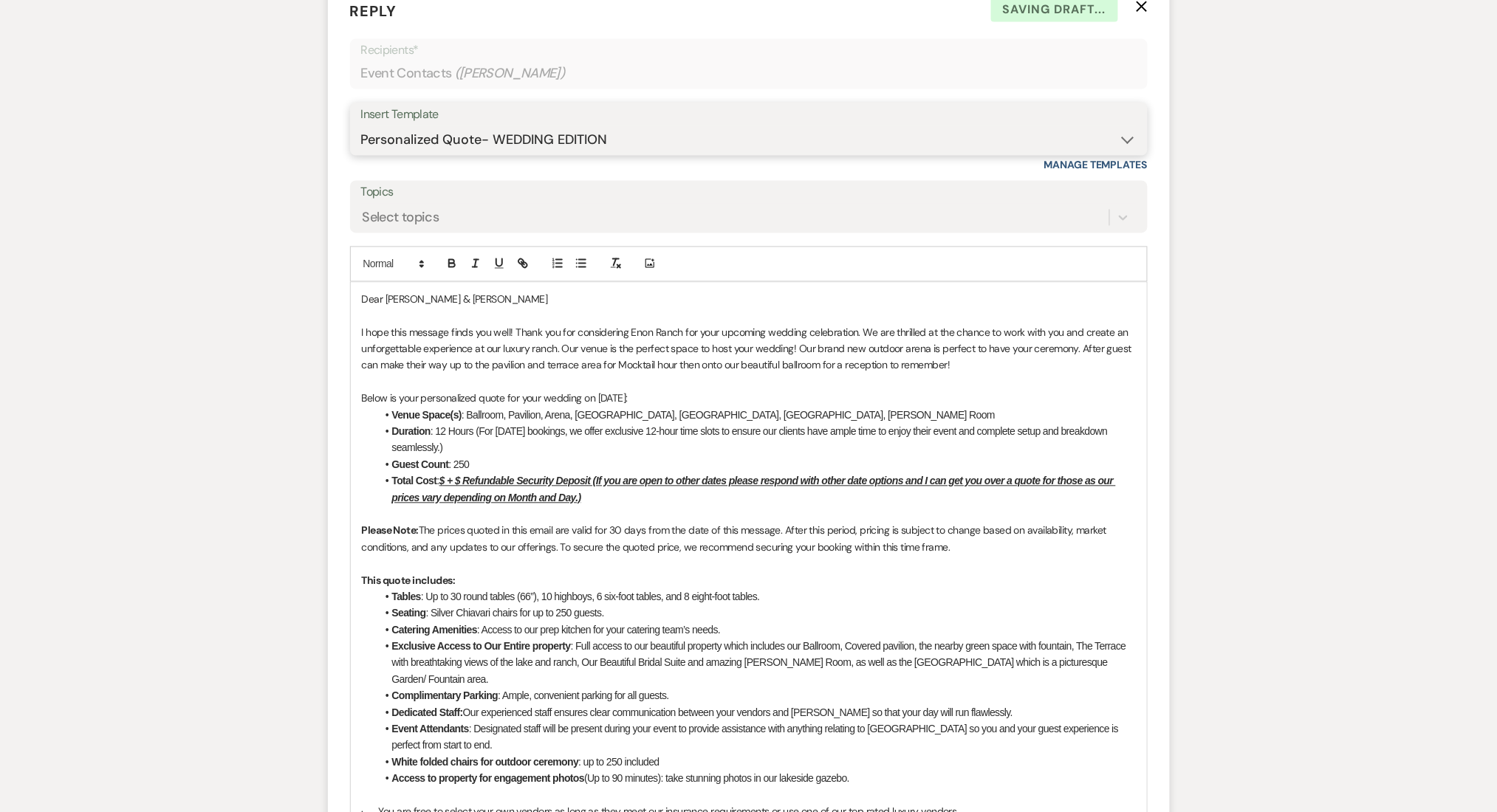
scroll to position [879, 0]
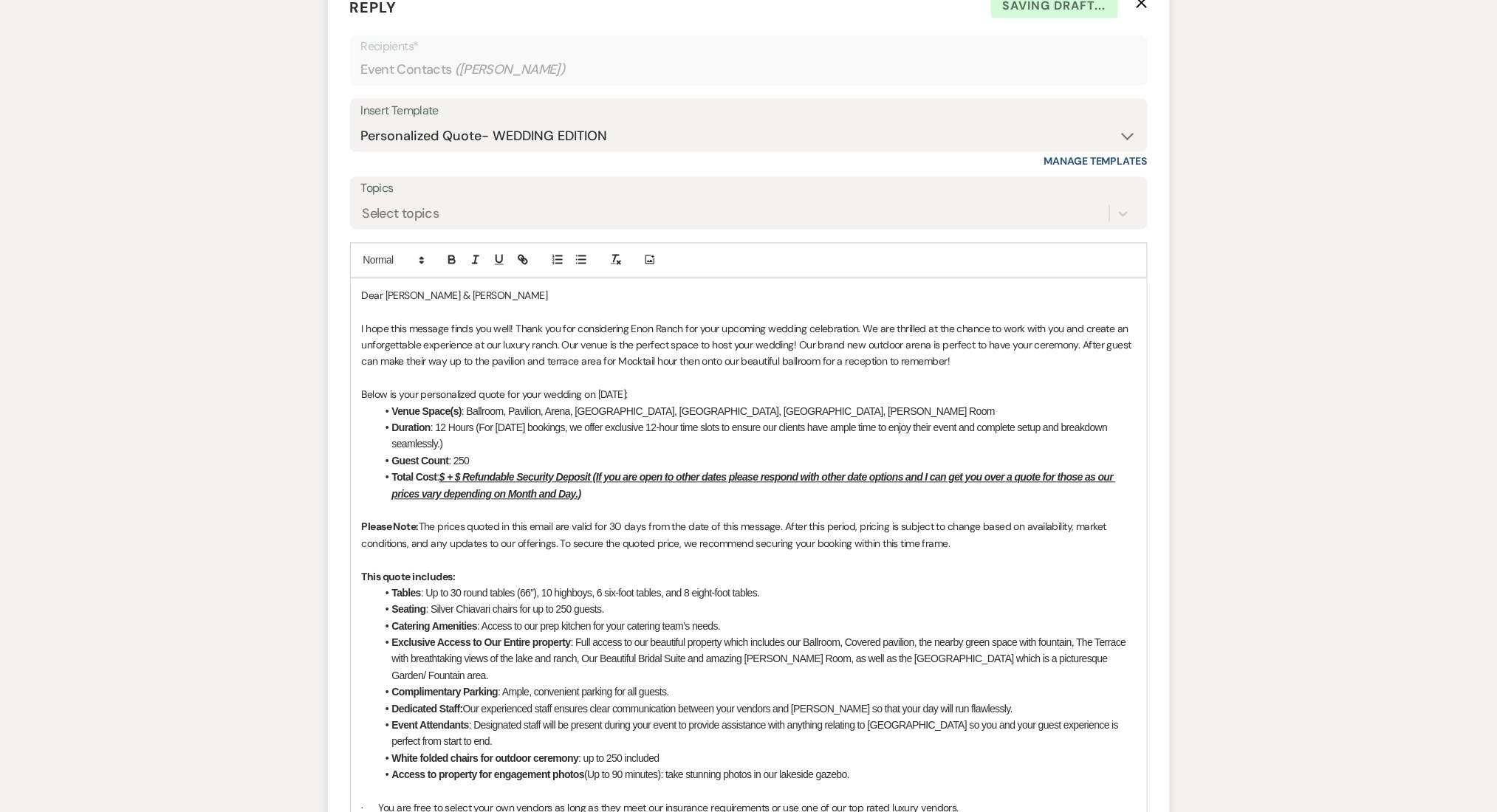
click at [446, 478] on u "$ + $ Refundable Security Deposit (If you are open to other dates please respon…" at bounding box center [754, 486] width 724 height 28
click at [492, 477] on u "$15,000 + $ Refundable Security Deposit (If you are open to other dates please …" at bounding box center [760, 486] width 735 height 28
click at [829, 421] on li "Duration : 12 Hours (For Saturday bookings, we offer exclusive 12-hour time slo…" at bounding box center [756, 437] width 759 height 34
click at [426, 222] on div "Select topics" at bounding box center [401, 214] width 76 height 20
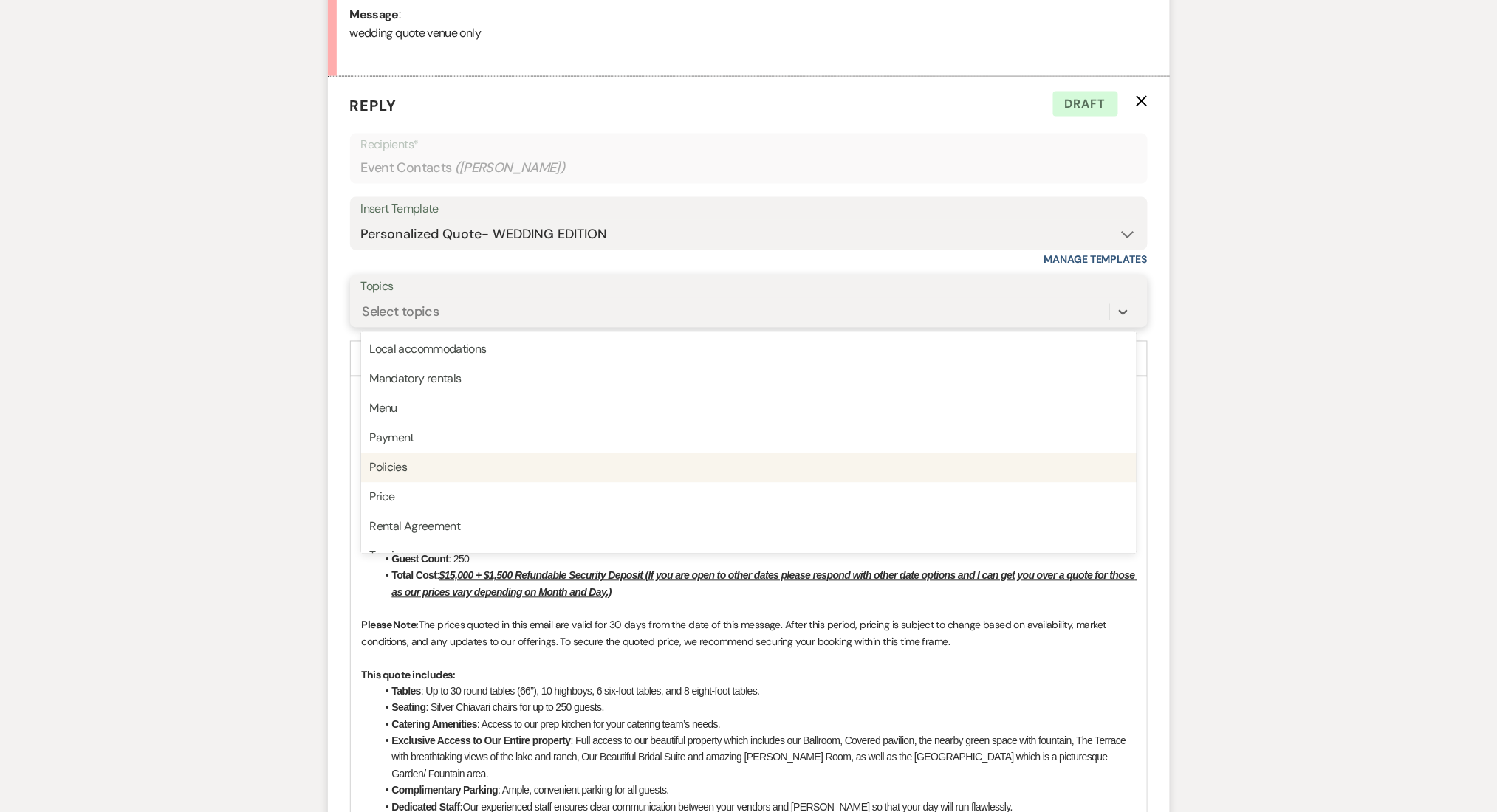
scroll to position [375, 0]
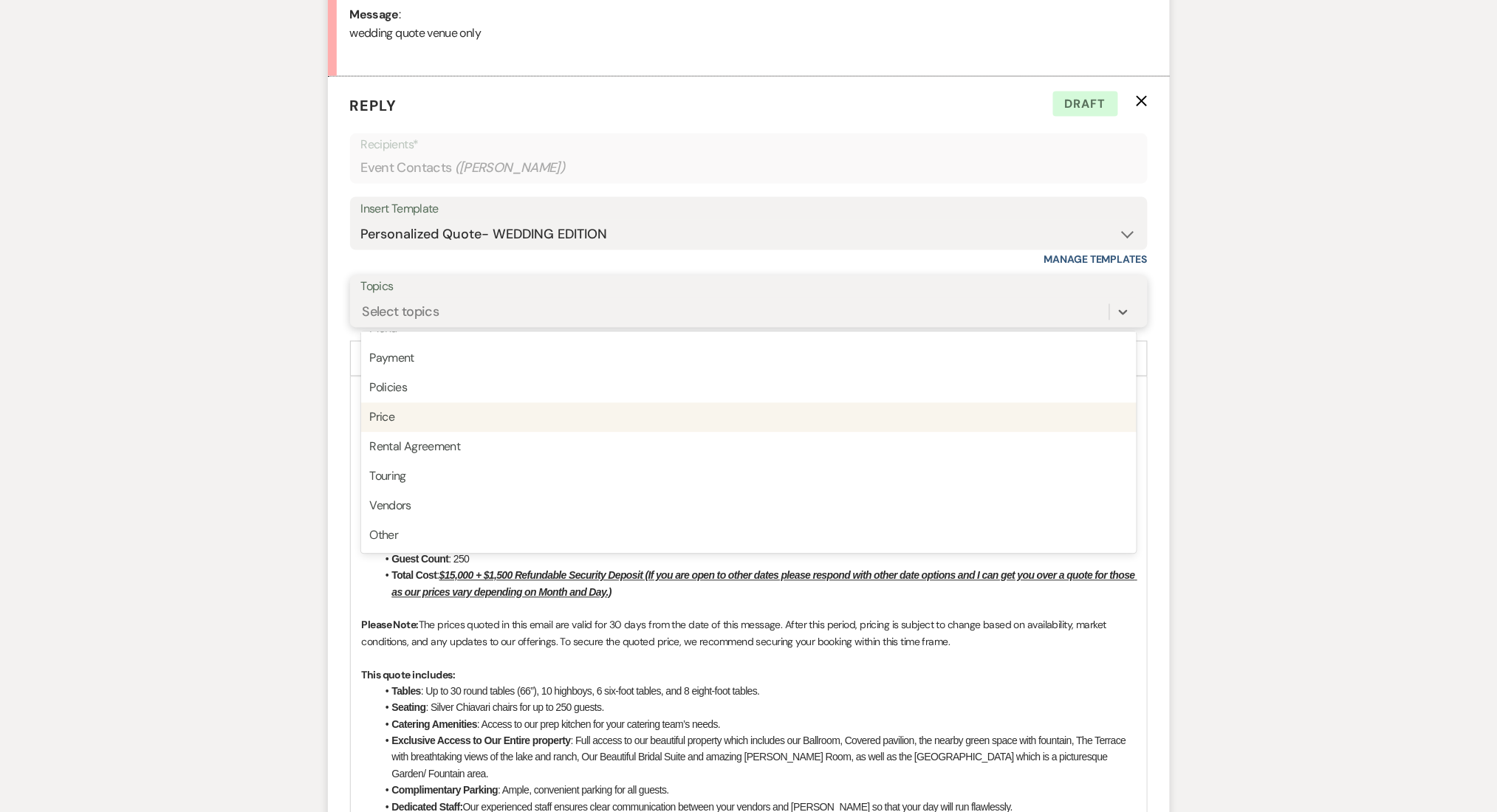
click at [495, 427] on div "Price" at bounding box center [749, 418] width 775 height 30
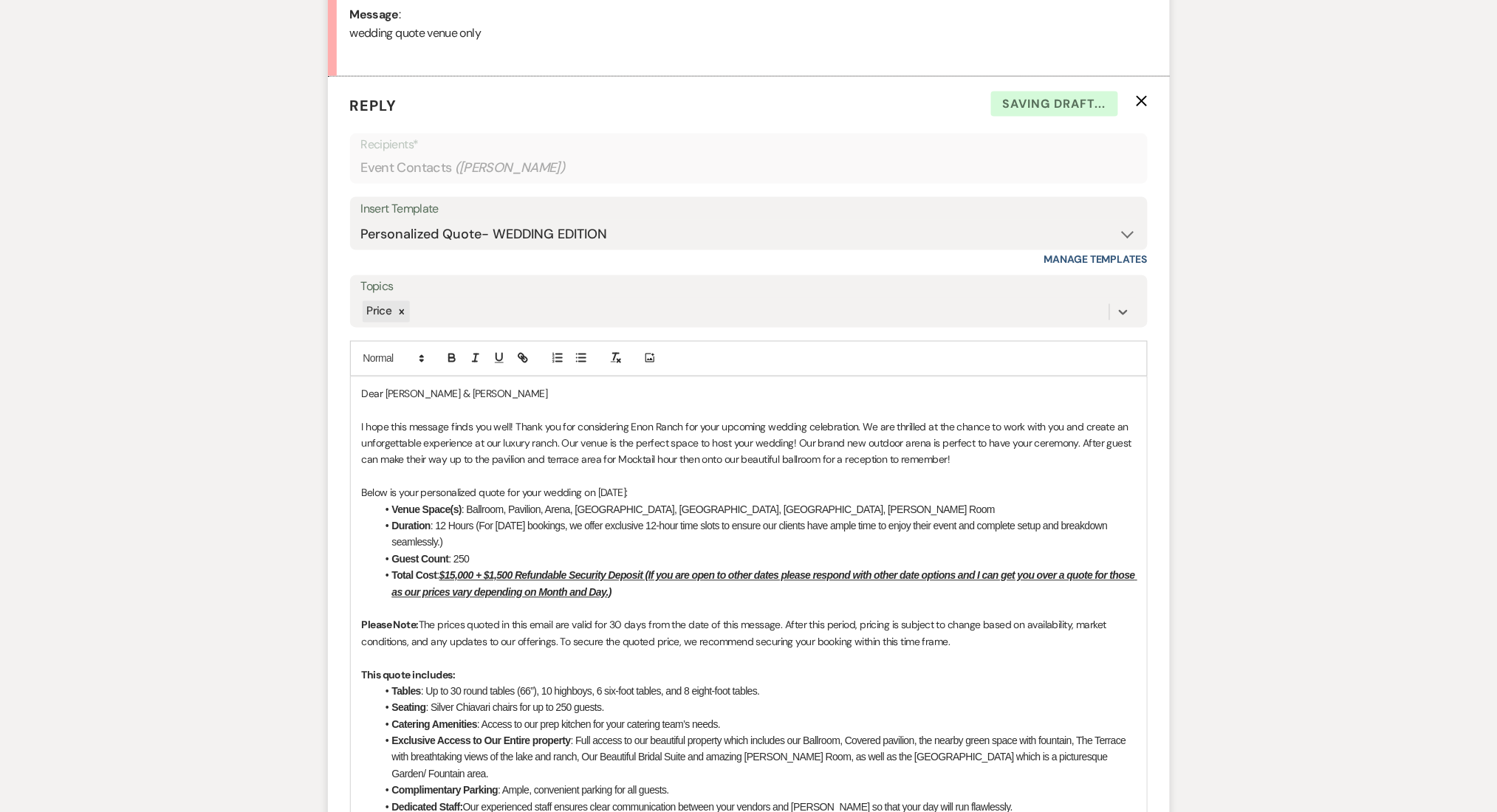
click at [289, 427] on div "Messages Tasks Payments Rental Overview Documents Contacts Notes Event Messages…" at bounding box center [748, 651] width 1497 height 2122
click at [403, 311] on icon at bounding box center [402, 312] width 5 height 5
click at [416, 310] on div "Select topics" at bounding box center [401, 312] width 76 height 20
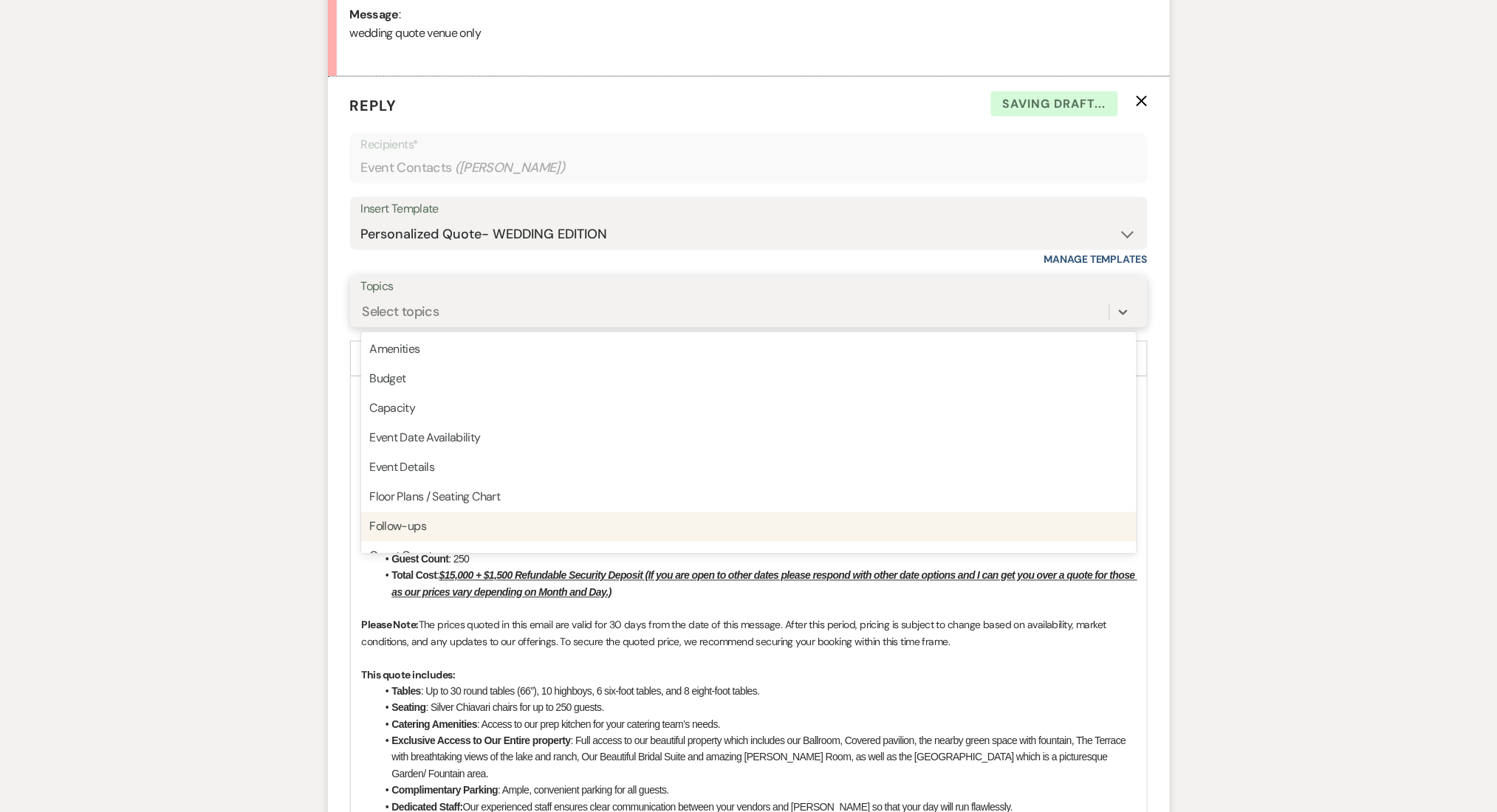
click at [424, 523] on div "Follow-ups" at bounding box center [749, 527] width 775 height 30
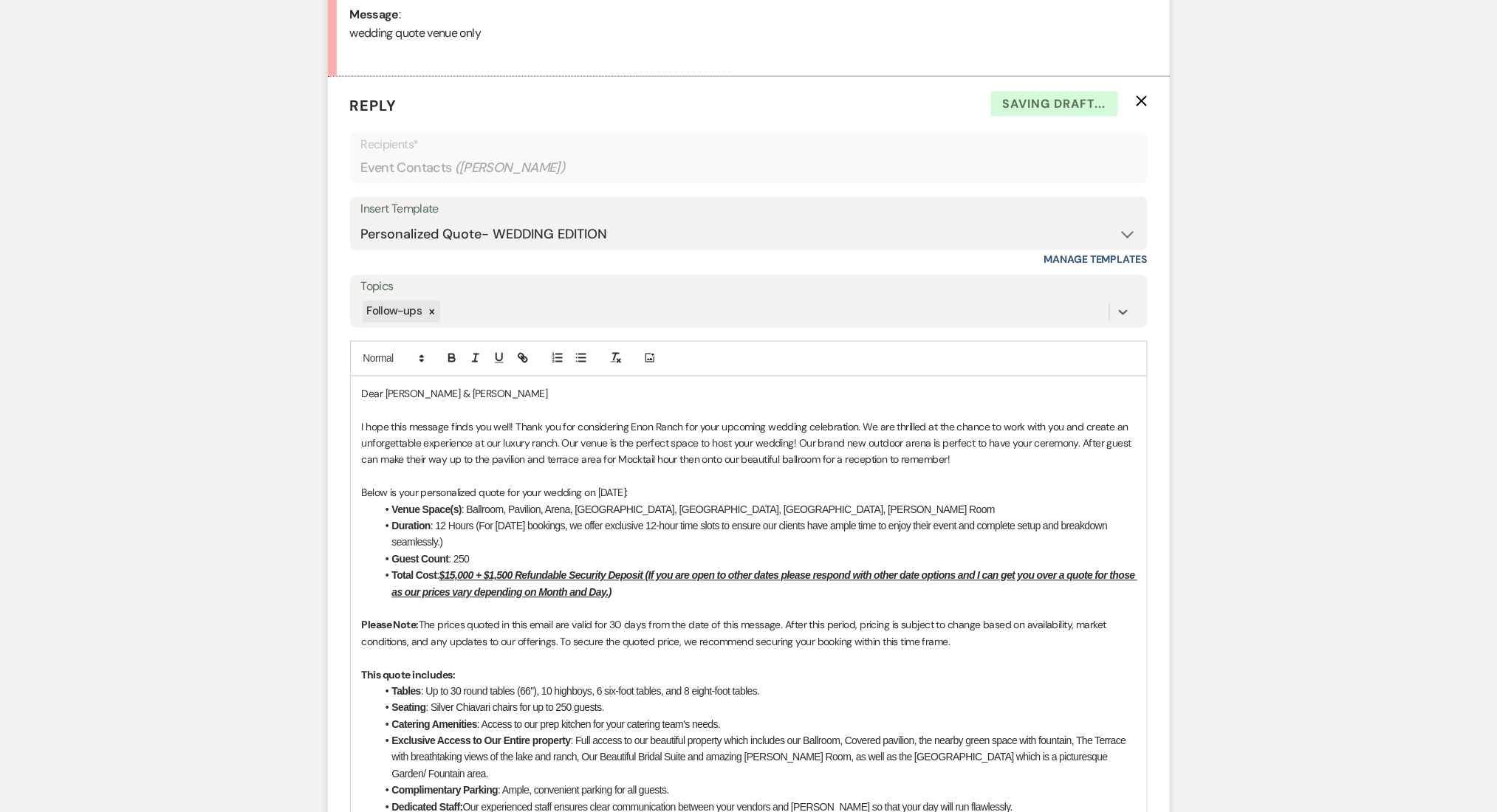
click at [215, 458] on div "Messages Tasks Payments Rental Overview Documents Contacts Notes Event Messages…" at bounding box center [748, 651] width 1497 height 2122
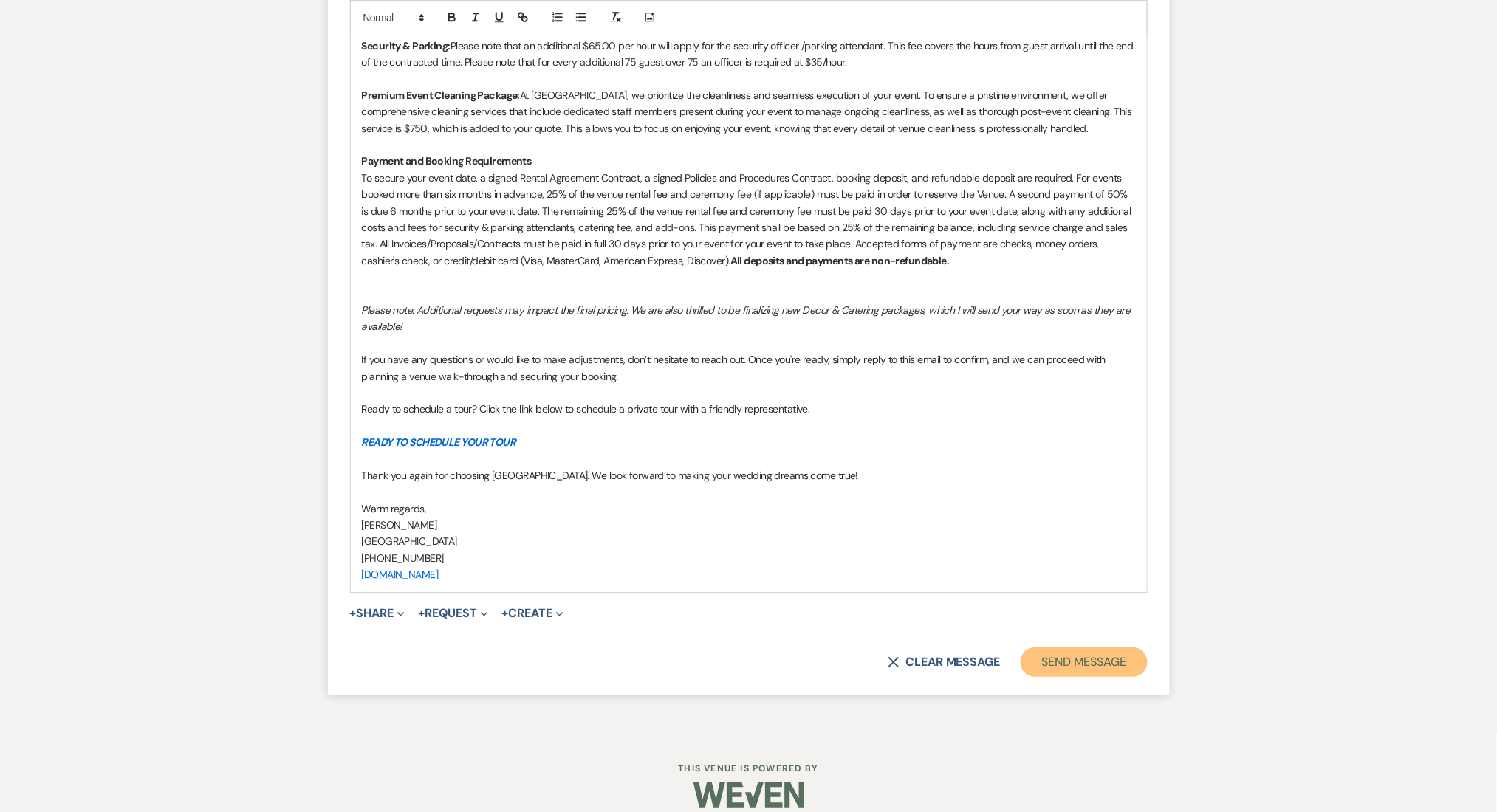
click at [1084, 648] on button "Send Message" at bounding box center [1084, 662] width 126 height 30
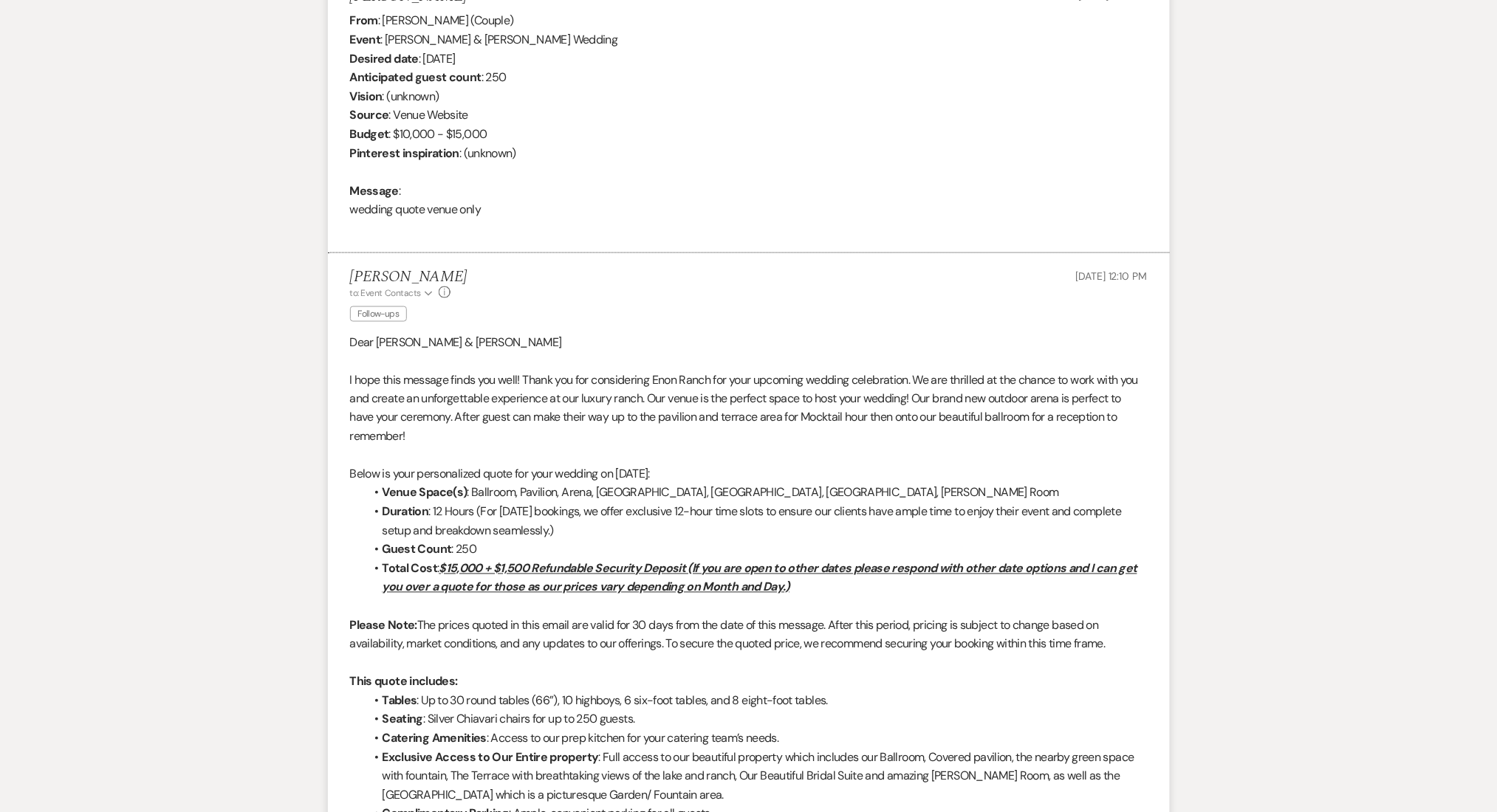
scroll to position [269, 0]
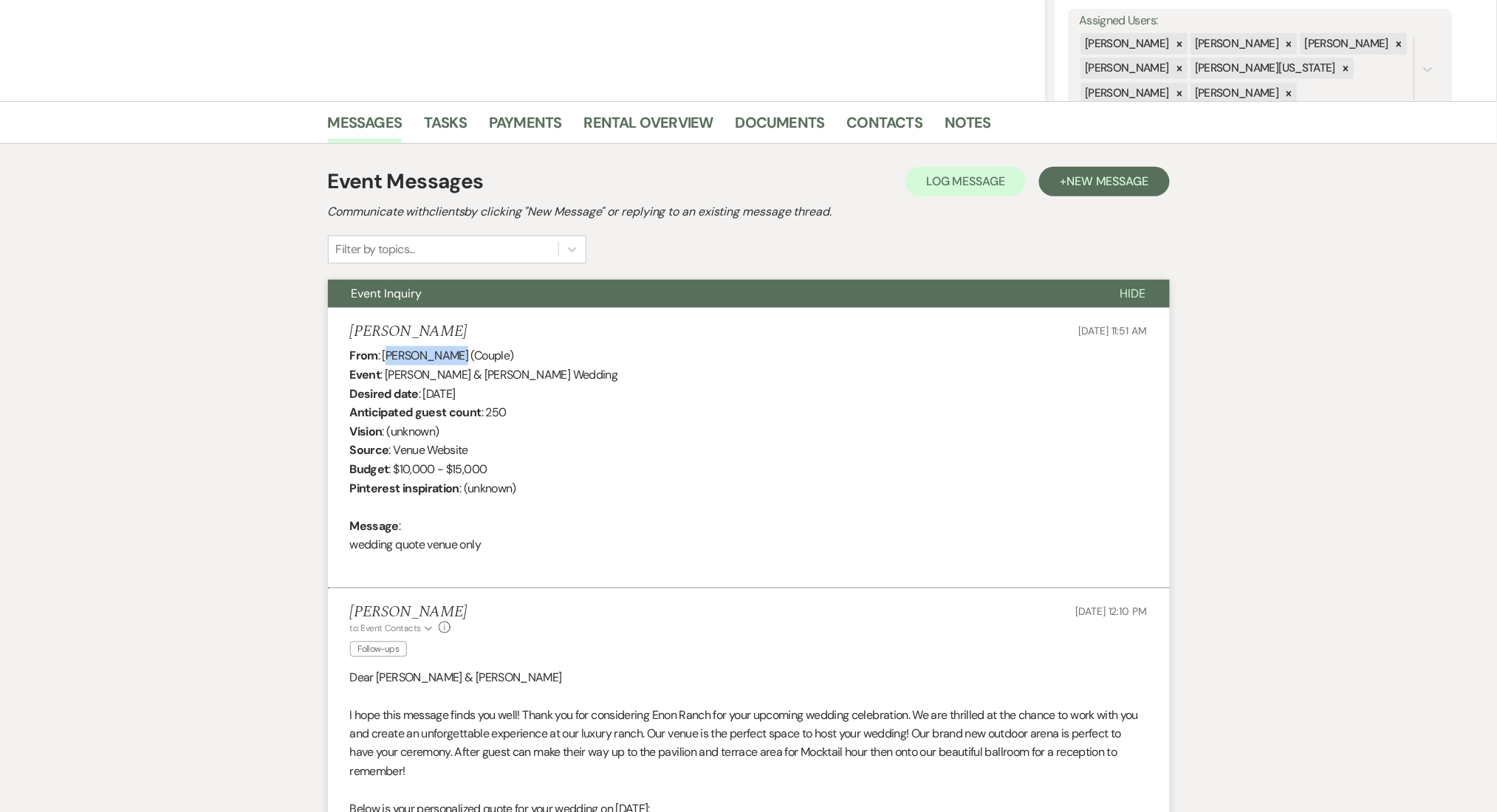
drag, startPoint x: 453, startPoint y: 357, endPoint x: 385, endPoint y: 356, distance: 68.0
click at [385, 356] on div "From : Joana Miranda (Couple) Event : Marco Rodriguez & Rodriguez's Wedding Des…" at bounding box center [749, 459] width 797 height 227
copy div "oana Miranda"
click at [382, 352] on div "From : Joana Miranda (Couple) Event : Marco Rodriguez & Rodriguez's Wedding Des…" at bounding box center [749, 459] width 797 height 227
drag, startPoint x: 380, startPoint y: 353, endPoint x: 459, endPoint y: 356, distance: 79.1
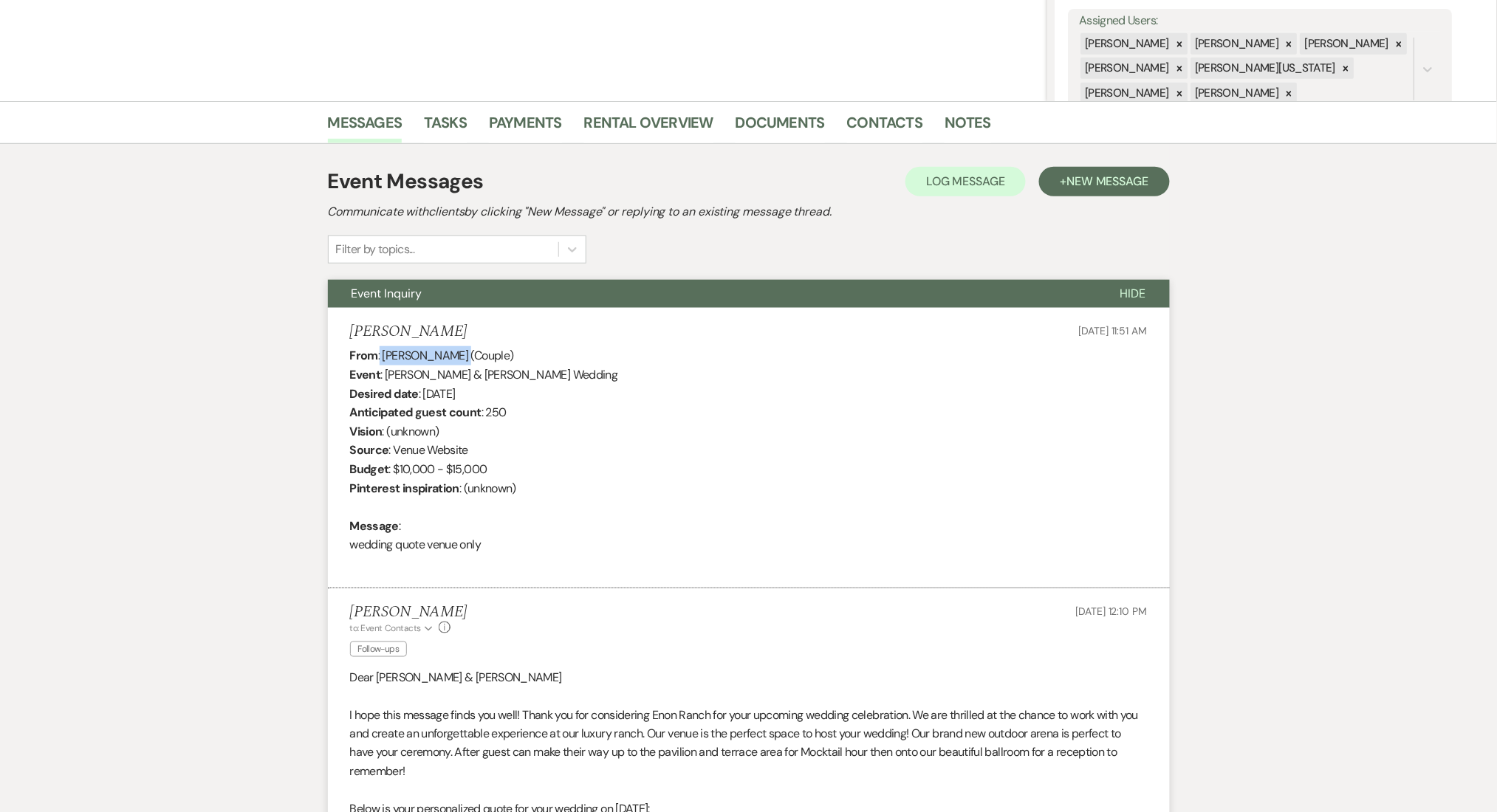
click at [459, 356] on div "From : Joana Miranda (Couple) Event : Marco Rodriguez & Rodriguez's Wedding Des…" at bounding box center [749, 459] width 797 height 227
copy div "Joana Miranda"
click at [890, 122] on link "Contacts" at bounding box center [885, 127] width 76 height 33
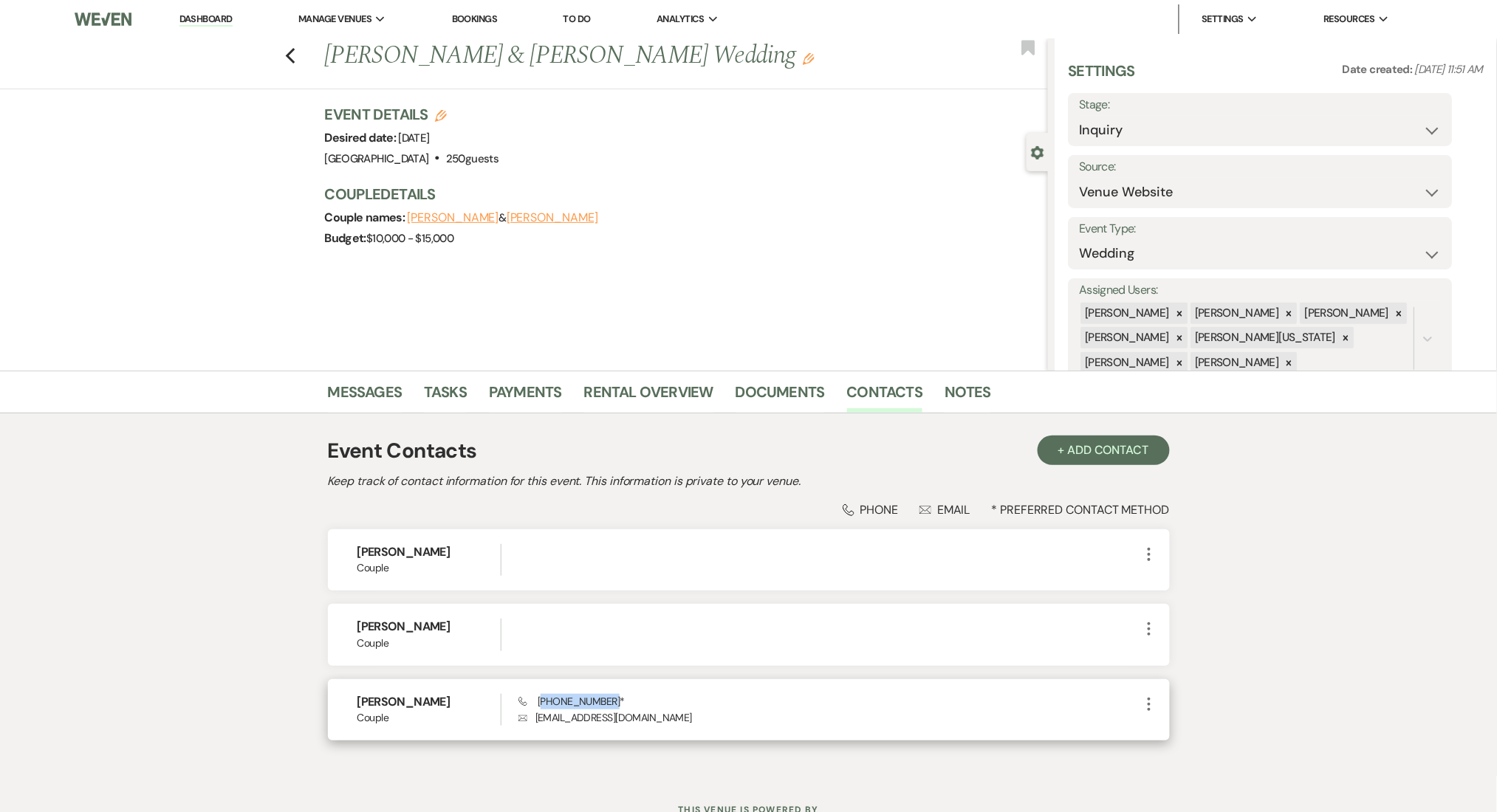
drag, startPoint x: 608, startPoint y: 697, endPoint x: 541, endPoint y: 700, distance: 67.1
click at [541, 700] on span "Phone (470) 380-3135 *" at bounding box center [571, 701] width 106 height 13
copy span "470) 380-3135"
drag, startPoint x: 676, startPoint y: 721, endPoint x: 532, endPoint y: 725, distance: 144.1
click at [532, 725] on p "Envelope joannamiranda989@gmail.com" at bounding box center [828, 718] width 621 height 16
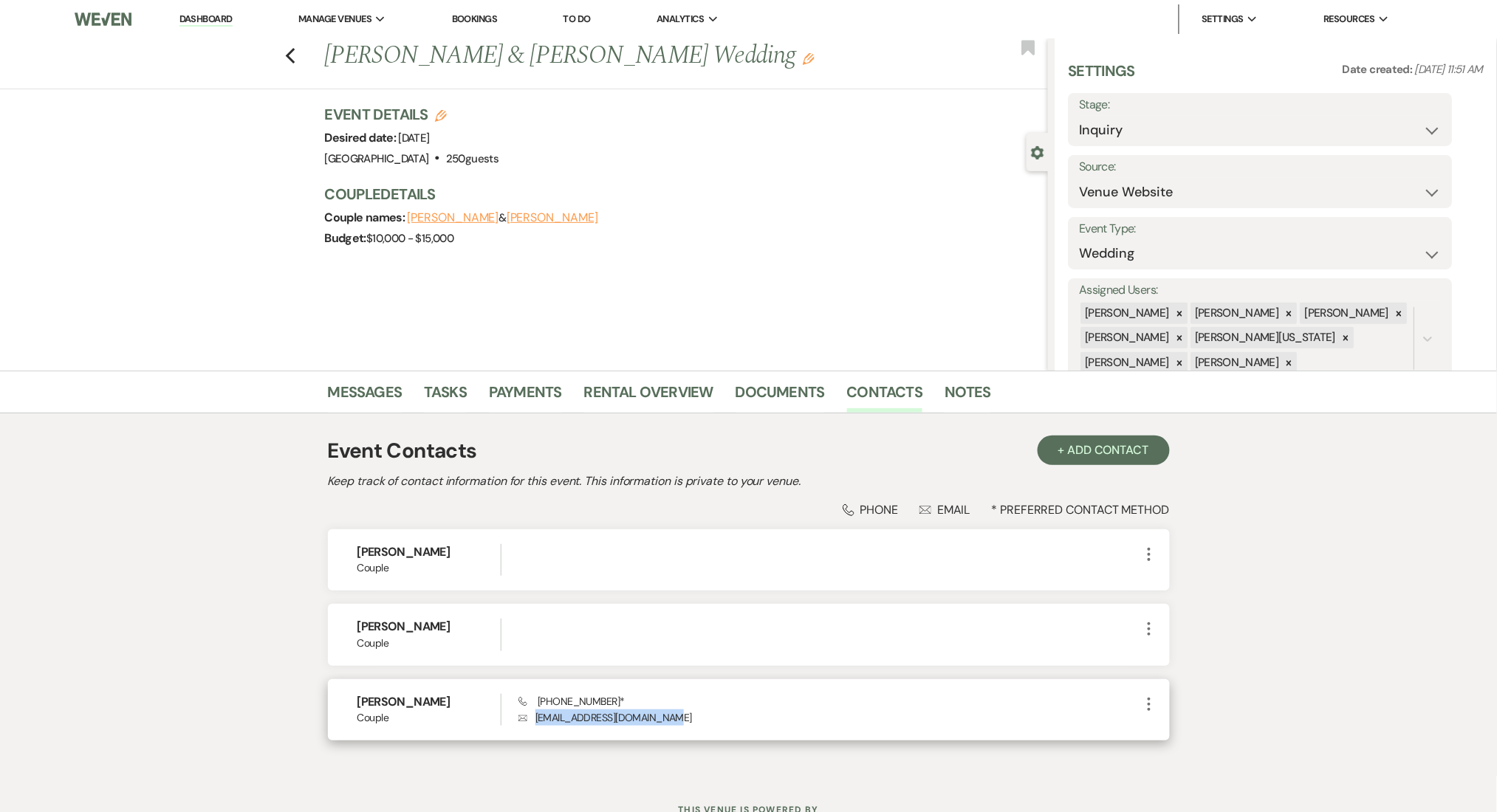
copy p "joannamiranda989@gmail.com"
click at [913, 233] on div "Budget: $10,000 - $15,000" at bounding box center [679, 238] width 708 height 21
click at [216, 24] on link "Dashboard" at bounding box center [206, 20] width 53 height 14
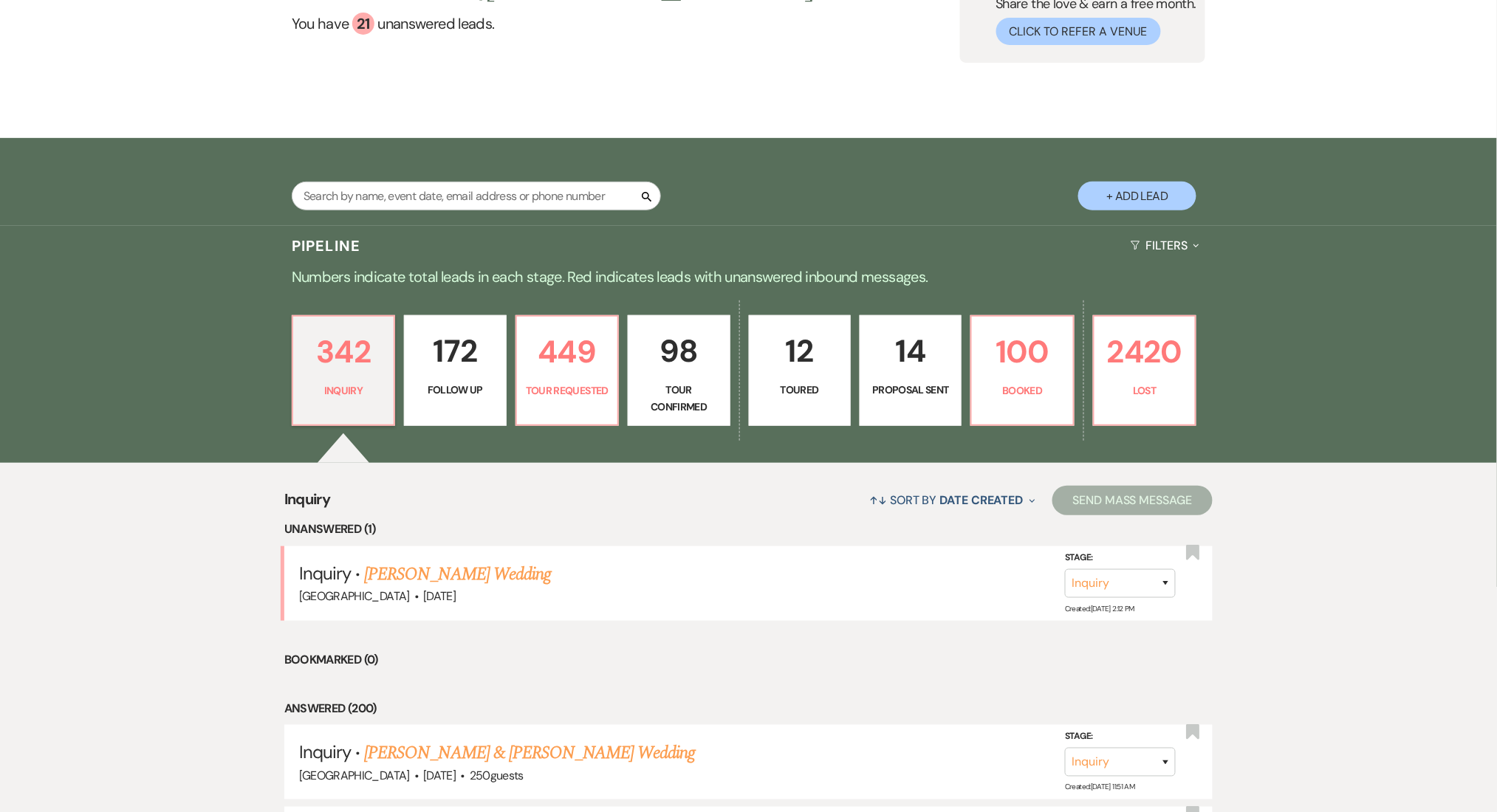
scroll to position [394, 0]
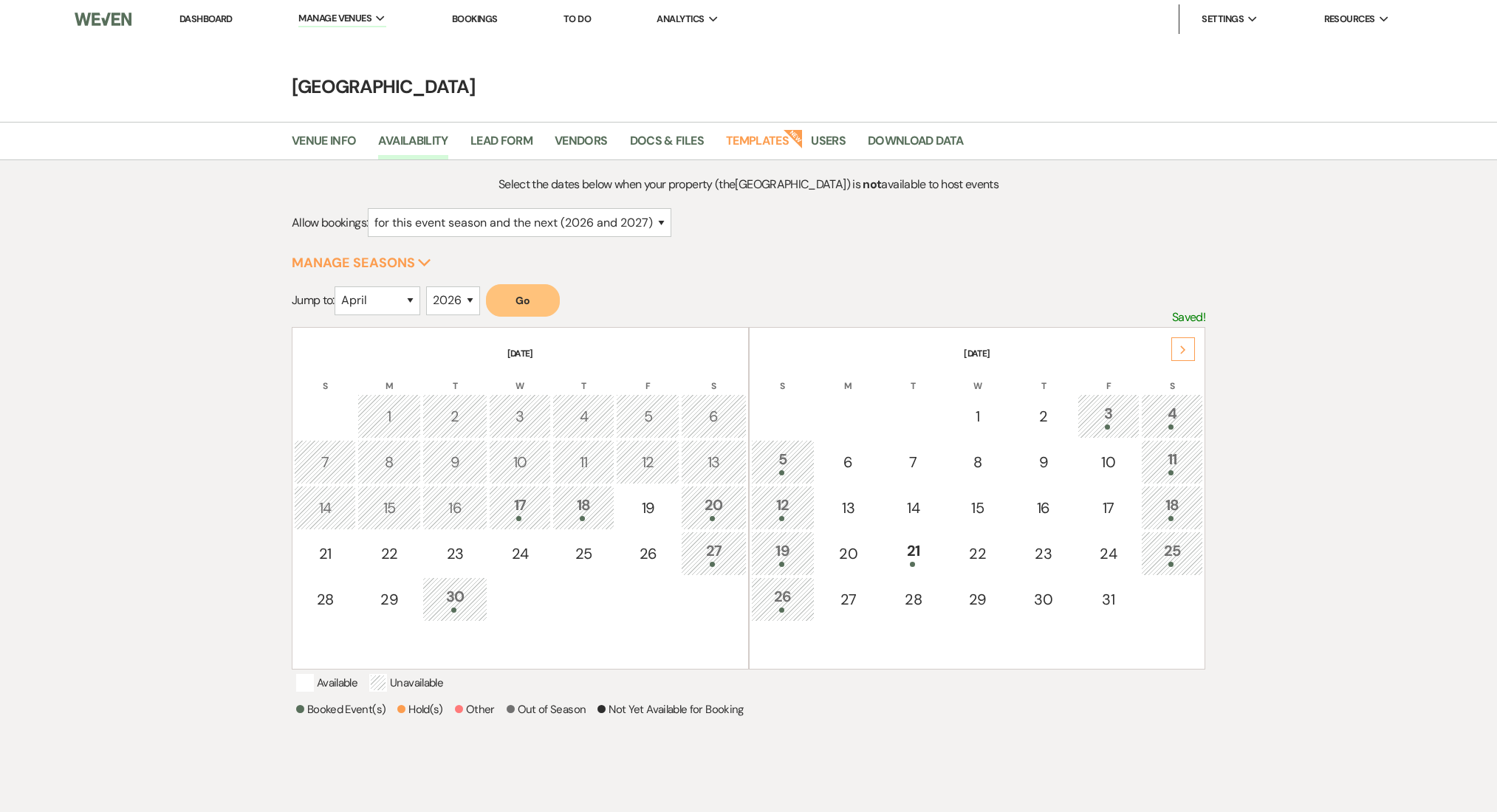
select select "4"
